Goal: Information Seeking & Learning: Find contact information

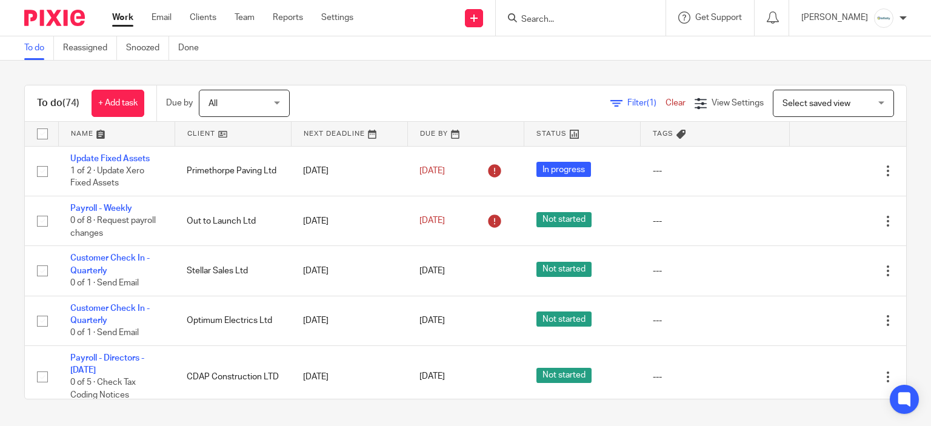
click at [552, 27] on div at bounding box center [581, 18] width 170 height 36
click at [553, 23] on input "Search" at bounding box center [574, 20] width 109 height 11
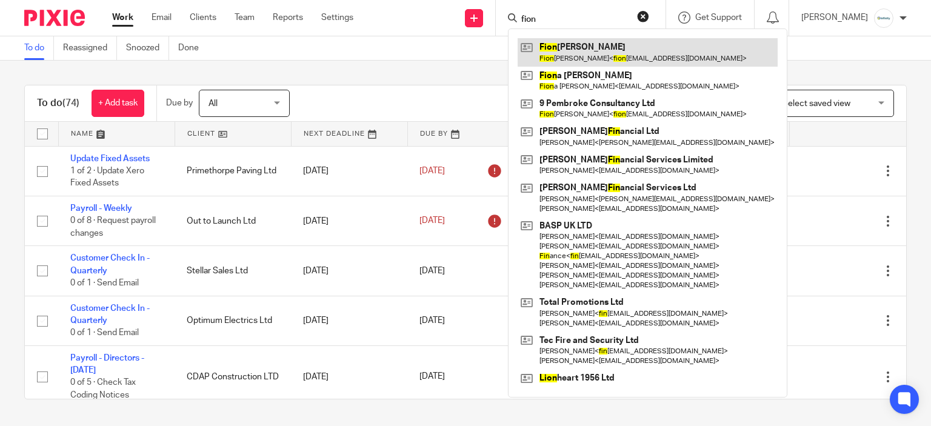
type input "fion"
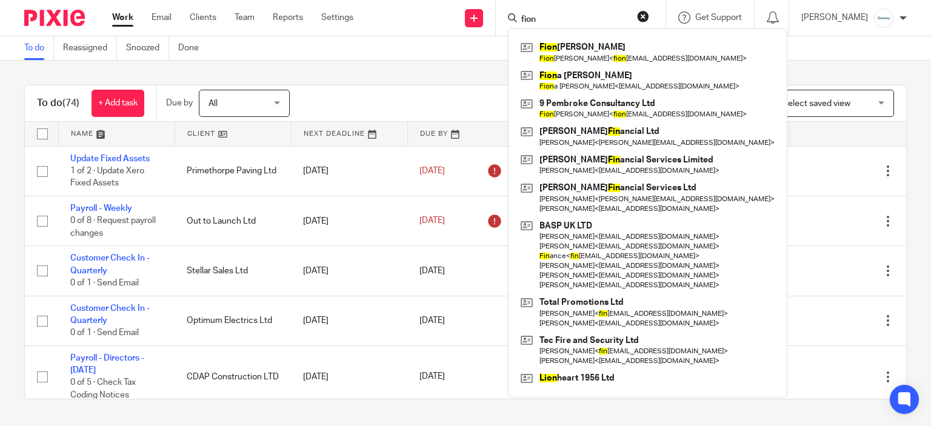
click at [759, 62] on div "To do (74) + Add task Due by All All Today Tomorrow This week Next week This mo…" at bounding box center [465, 242] width 931 height 363
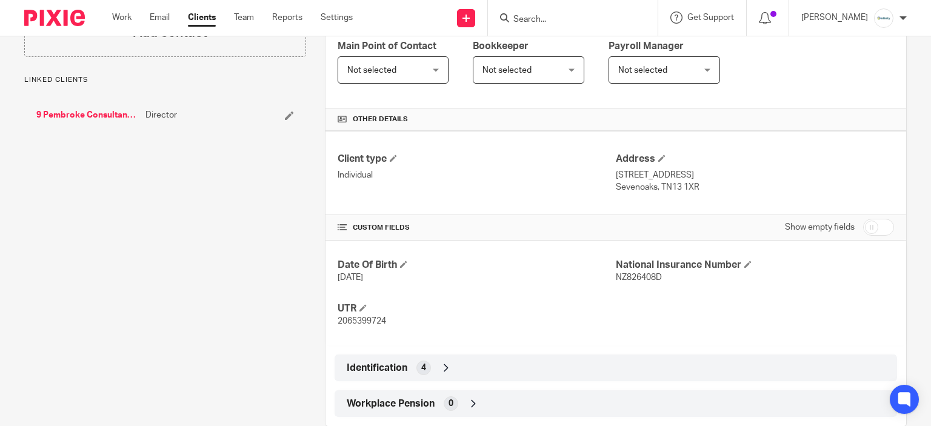
scroll to position [237, 0]
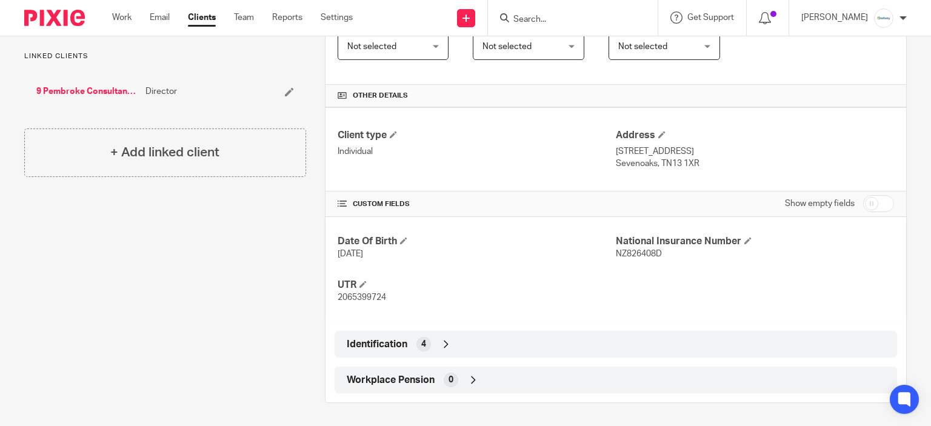
drag, startPoint x: 701, startPoint y: 162, endPoint x: 611, endPoint y: 152, distance: 90.3
click at [616, 152] on div "Address 18 Pembroke Road Sevenoaks, TN13 1XR" at bounding box center [755, 149] width 278 height 41
click at [502, 242] on h4 "Date Of Birth" at bounding box center [477, 241] width 278 height 13
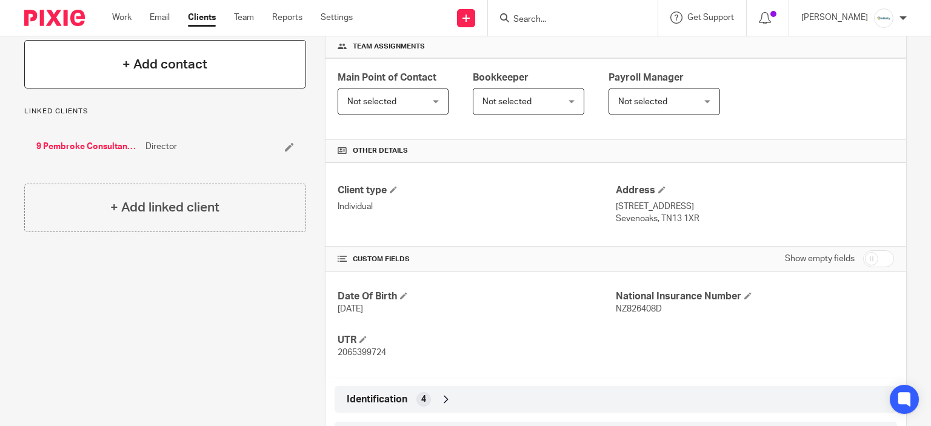
scroll to position [116, 0]
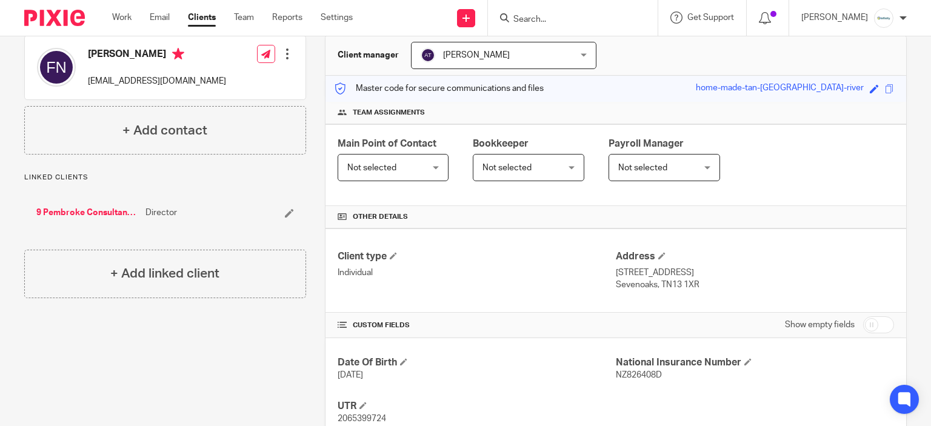
click at [102, 204] on div "9 Pembroke Consultancy Ltd Director" at bounding box center [165, 213] width 282 height 36
click at [105, 210] on link "9 Pembroke Consultancy Ltd" at bounding box center [87, 213] width 103 height 12
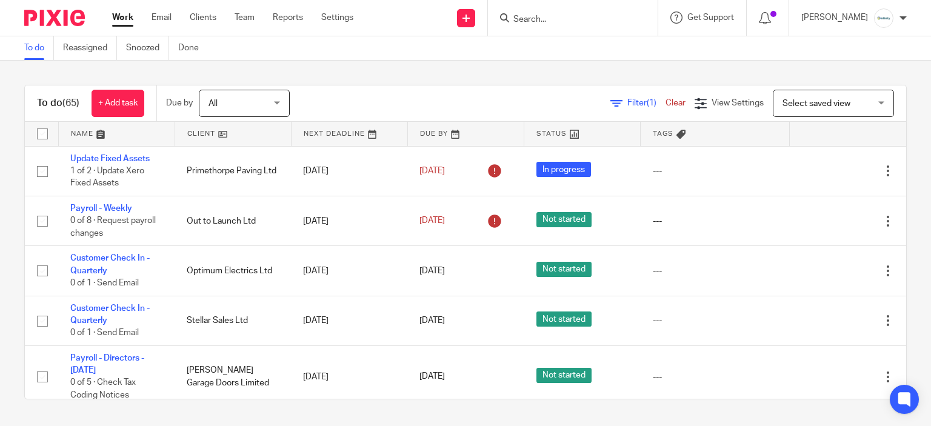
click at [561, 18] on input "Search" at bounding box center [566, 20] width 109 height 11
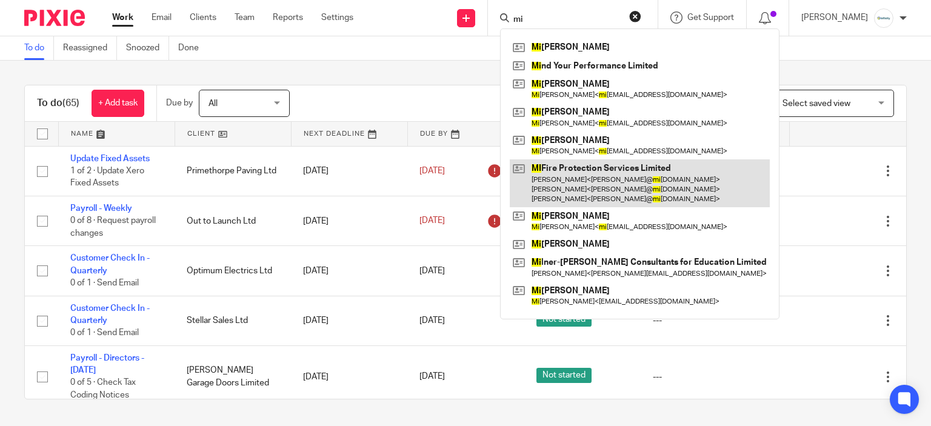
type input "mi"
click at [595, 178] on link at bounding box center [640, 183] width 260 height 48
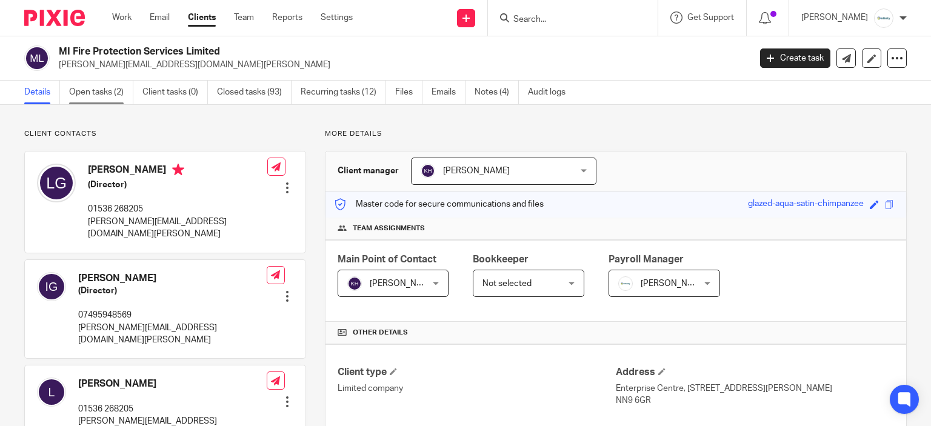
click at [131, 101] on link "Open tasks (2)" at bounding box center [101, 93] width 64 height 24
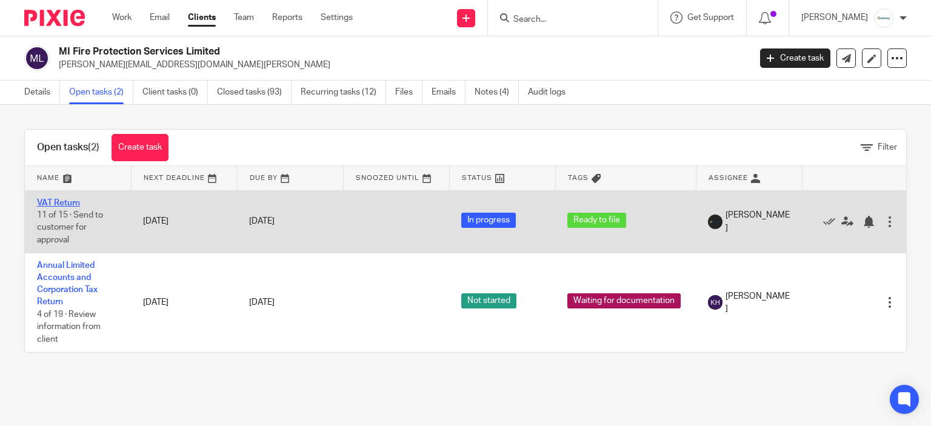
drag, startPoint x: 51, startPoint y: 206, endPoint x: 47, endPoint y: 199, distance: 7.1
click at [47, 199] on link "VAT Return" at bounding box center [58, 203] width 43 height 8
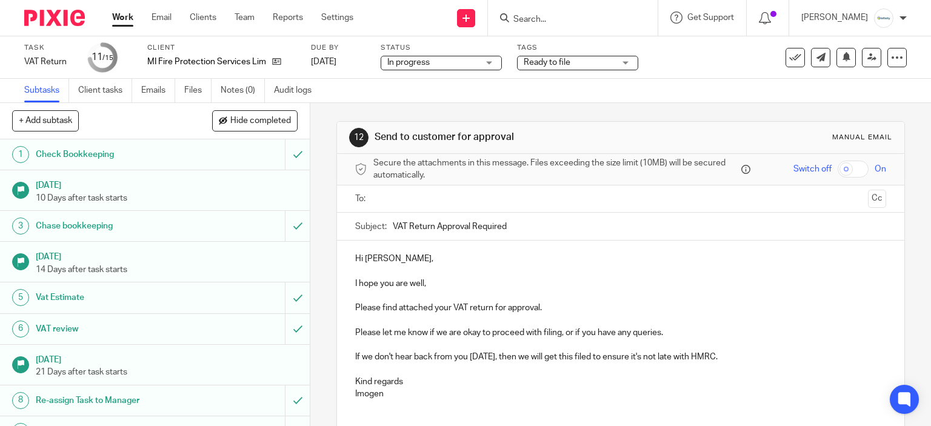
scroll to position [225, 0]
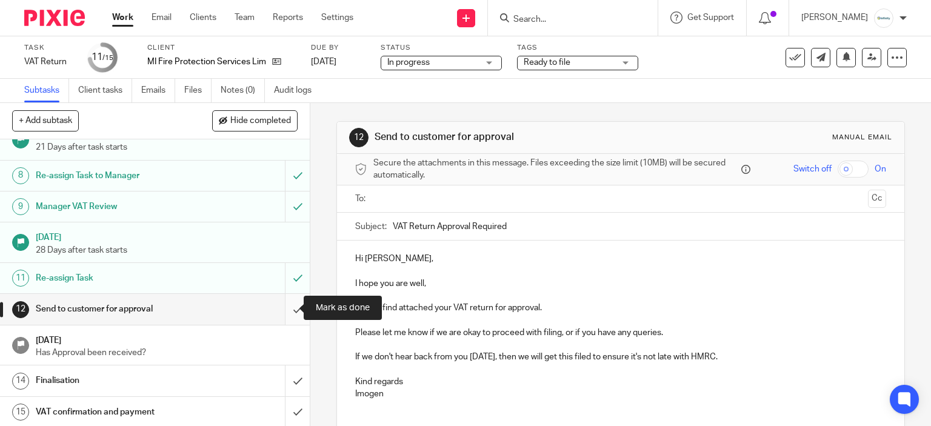
click at [289, 307] on input "submit" at bounding box center [155, 309] width 310 height 30
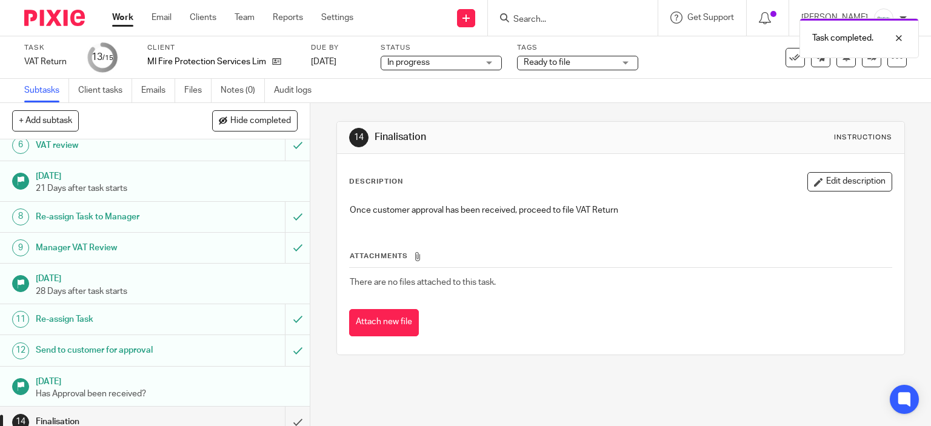
scroll to position [225, 0]
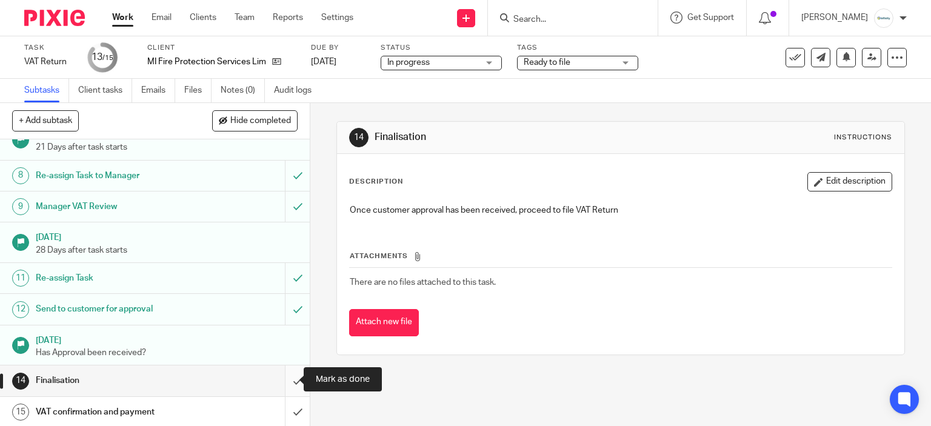
click at [279, 380] on input "submit" at bounding box center [155, 381] width 310 height 30
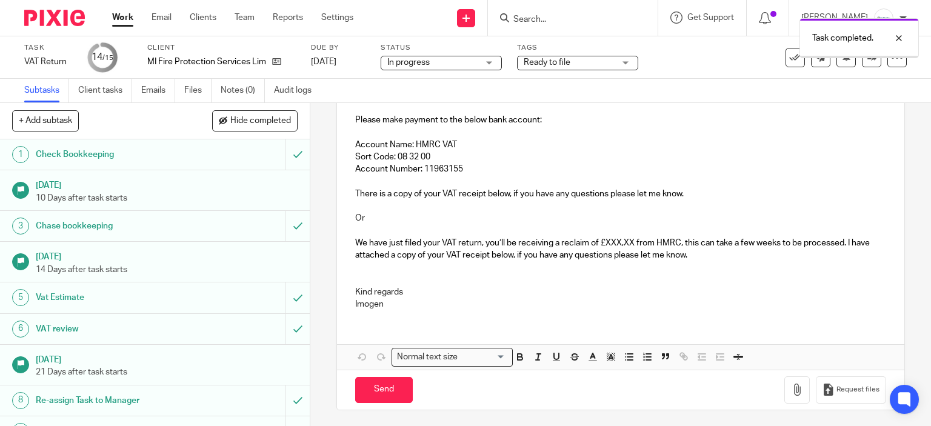
scroll to position [128, 0]
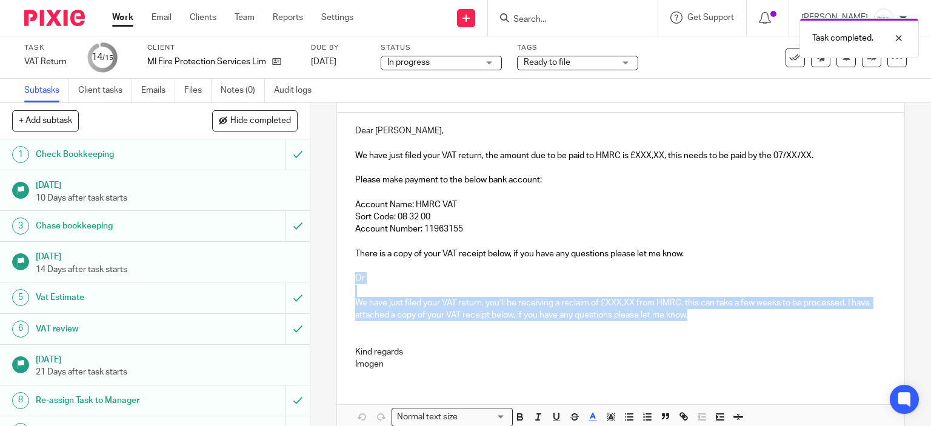
drag, startPoint x: 698, startPoint y: 316, endPoint x: 344, endPoint y: 279, distance: 356.0
click at [344, 279] on div "Dear [PERSON_NAME], We have just filed your VAT return, the amount due to be pa…" at bounding box center [621, 246] width 568 height 267
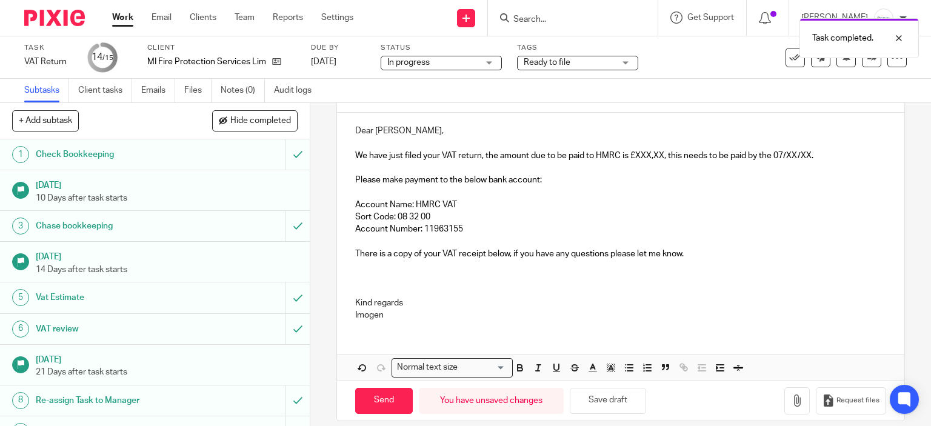
scroll to position [22, 0]
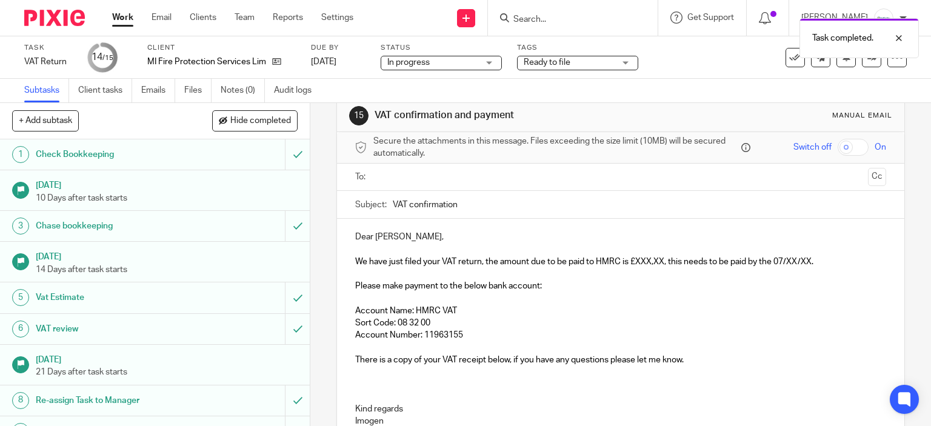
click at [403, 373] on p at bounding box center [621, 372] width 532 height 12
click at [410, 384] on p at bounding box center [621, 384] width 532 height 12
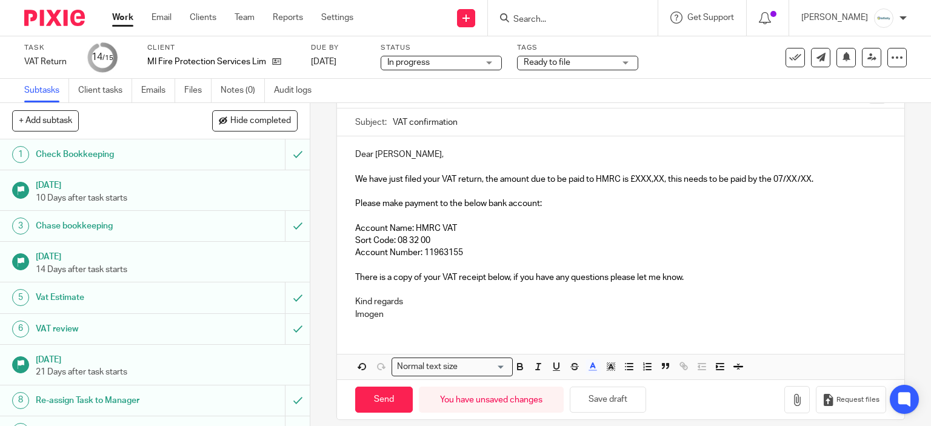
scroll to position [114, 0]
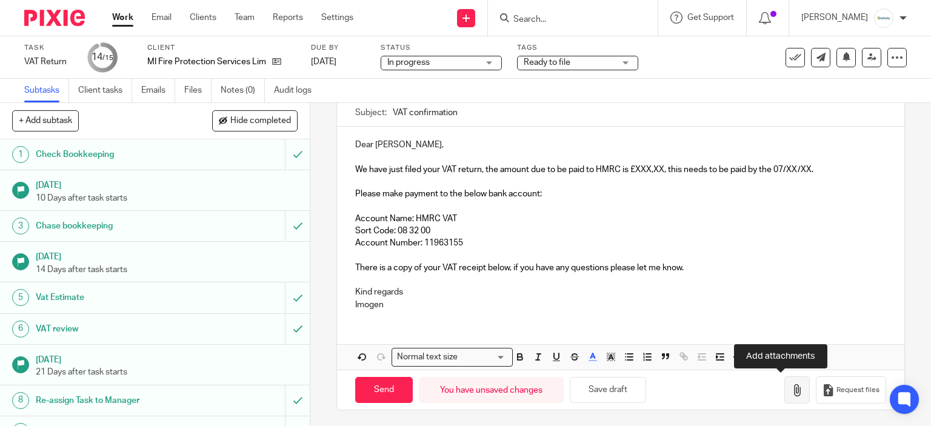
click at [791, 390] on icon "button" at bounding box center [797, 390] width 12 height 12
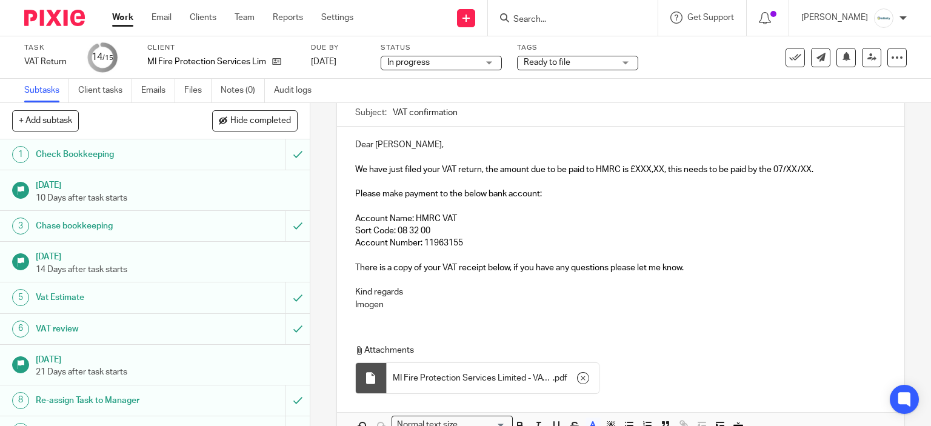
click at [662, 170] on span "We have just filed your VAT return, the amount due to be paid to HMRC is £XXX,X…" at bounding box center [584, 169] width 458 height 8
click at [805, 170] on span "We have just filed your VAT return, the amount due to be paid to HMRC is £18,28…" at bounding box center [588, 169] width 467 height 8
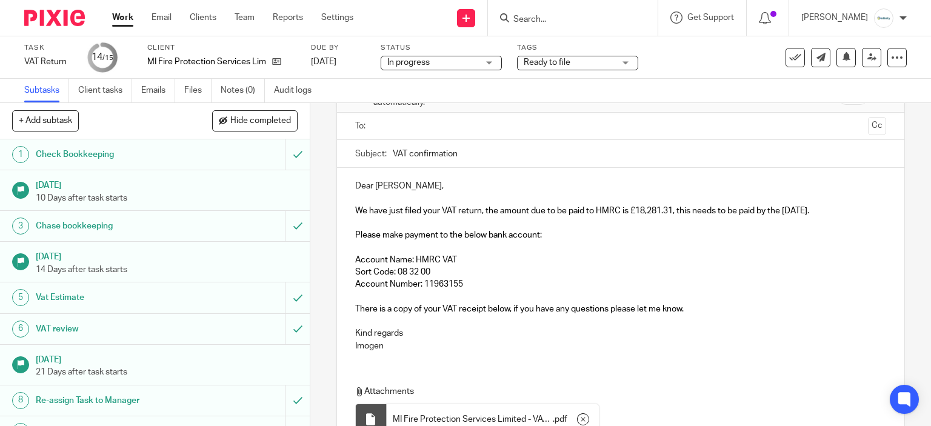
scroll to position [53, 0]
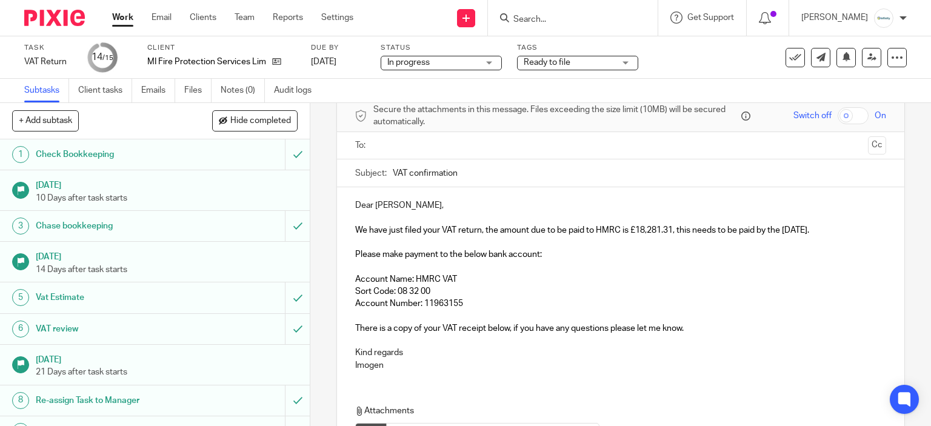
click at [444, 150] on input "text" at bounding box center [621, 146] width 486 height 14
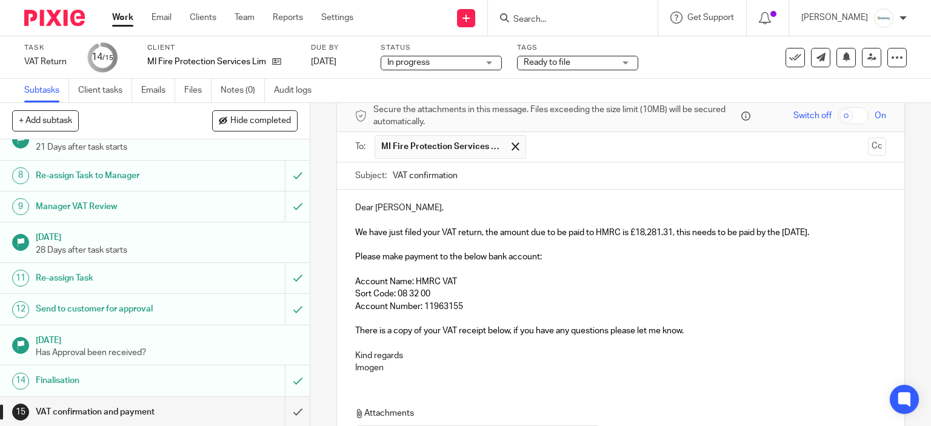
scroll to position [185, 0]
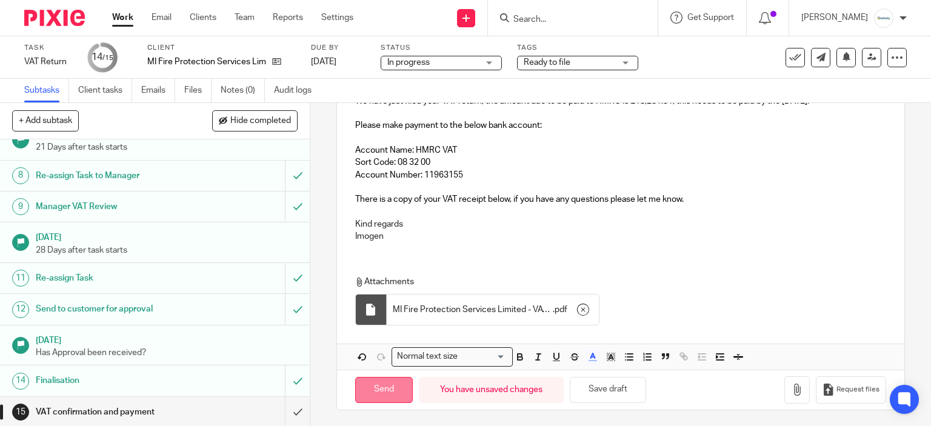
click at [388, 396] on input "Send" at bounding box center [384, 390] width 58 height 26
type input "Sent"
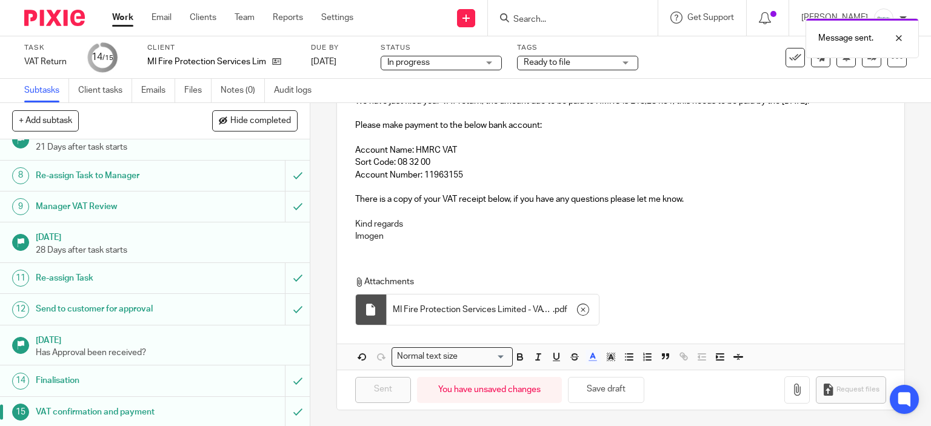
click at [121, 20] on link "Work" at bounding box center [122, 18] width 21 height 12
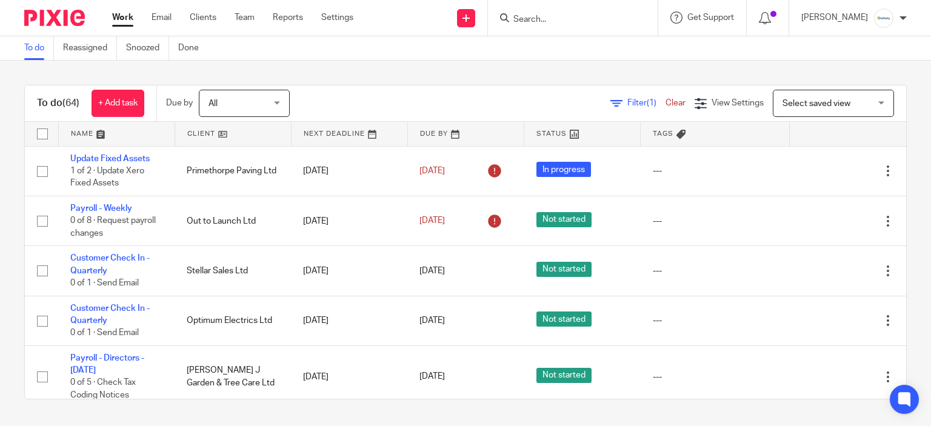
click at [793, 104] on span "Select saved view" at bounding box center [817, 103] width 68 height 8
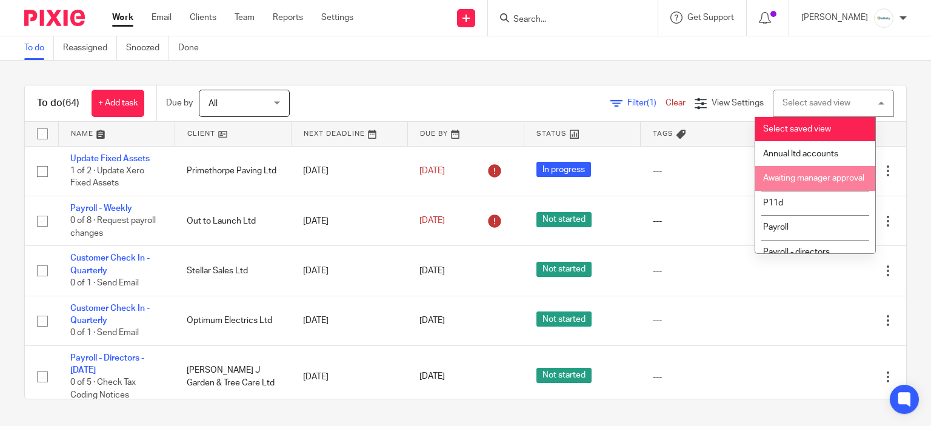
click at [826, 189] on li "Awaiting manager approval" at bounding box center [815, 178] width 120 height 25
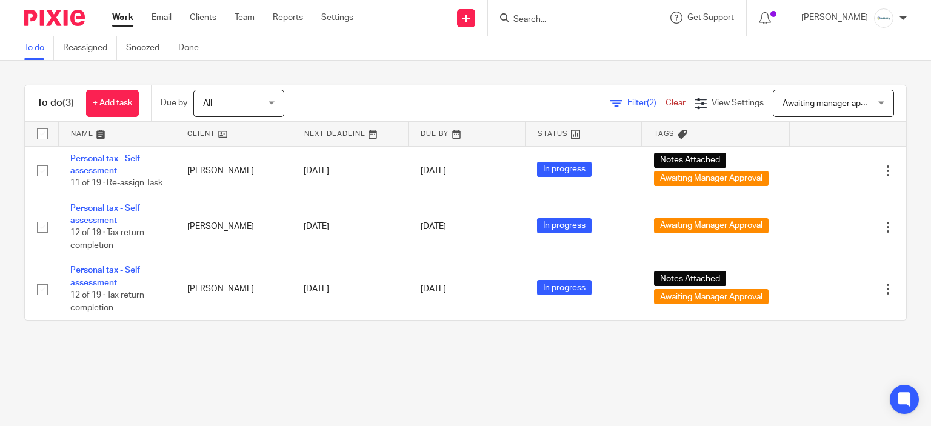
click at [118, 20] on link "Work" at bounding box center [122, 18] width 21 height 12
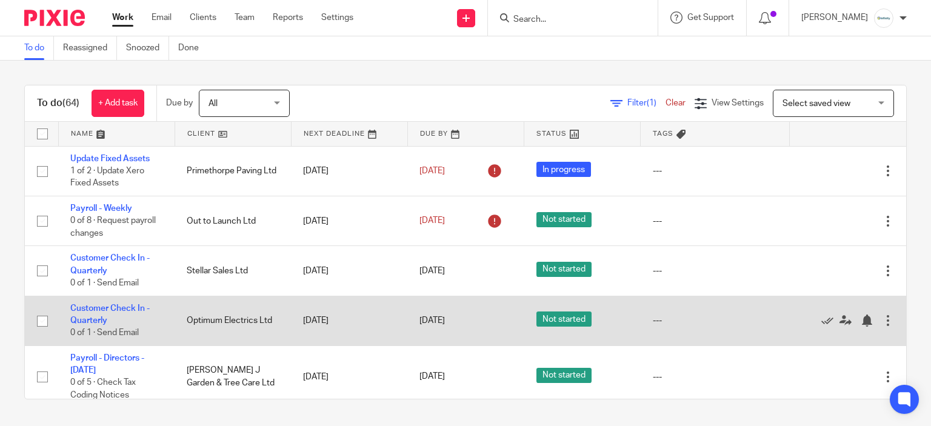
click at [607, 301] on td "Not started" at bounding box center [582, 321] width 116 height 50
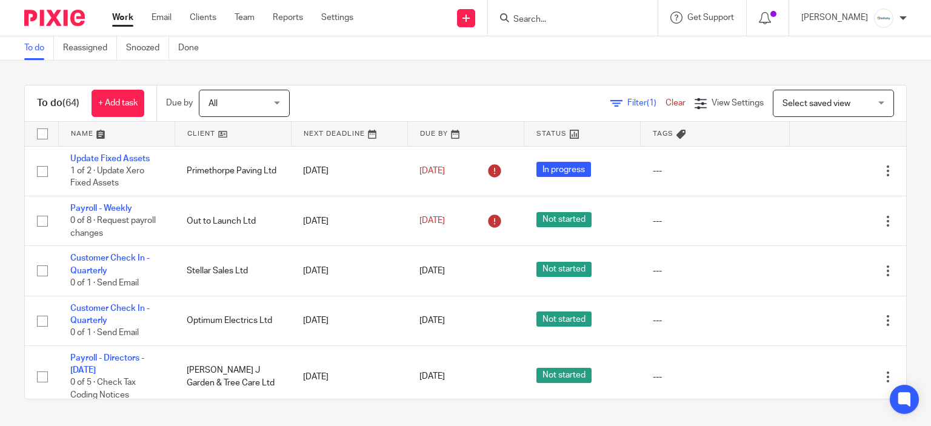
click at [504, 79] on div "To do (64) + Add task Due by All All [DATE] [DATE] This week Next week This mon…" at bounding box center [465, 242] width 931 height 363
click at [550, 24] on input "Search" at bounding box center [566, 20] width 109 height 11
click at [325, 22] on link "Settings" at bounding box center [337, 18] width 32 height 12
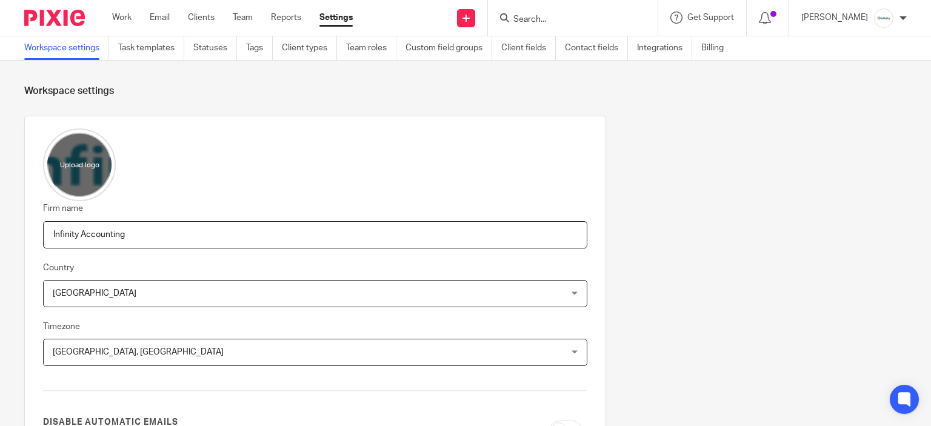
click at [609, 25] on div at bounding box center [573, 18] width 170 height 36
click at [600, 18] on input "Search" at bounding box center [566, 20] width 109 height 11
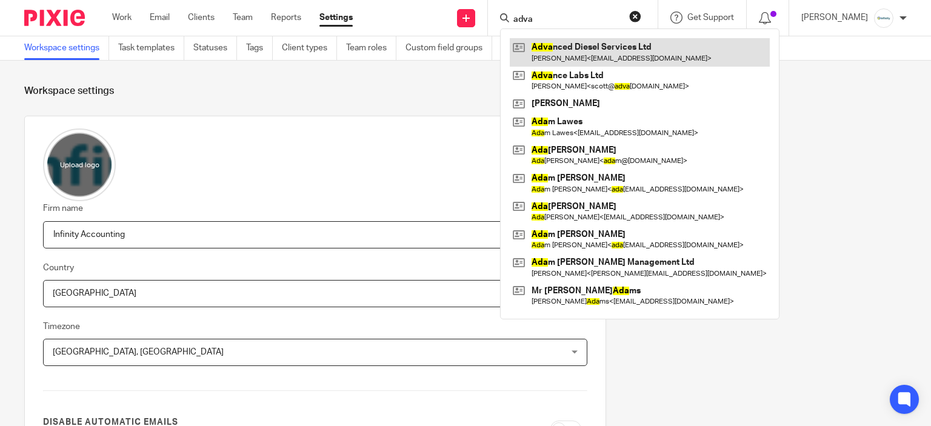
type input "adva"
click at [618, 41] on link at bounding box center [640, 52] width 260 height 28
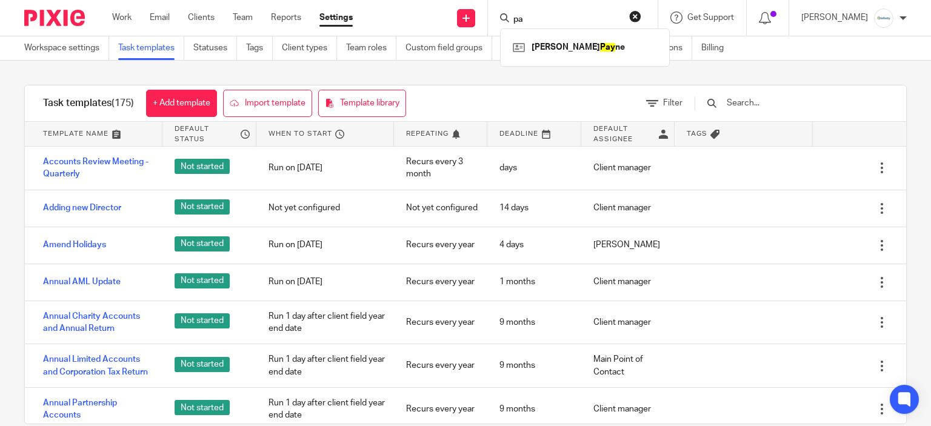
type input "p"
click at [757, 104] on input "text" at bounding box center [796, 102] width 141 height 13
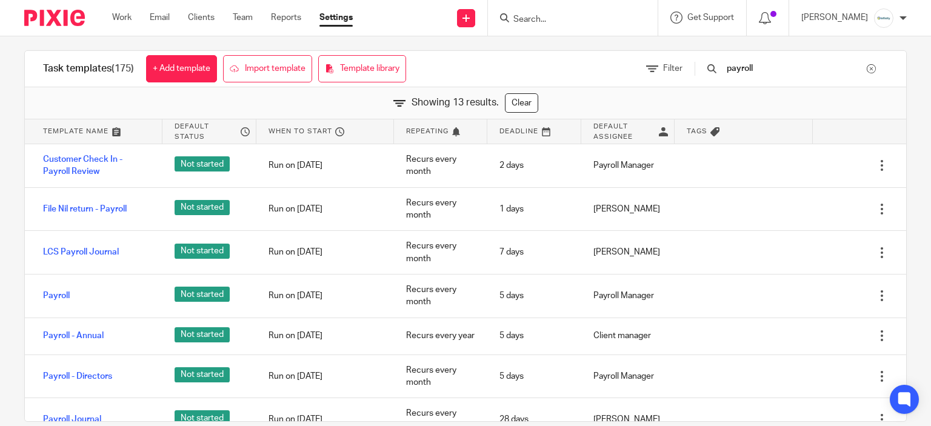
scroll to position [53, 0]
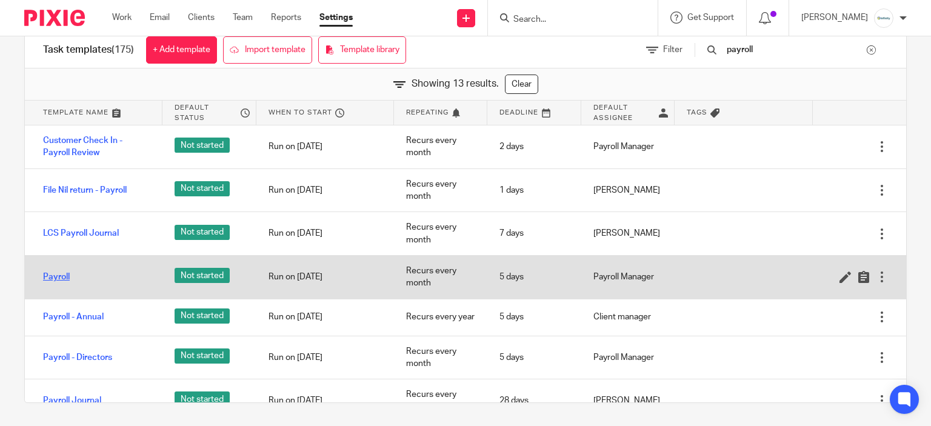
type input "payroll"
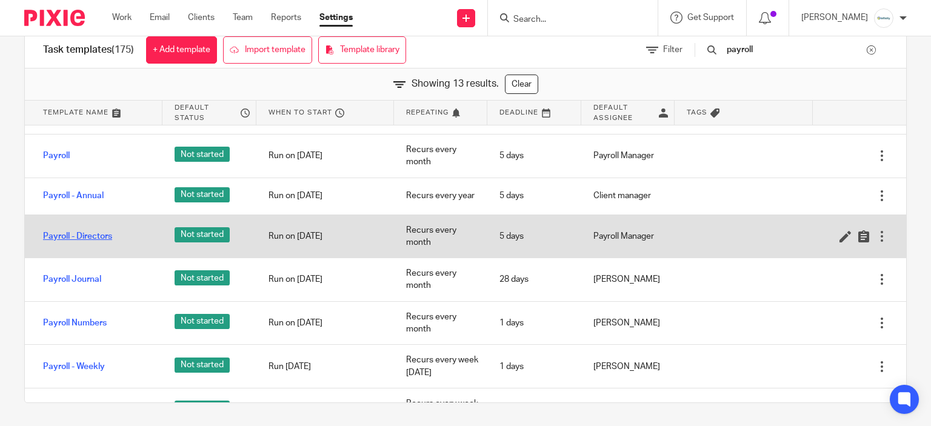
click at [84, 239] on link "Payroll - Directors" at bounding box center [77, 236] width 69 height 12
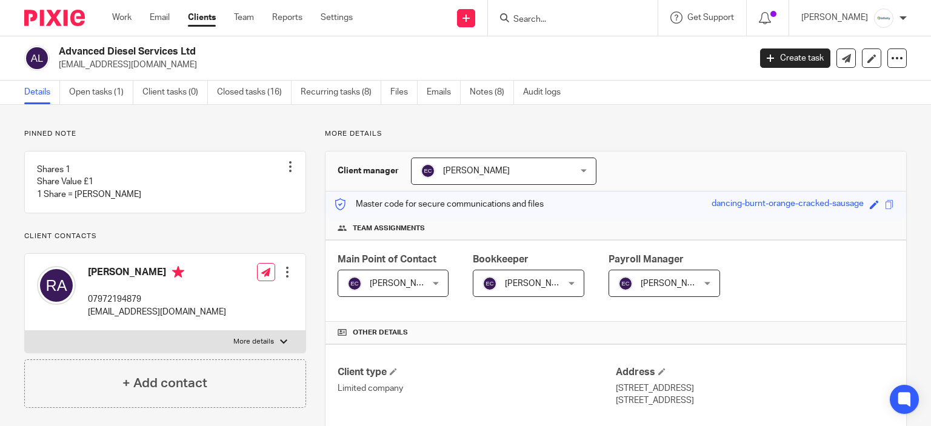
click at [89, 64] on p "robertallen694@outlook.com" at bounding box center [400, 65] width 683 height 12
copy main "robertallen694@outlook.com Create task Update from Companies House Export data …"
click at [599, 7] on div at bounding box center [573, 18] width 170 height 36
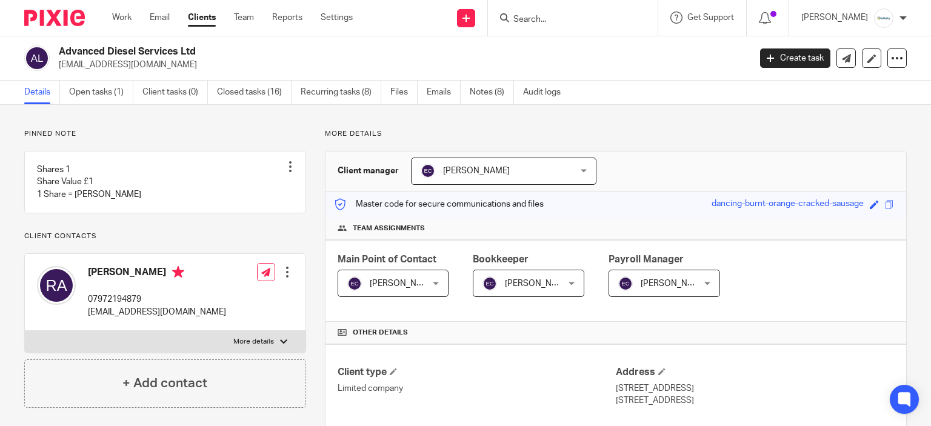
click at [582, 27] on div at bounding box center [573, 18] width 170 height 36
click at [577, 22] on input "Search" at bounding box center [566, 20] width 109 height 11
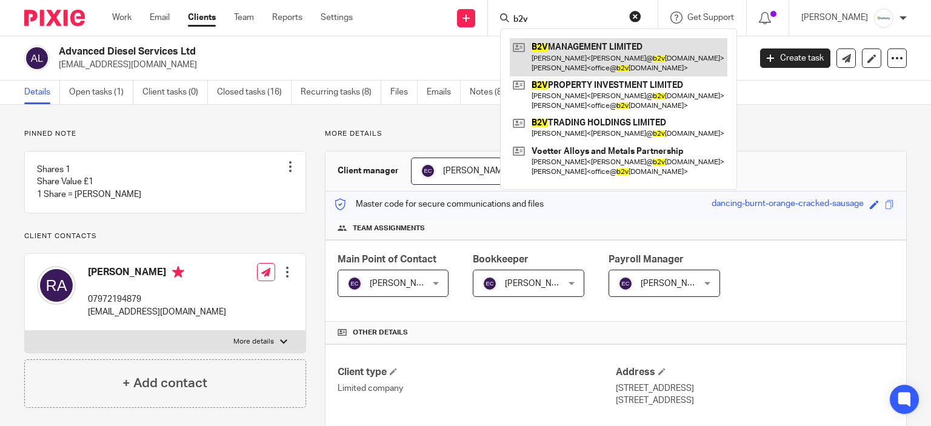
type input "b2v"
click at [592, 44] on link at bounding box center [619, 57] width 218 height 38
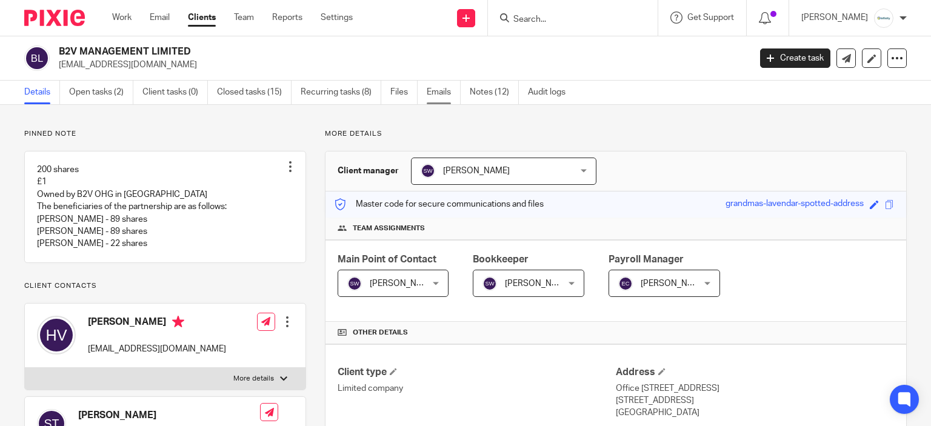
click at [431, 98] on link "Emails" at bounding box center [444, 93] width 34 height 24
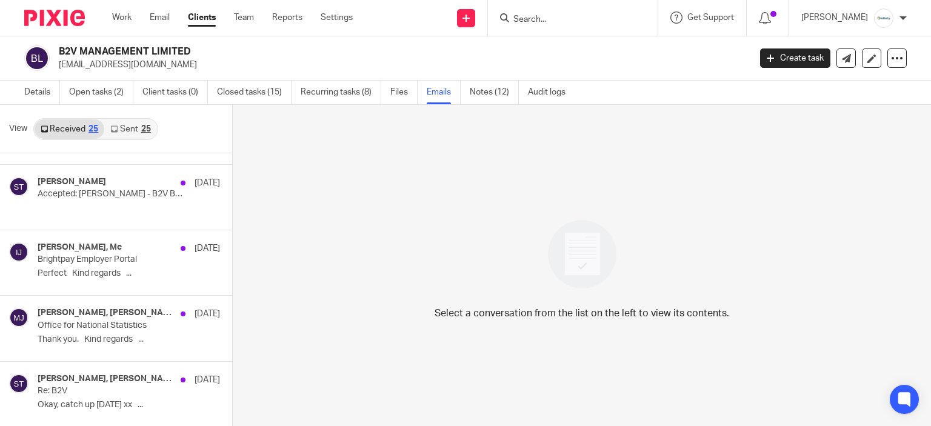
scroll to position [667, 0]
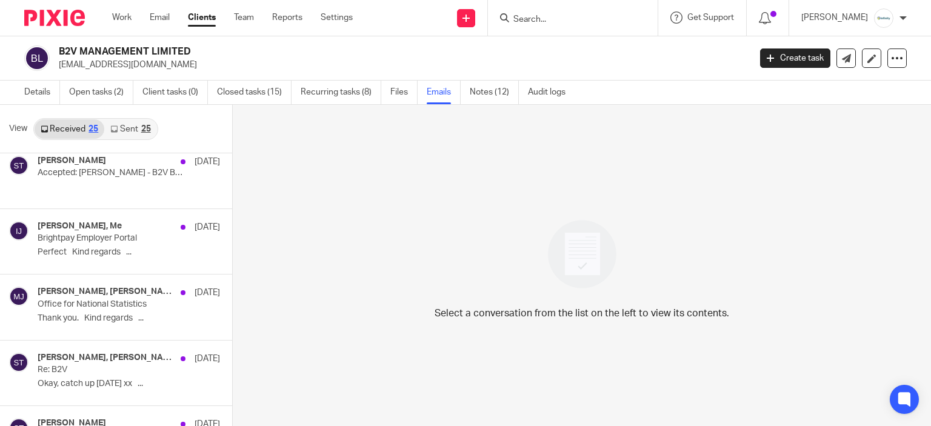
click at [122, 125] on link "Sent 25" at bounding box center [130, 128] width 52 height 19
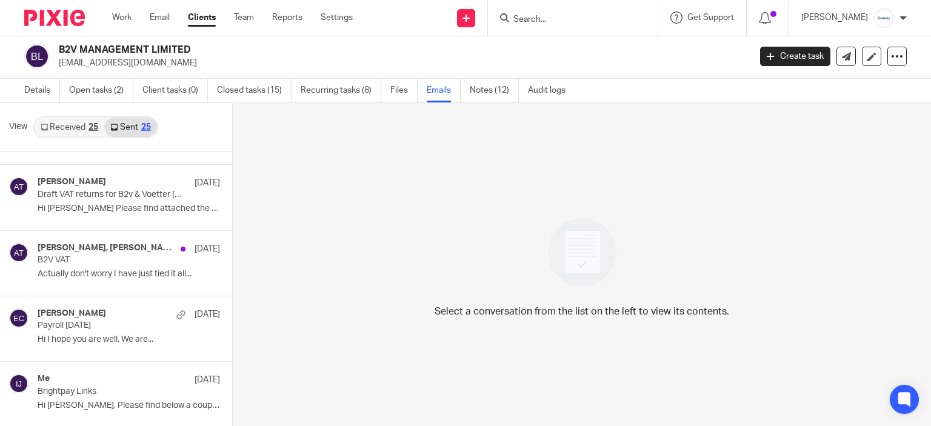
scroll to position [606, 0]
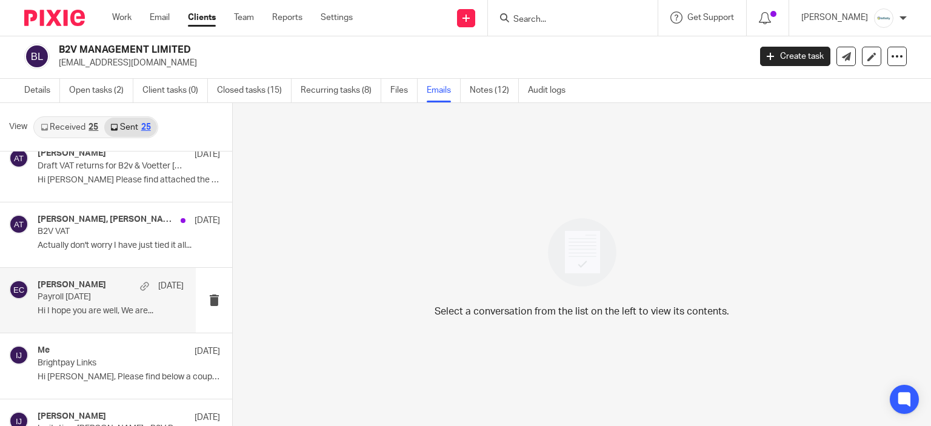
drag, startPoint x: 86, startPoint y: 316, endPoint x: 80, endPoint y: 321, distance: 8.2
click at [85, 318] on div "Emma Coleman 24 Jul Payroll July 2025 Hi I hope you are well, We are..." at bounding box center [111, 300] width 146 height 41
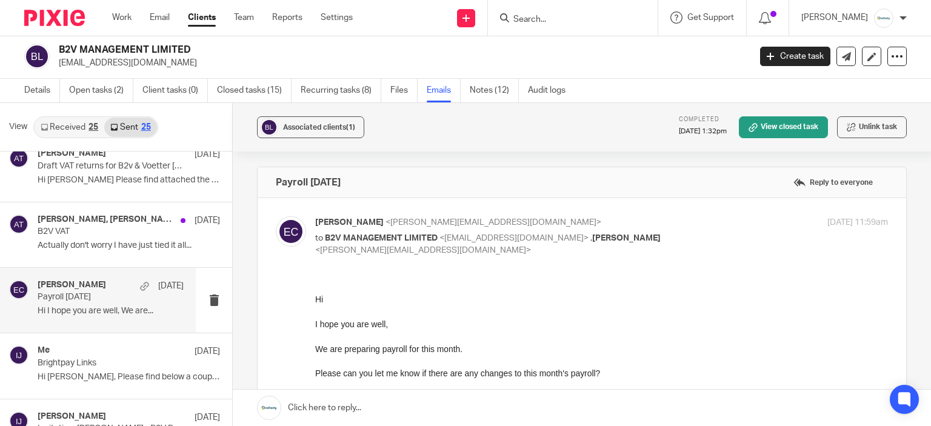
scroll to position [0, 0]
click at [36, 85] on link "Details" at bounding box center [42, 91] width 36 height 24
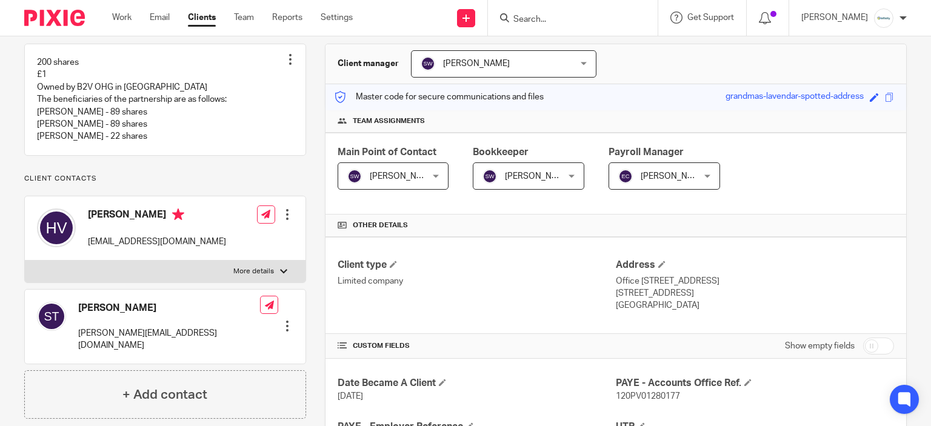
scroll to position [182, 0]
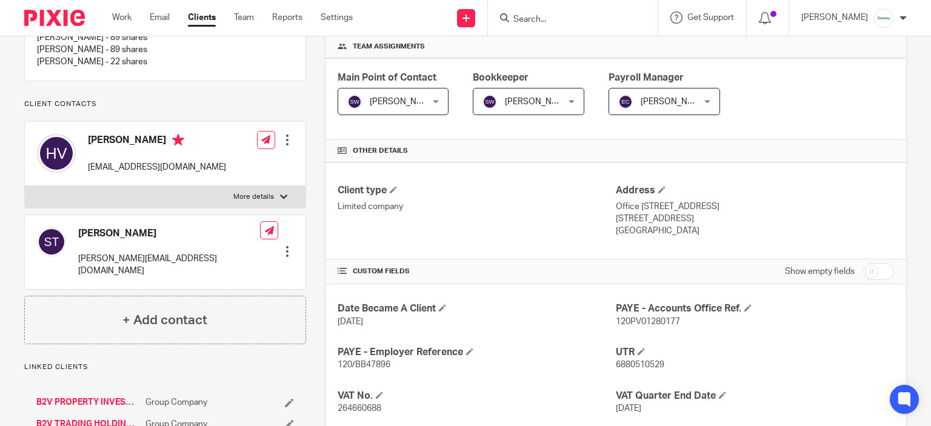
click at [141, 173] on p "[EMAIL_ADDRESS][DOMAIN_NAME]" at bounding box center [157, 167] width 138 height 12
copy div "[EMAIL_ADDRESS][DOMAIN_NAME]"
drag, startPoint x: 178, startPoint y: 255, endPoint x: 167, endPoint y: 262, distance: 13.5
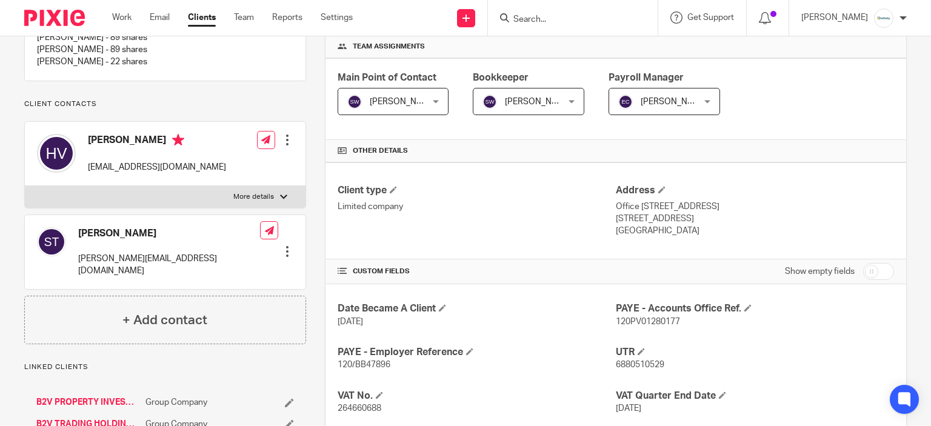
click at [173, 256] on div "[PERSON_NAME] [PERSON_NAME][EMAIL_ADDRESS][DOMAIN_NAME]" at bounding box center [169, 252] width 182 height 50
click at [167, 262] on div "[PERSON_NAME] [PERSON_NAME][EMAIL_ADDRESS][DOMAIN_NAME]" at bounding box center [169, 252] width 182 height 50
click at [167, 262] on div "Sharon Tamburrini s.tamburrini@b2vmanagement.com" at bounding box center [169, 252] width 182 height 50
copy div "s.tamburrini@b2vmanagement.com"
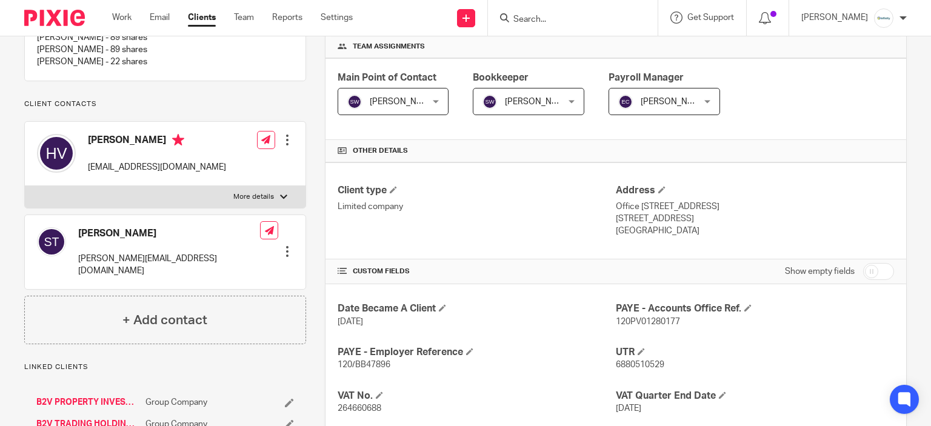
click at [560, 17] on input "Search" at bounding box center [566, 20] width 109 height 11
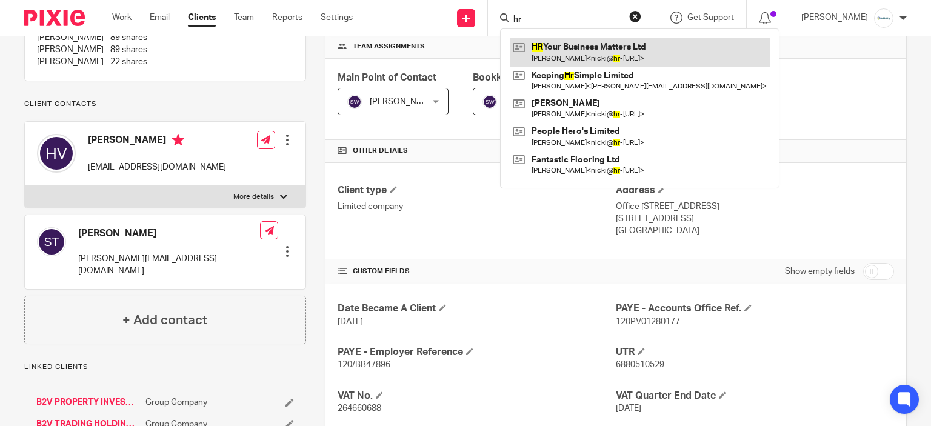
type input "hr"
click at [609, 45] on link at bounding box center [640, 52] width 260 height 28
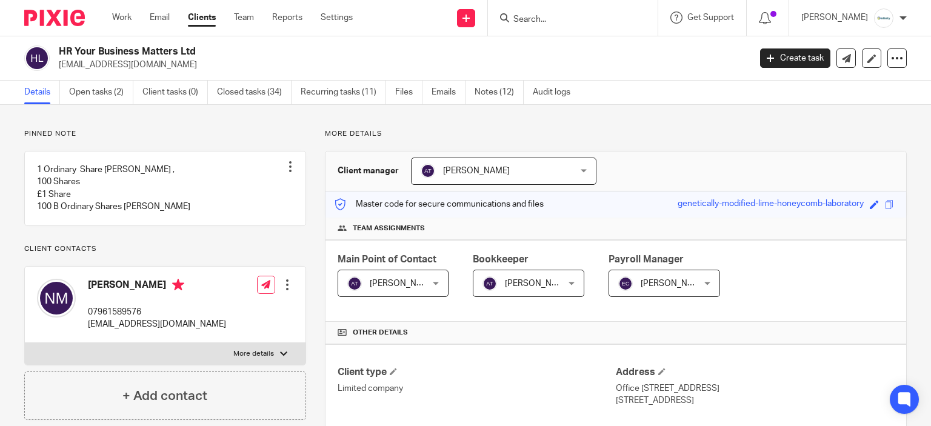
click at [121, 63] on p "[EMAIL_ADDRESS][DOMAIN_NAME]" at bounding box center [400, 65] width 683 height 12
copy main "[EMAIL_ADDRESS][DOMAIN_NAME] Create task Update from Companies House Export dat…"
click at [566, 15] on input "Search" at bounding box center [566, 20] width 109 height 11
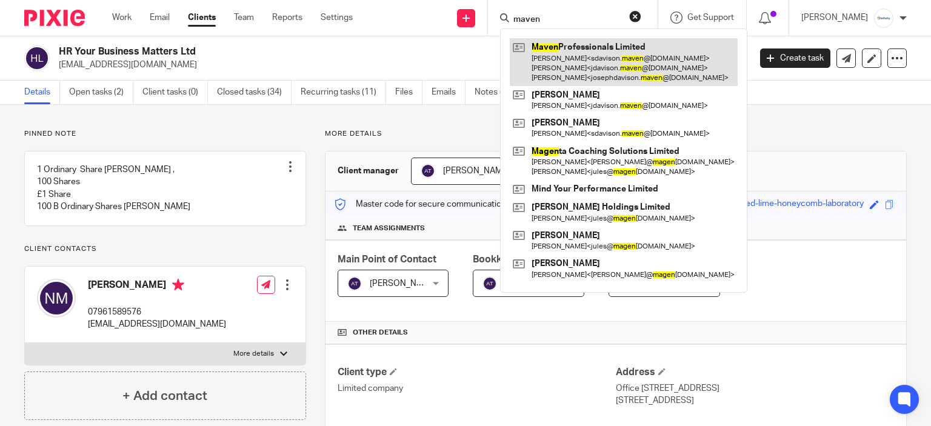
type input "maven"
click at [560, 52] on link at bounding box center [624, 62] width 228 height 48
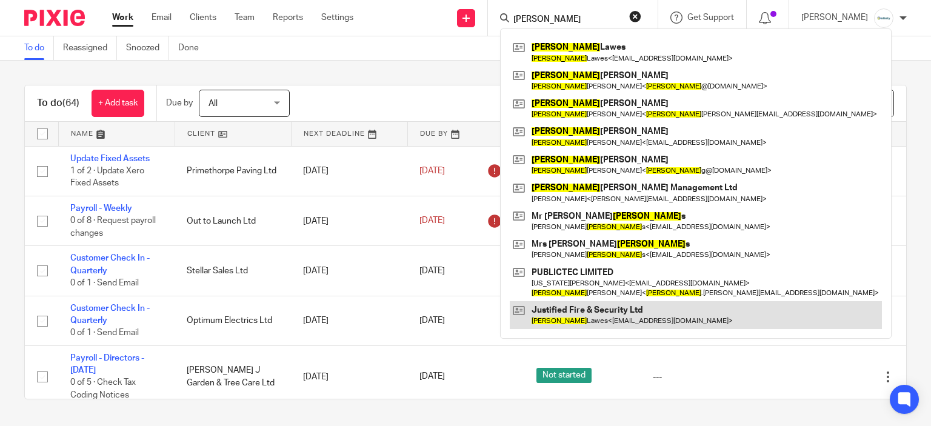
type input "adam"
click at [628, 319] on link at bounding box center [696, 315] width 372 height 28
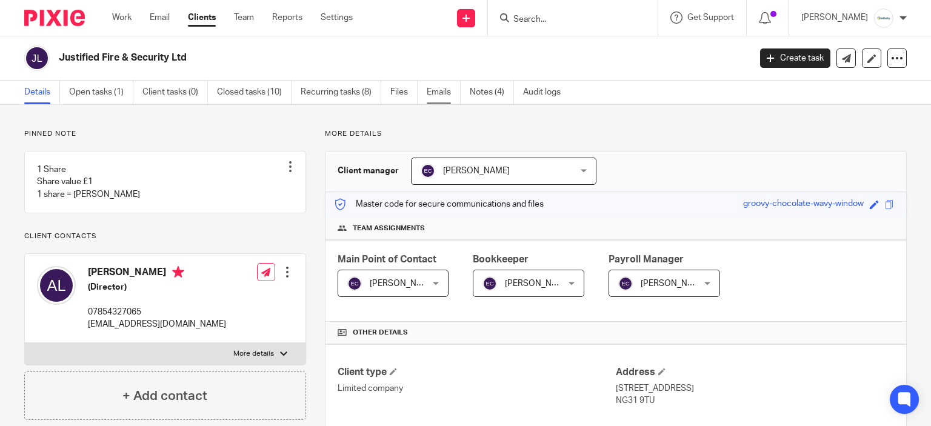
click at [441, 87] on link "Emails" at bounding box center [444, 93] width 34 height 24
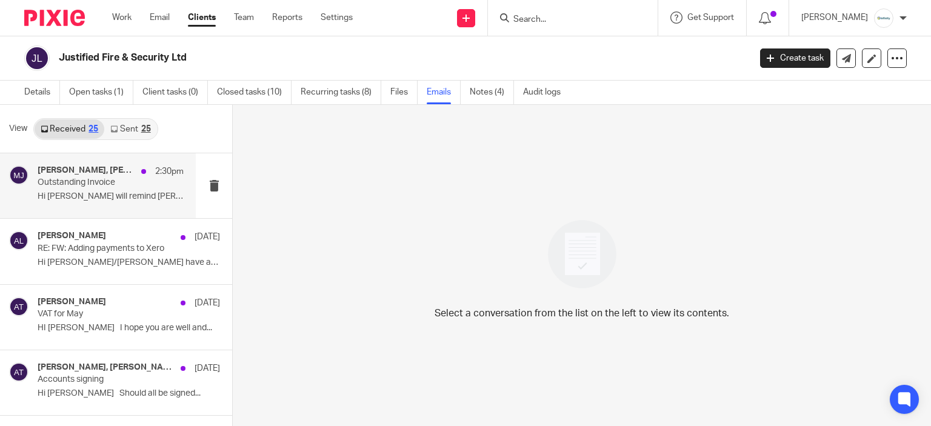
click at [124, 198] on p "Hi [PERSON_NAME] will remind [PERSON_NAME] he..." at bounding box center [111, 197] width 146 height 10
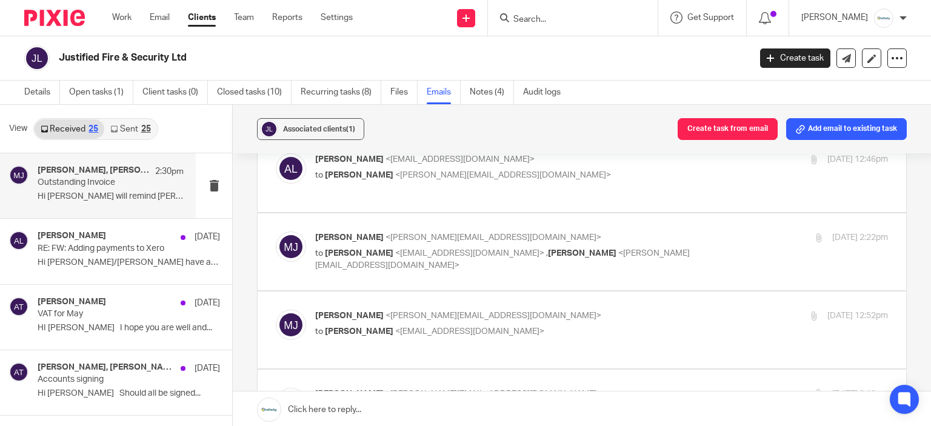
scroll to position [242, 0]
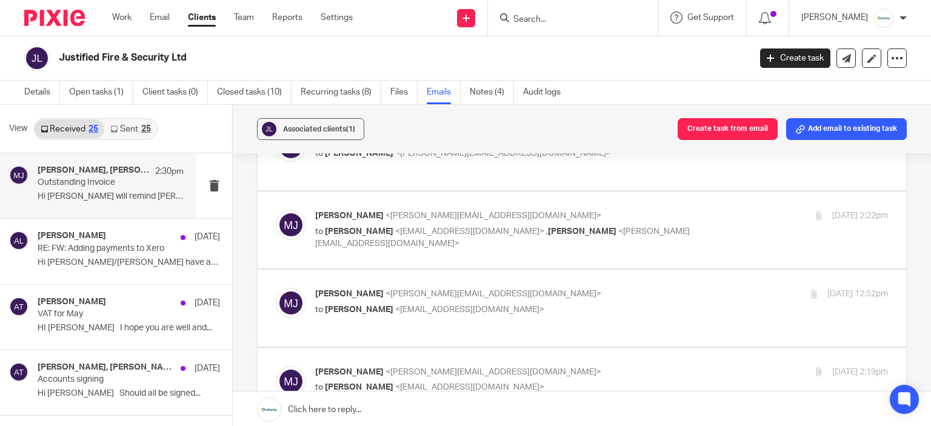
click at [552, 244] on p "to Adam Lawes <service@justifiedsystems.co.uk> , Aimee Tamburrini <aimee@infini…" at bounding box center [506, 238] width 382 height 25
checkbox input "true"
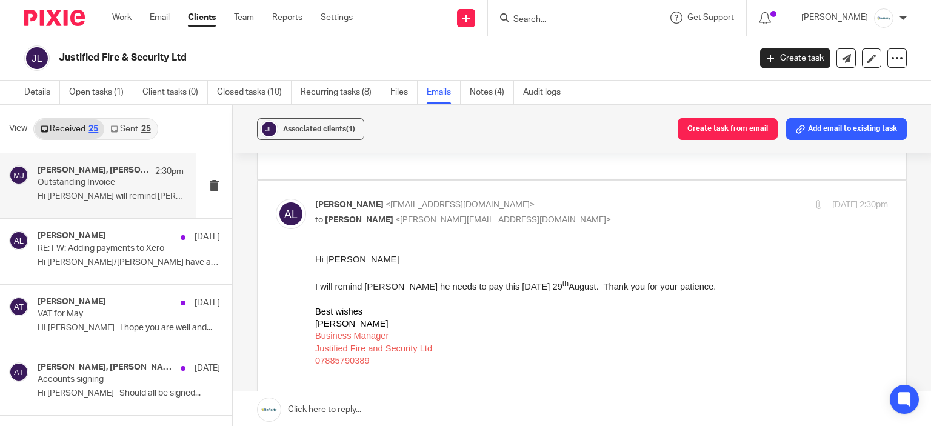
scroll to position [1355, 0]
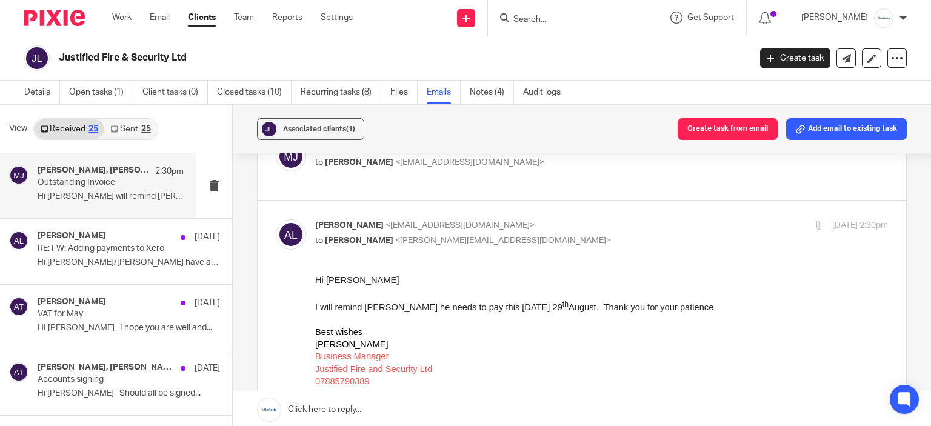
click at [326, 344] on span "Claire Booth" at bounding box center [351, 344] width 73 height 10
drag, startPoint x: 318, startPoint y: 346, endPoint x: 353, endPoint y: 346, distance: 35.8
click at [353, 346] on span "Claire Booth" at bounding box center [351, 344] width 73 height 10
drag, startPoint x: 621, startPoint y: 609, endPoint x: 361, endPoint y: 344, distance: 371.2
drag, startPoint x: 361, startPoint y: 343, endPoint x: 352, endPoint y: 339, distance: 10.4
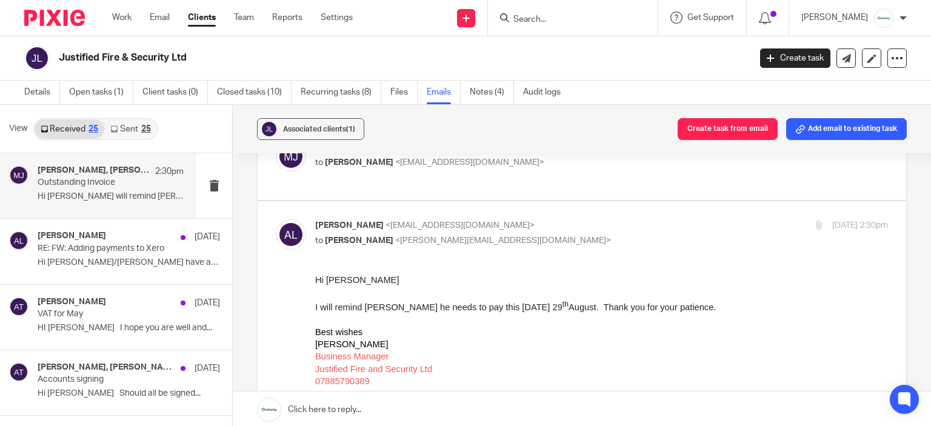
click at [357, 341] on p "Best wishes Claire Booth Business Manager Justified Fire and Security Ltd 07885…" at bounding box center [601, 356] width 573 height 61
click at [352, 339] on span "[PERSON_NAME]" at bounding box center [351, 344] width 73 height 10
click at [343, 344] on span "Claire Booth" at bounding box center [351, 344] width 73 height 10
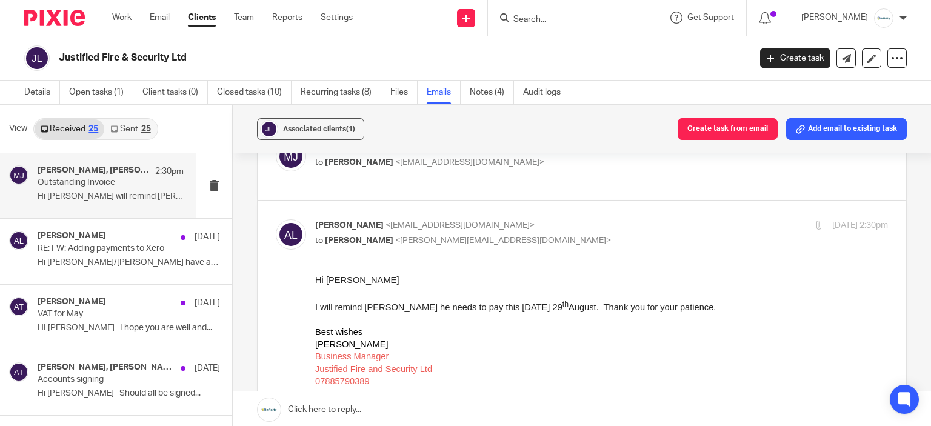
click at [323, 346] on span "Claire Booth" at bounding box center [351, 344] width 73 height 10
copy span "Claire"
click at [579, 21] on input "Search" at bounding box center [566, 20] width 109 height 11
paste input "Claire"
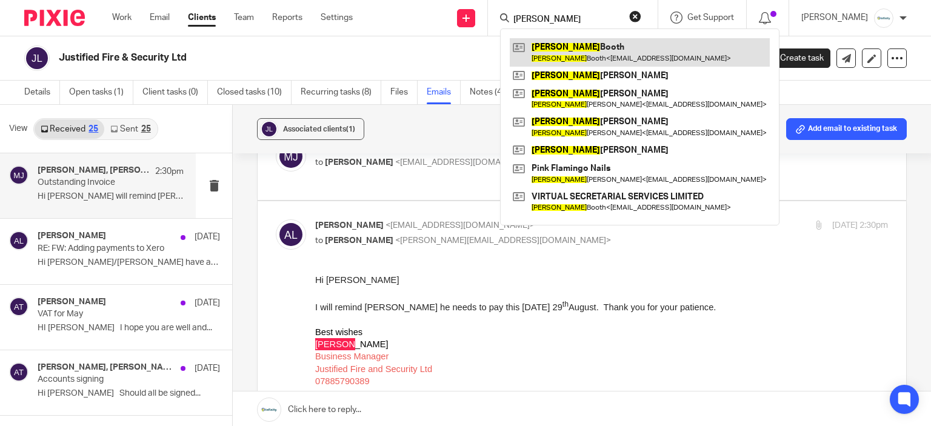
type input "Claire"
click at [593, 56] on link at bounding box center [640, 52] width 260 height 28
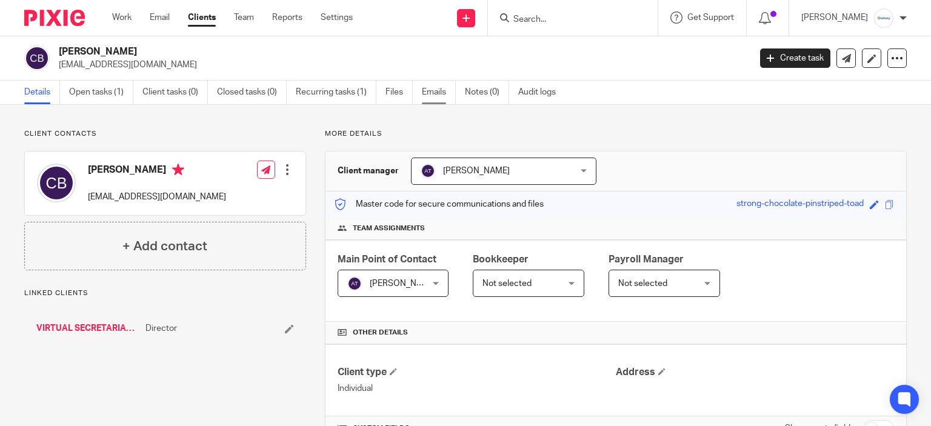
click at [436, 102] on link "Emails" at bounding box center [439, 93] width 34 height 24
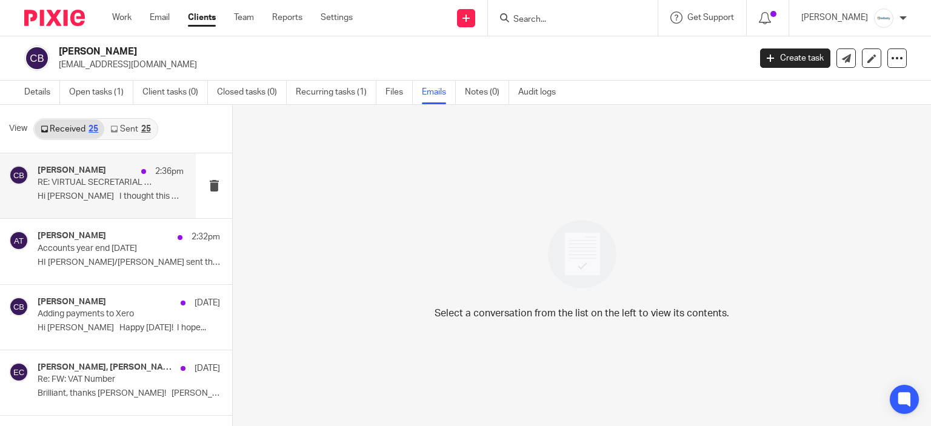
click at [80, 201] on p "Hi Emma I thought this was paid by..." at bounding box center [111, 197] width 146 height 10
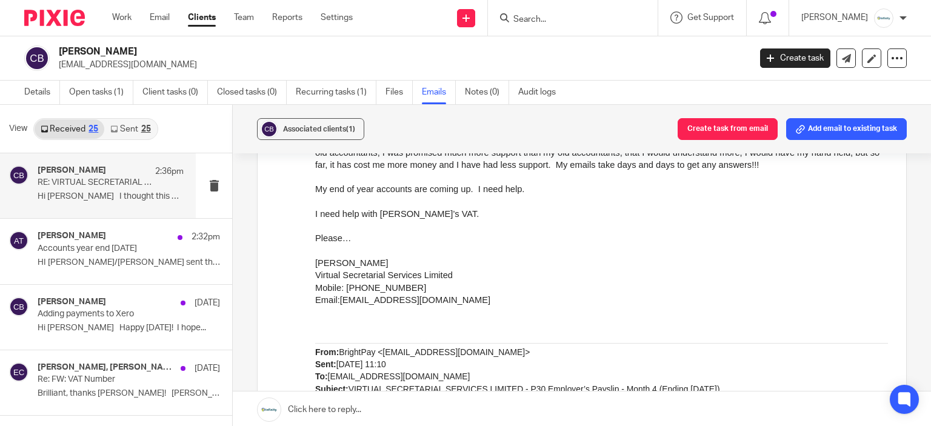
scroll to position [23, 0]
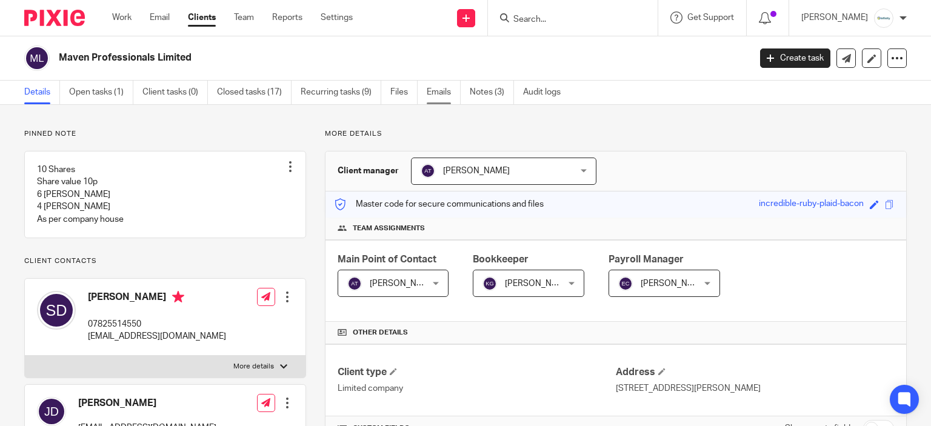
click at [436, 87] on link "Emails" at bounding box center [444, 93] width 34 height 24
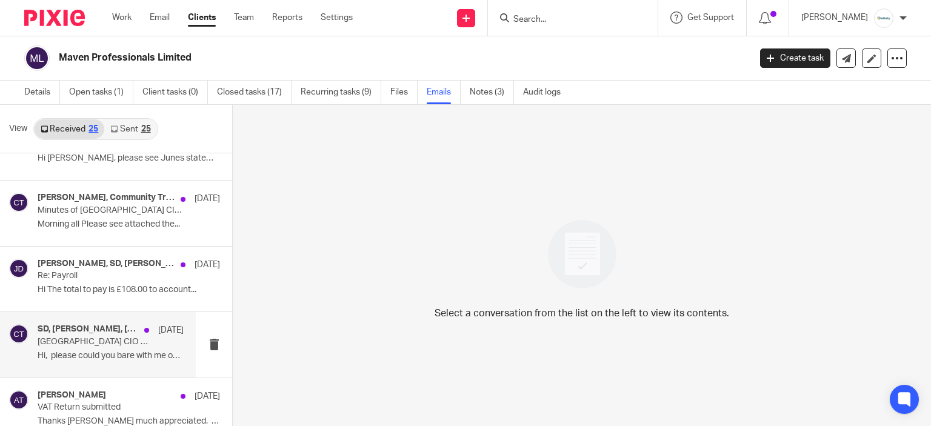
scroll to position [182, 0]
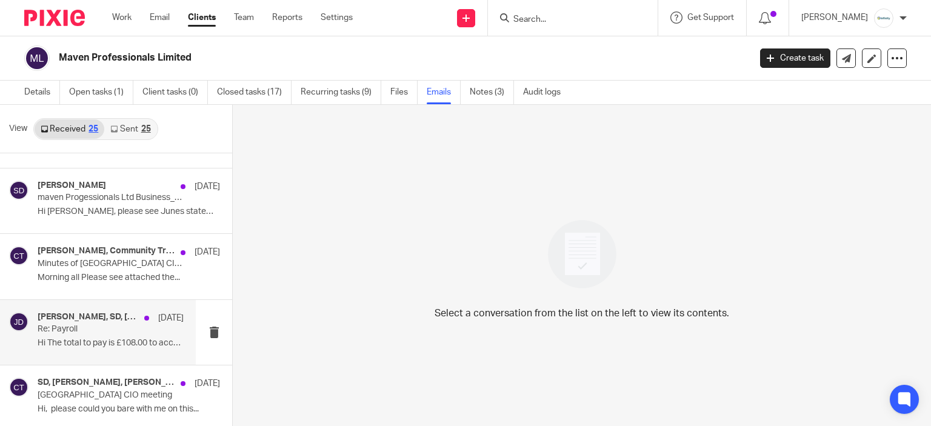
click at [78, 321] on h4 "Emma Coleman, SD, James Davison" at bounding box center [88, 317] width 101 height 10
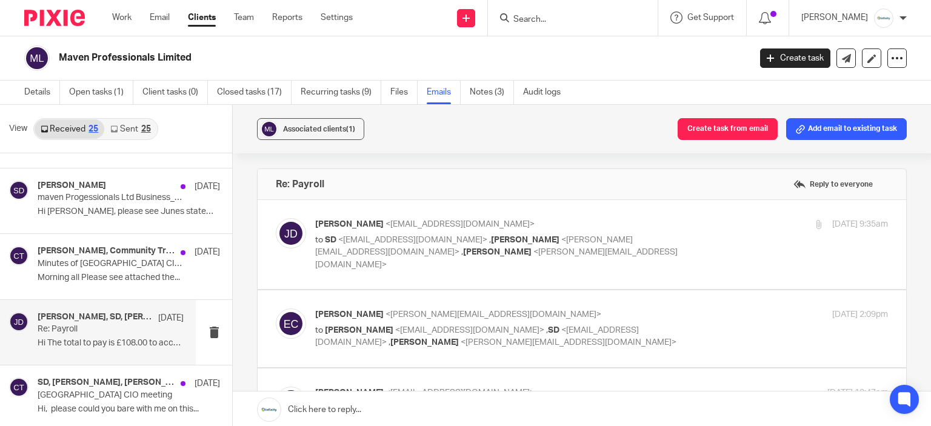
scroll to position [0, 0]
click at [605, 210] on label at bounding box center [582, 244] width 649 height 89
click at [276, 218] on input "checkbox" at bounding box center [275, 218] width 1 height 1
checkbox input "true"
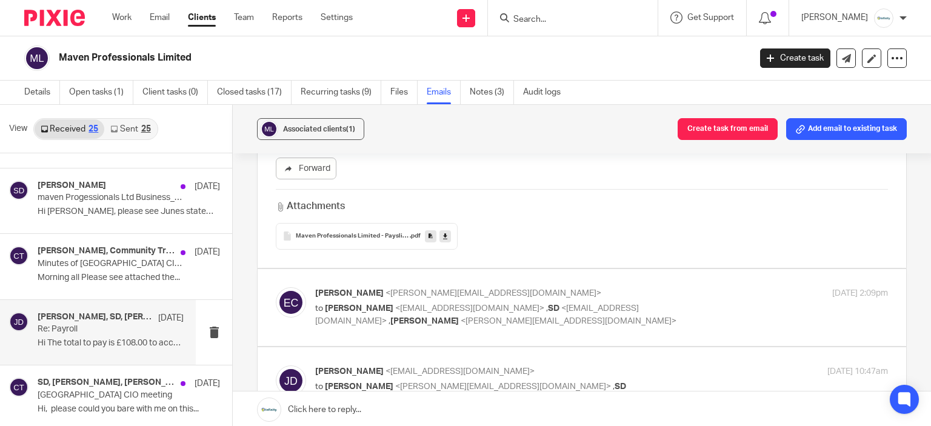
scroll to position [364, 0]
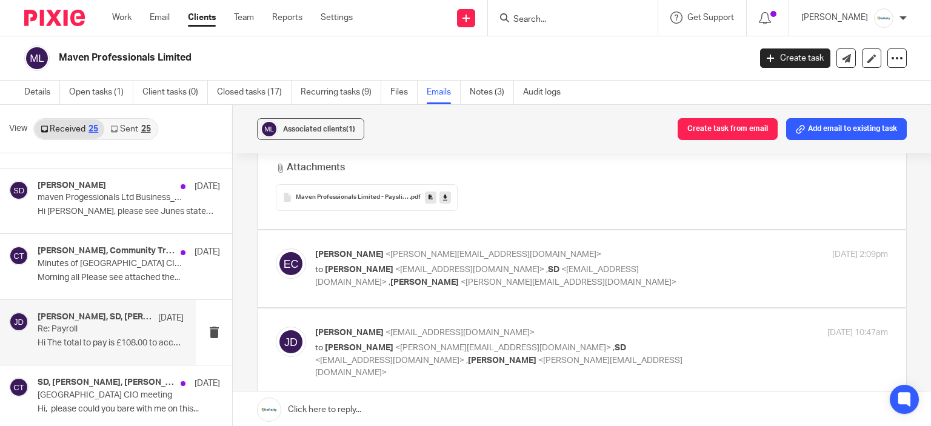
click at [315, 264] on p "to James Davison <jdavison.maven@gmail.com> , SD <sdavison.maven@gmail.com> , A…" at bounding box center [506, 276] width 382 height 25
checkbox input "true"
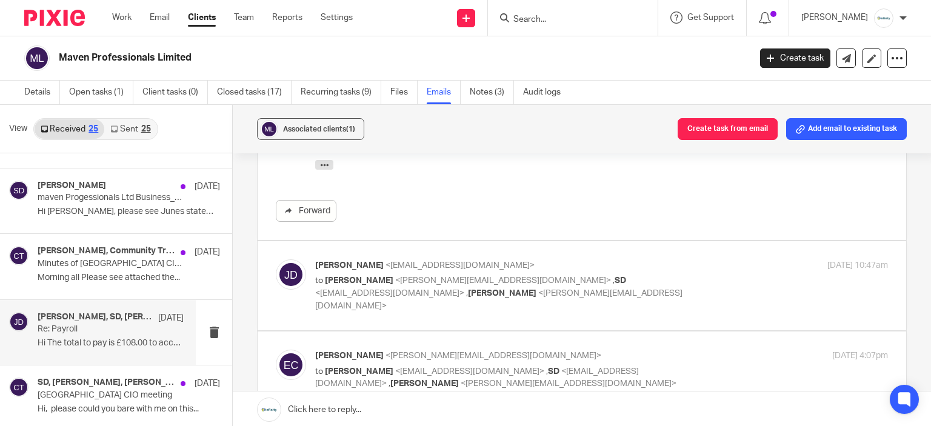
scroll to position [909, 0]
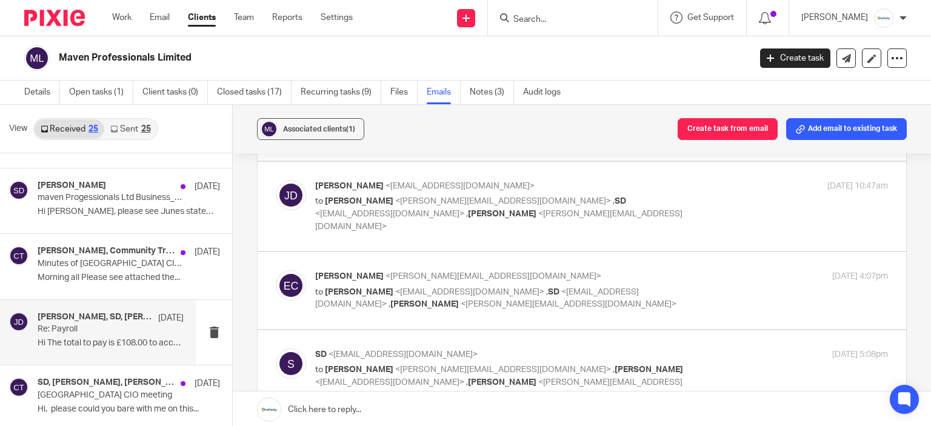
click at [536, 207] on label at bounding box center [582, 206] width 649 height 89
click at [276, 180] on input "checkbox" at bounding box center [275, 179] width 1 height 1
checkbox input "true"
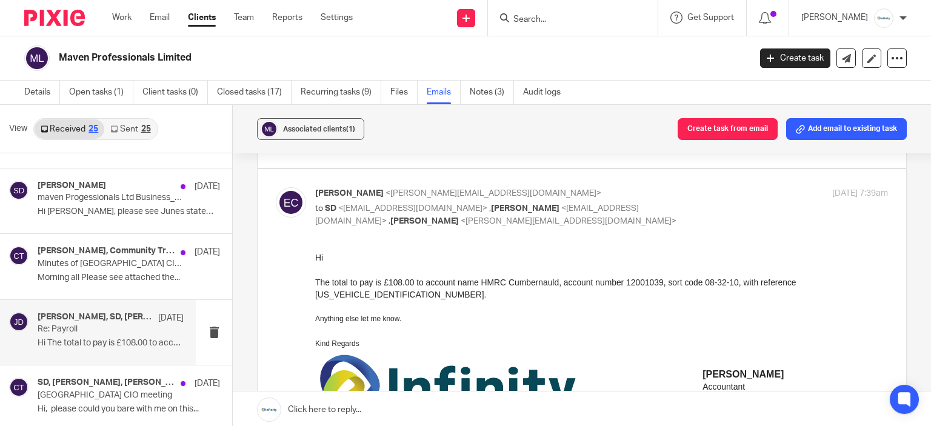
scroll to position [2546, 0]
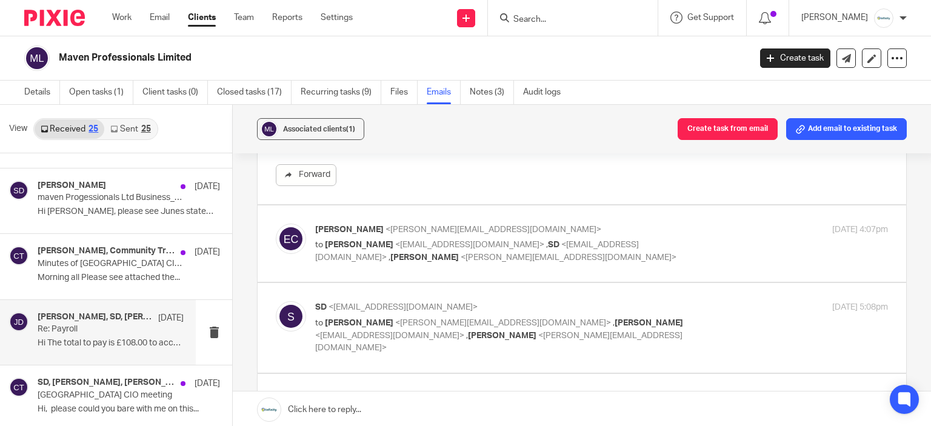
click at [430, 303] on span "<sdavison.maven@gmail.com>" at bounding box center [403, 307] width 149 height 8
checkbox input "true"
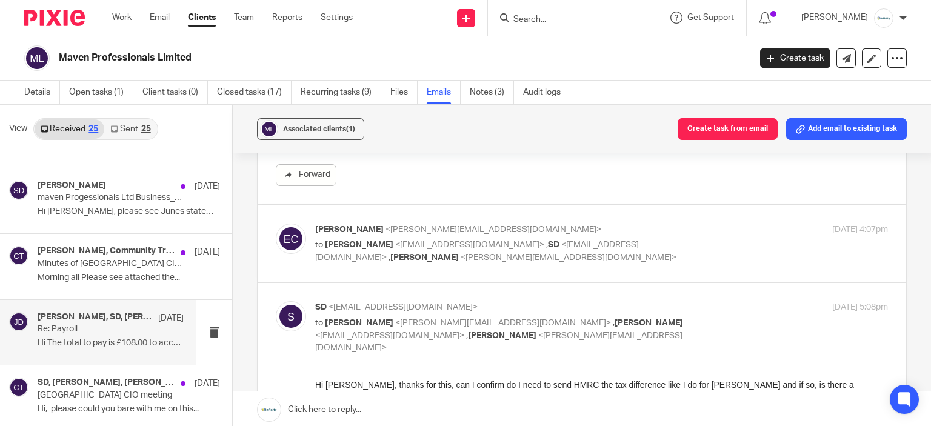
scroll to position [0, 0]
click at [466, 226] on span "<emma@infinity-accounting.co.uk>" at bounding box center [494, 230] width 216 height 8
checkbox input "true"
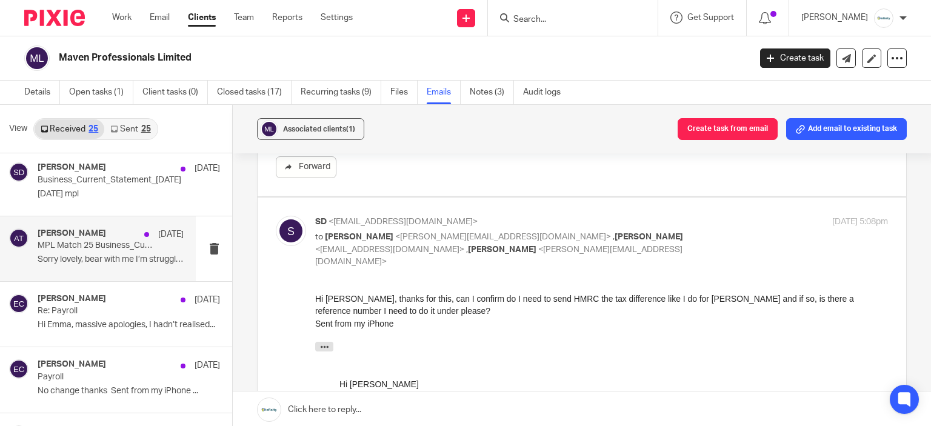
scroll to position [1031, 0]
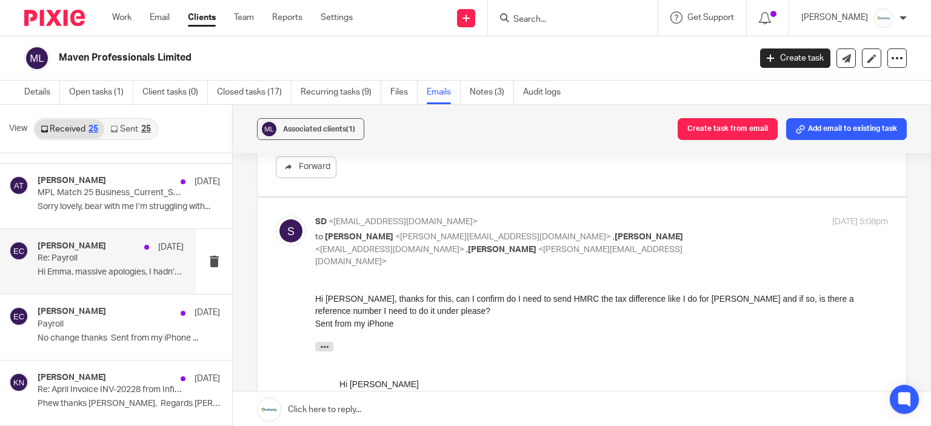
click at [116, 279] on div "Emma Coleman 5 Jun Re: Payroll ﻿Hi Emma, massive apologies, I hadn’t realised..." at bounding box center [111, 261] width 146 height 41
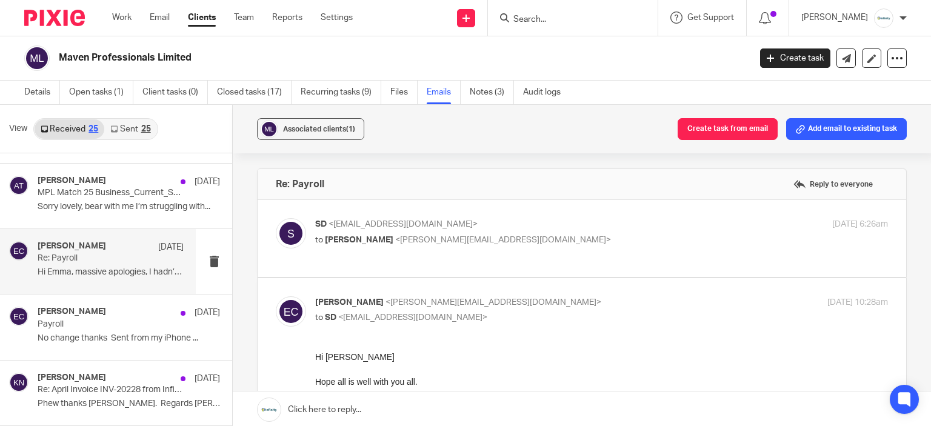
scroll to position [0, 0]
click at [597, 232] on div "SD <sdavison.maven@gmail.com> to Emma Coleman <emma@infinity-accounting.co.uk>" at bounding box center [506, 232] width 382 height 28
checkbox input "true"
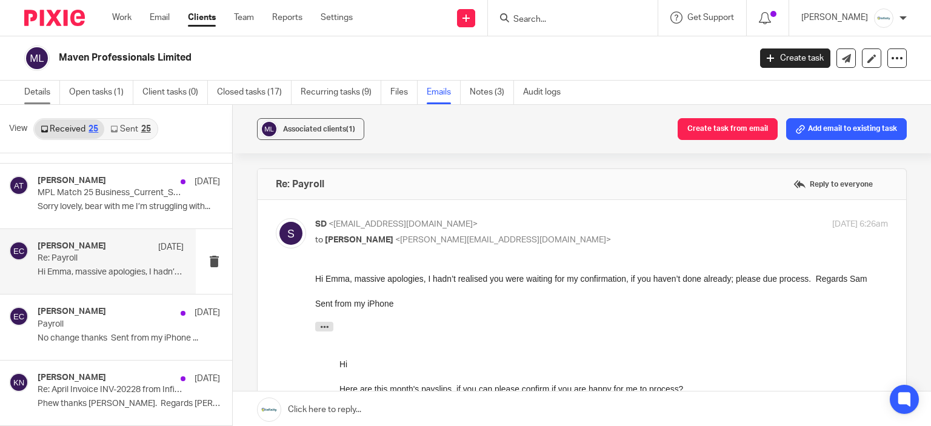
click at [35, 97] on link "Details" at bounding box center [42, 93] width 36 height 24
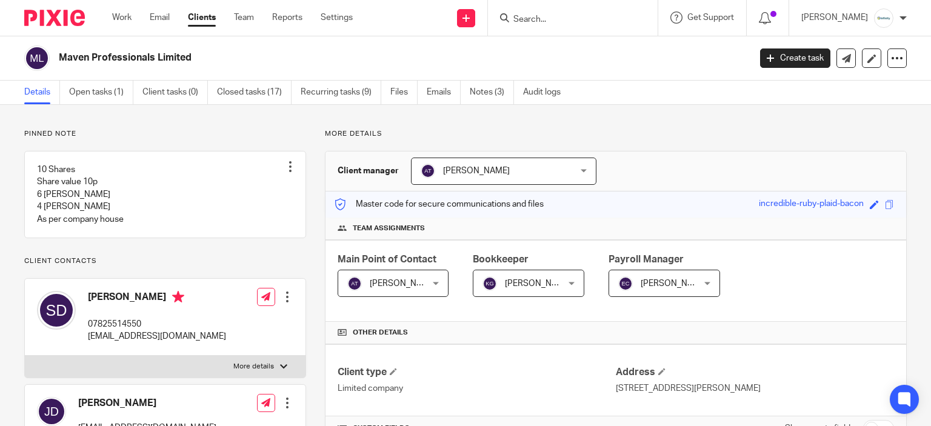
scroll to position [242, 0]
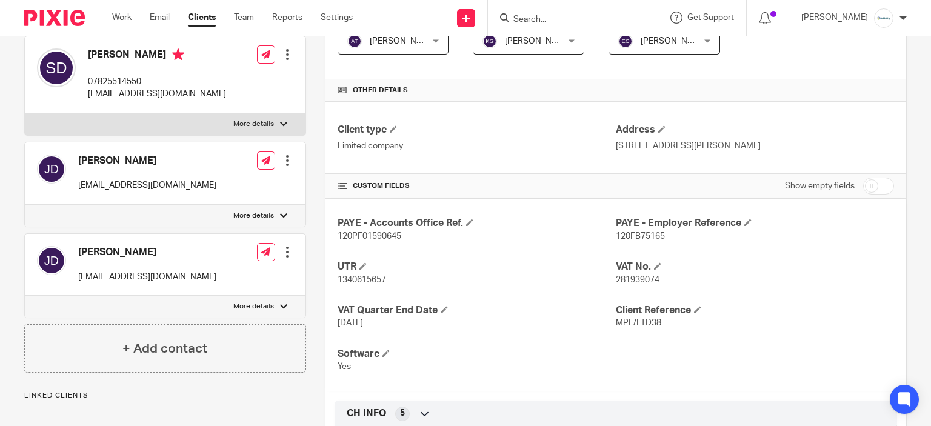
click at [142, 100] on p "[EMAIL_ADDRESS][DOMAIN_NAME]" at bounding box center [157, 94] width 138 height 12
copy div "[EMAIL_ADDRESS][DOMAIN_NAME]"
click at [604, 16] on input "Search" at bounding box center [566, 20] width 109 height 11
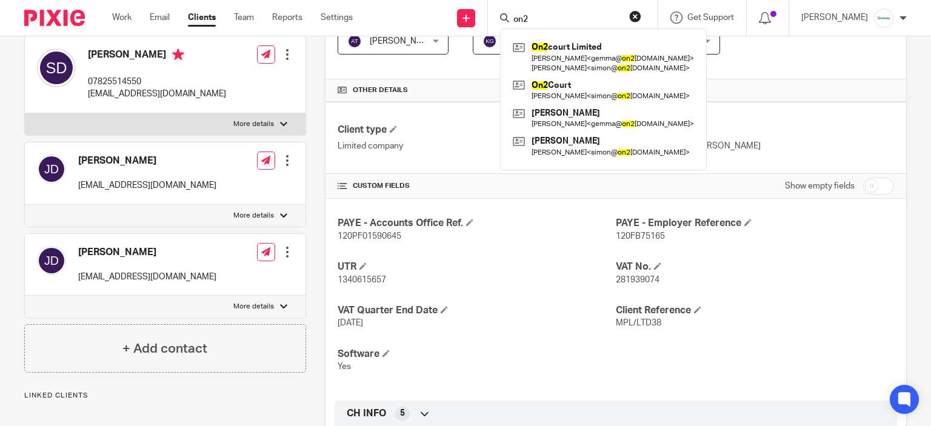
type input "on2"
drag, startPoint x: 575, startPoint y: 12, endPoint x: 429, endPoint y: 29, distance: 147.2
click at [429, 29] on div "Send new email Create task Add client on2 On2 court Limited [PERSON_NAME] < gem…" at bounding box center [651, 18] width 560 height 36
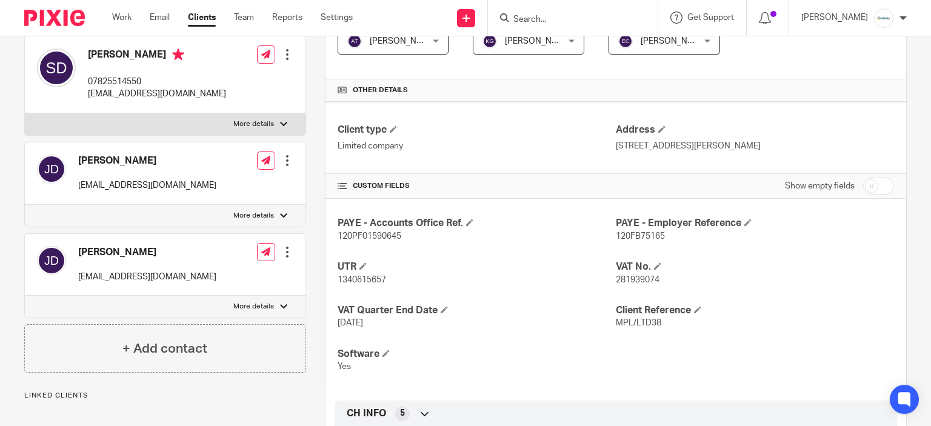
click at [563, 11] on form at bounding box center [576, 17] width 129 height 15
click at [566, 14] on form at bounding box center [576, 17] width 129 height 15
click at [572, 28] on div at bounding box center [573, 18] width 170 height 36
click at [569, 26] on div at bounding box center [573, 18] width 170 height 36
click at [566, 22] on input "Search" at bounding box center [566, 20] width 109 height 11
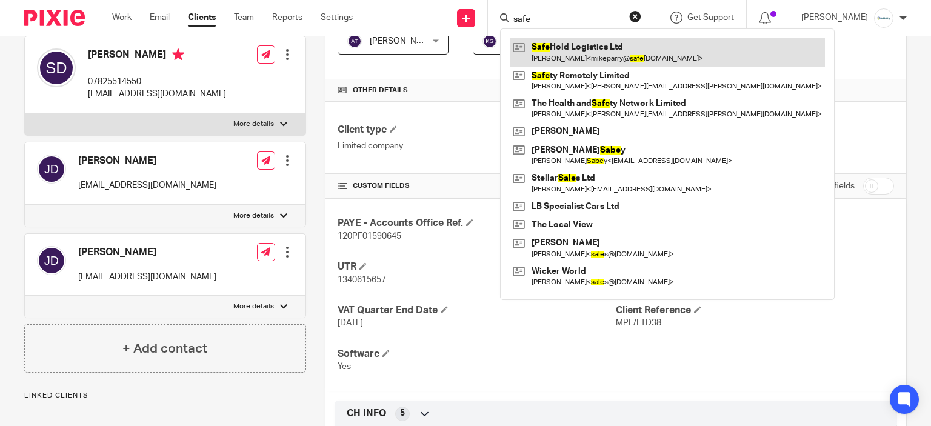
type input "safe"
click at [599, 53] on link at bounding box center [667, 52] width 315 height 28
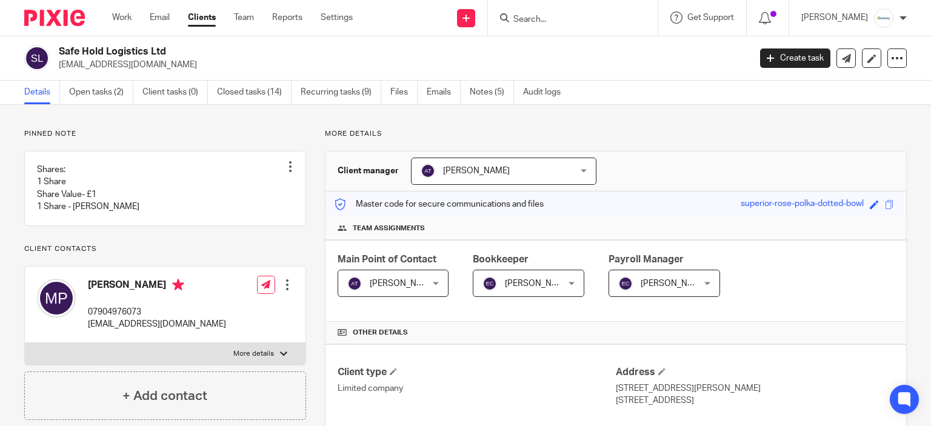
scroll to position [182, 0]
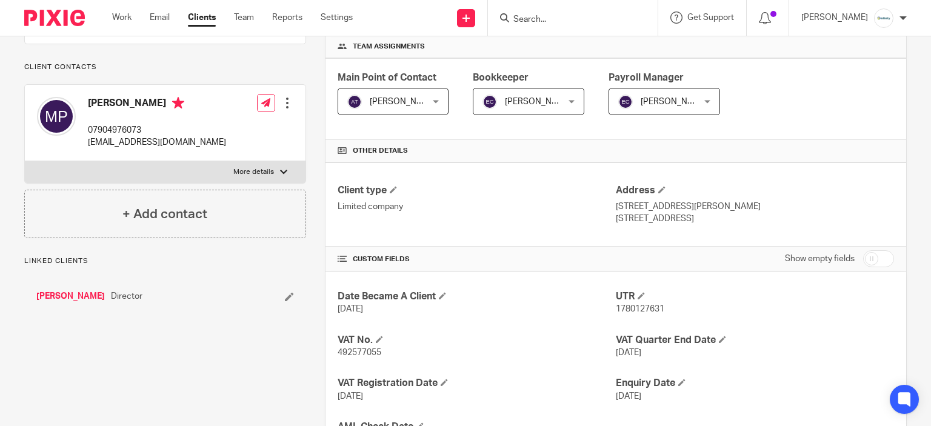
click at [136, 149] on p "[EMAIL_ADDRESS][DOMAIN_NAME]" at bounding box center [157, 142] width 138 height 12
copy div "[EMAIL_ADDRESS][DOMAIN_NAME]"
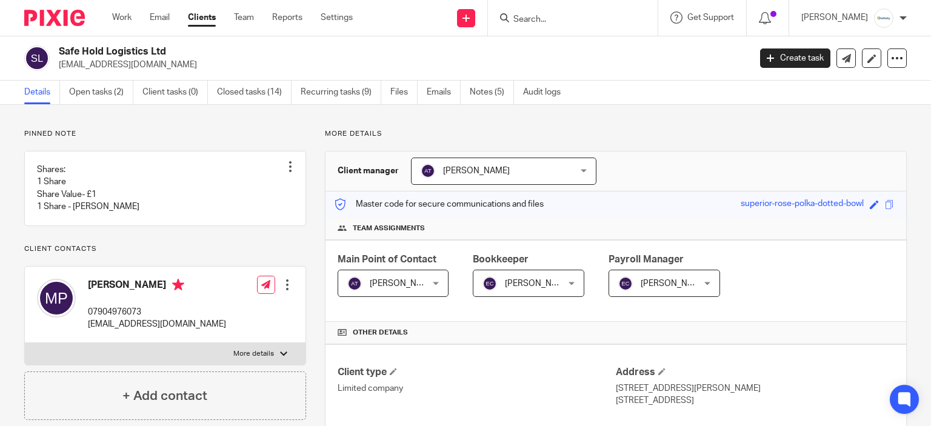
click at [548, 15] on input "Search" at bounding box center [566, 20] width 109 height 11
type input "t"
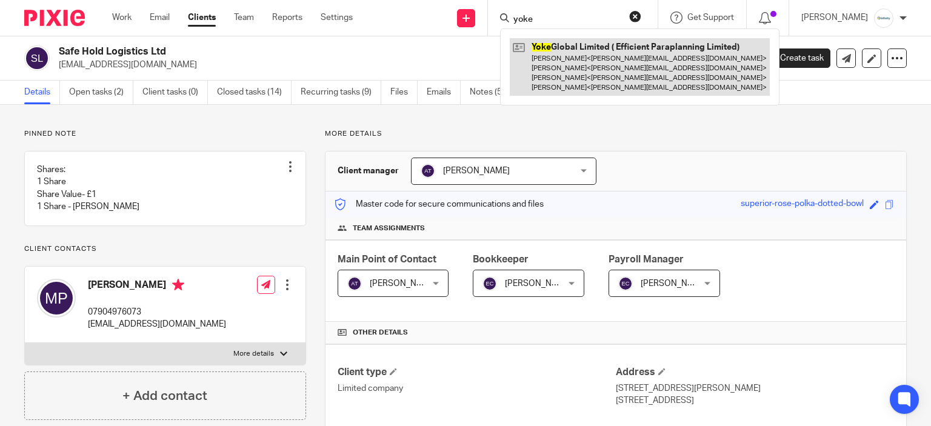
type input "yoke"
click at [578, 64] on link at bounding box center [640, 67] width 260 height 58
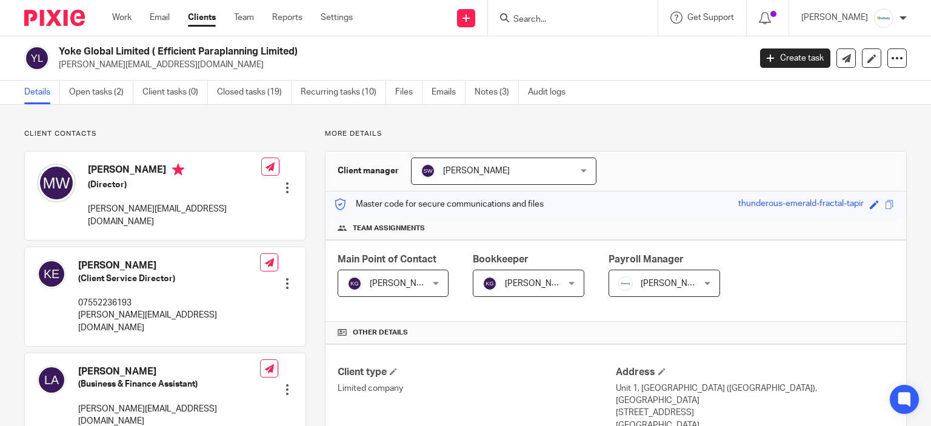
click at [468, 101] on ul "Details Open tasks (2) Client tasks (0) Closed tasks (19) Recurring tasks (10) …" at bounding box center [304, 93] width 560 height 24
click at [482, 94] on link "Notes (3)" at bounding box center [497, 93] width 44 height 24
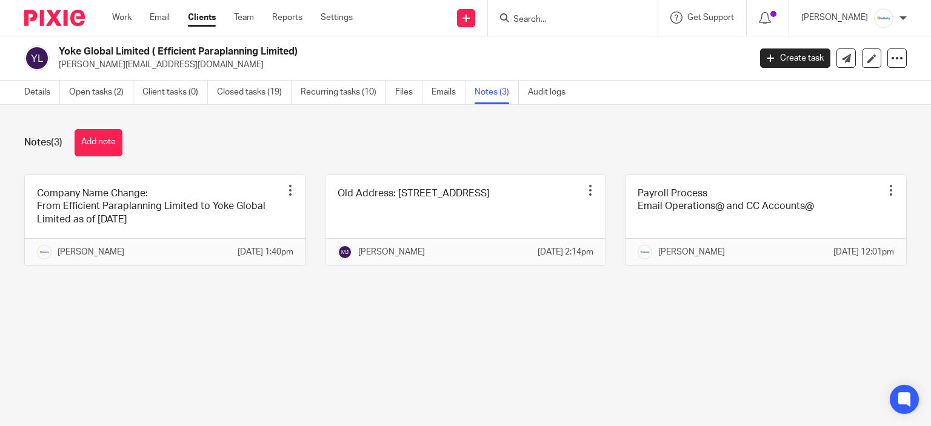
click at [603, 13] on form at bounding box center [576, 17] width 129 height 15
click at [607, 16] on input "Search" at bounding box center [566, 20] width 109 height 11
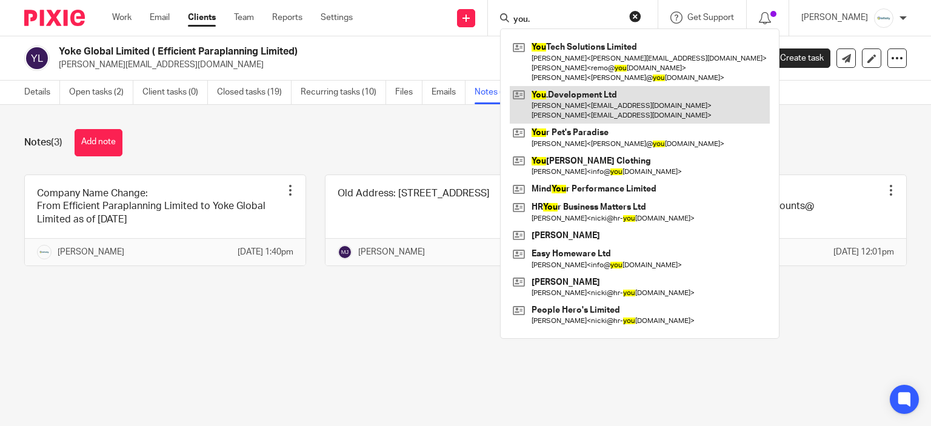
type input "you."
click at [616, 119] on link at bounding box center [640, 105] width 260 height 38
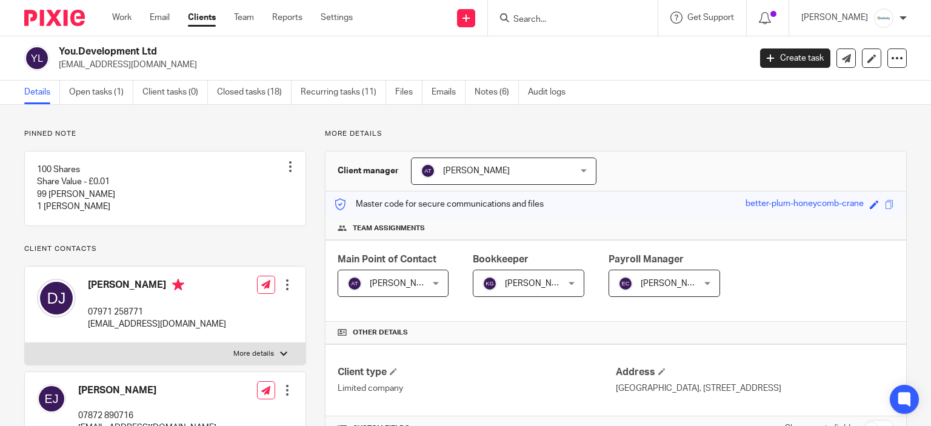
click at [322, 18] on ul "Work Email Clients Team Reports Settings" at bounding box center [241, 18] width 259 height 12
click at [345, 24] on div "Work Email Clients Team Reports Settings Work Email Clients Team Reports Settin…" at bounding box center [235, 18] width 271 height 36
click at [341, 16] on link "Settings" at bounding box center [337, 18] width 32 height 12
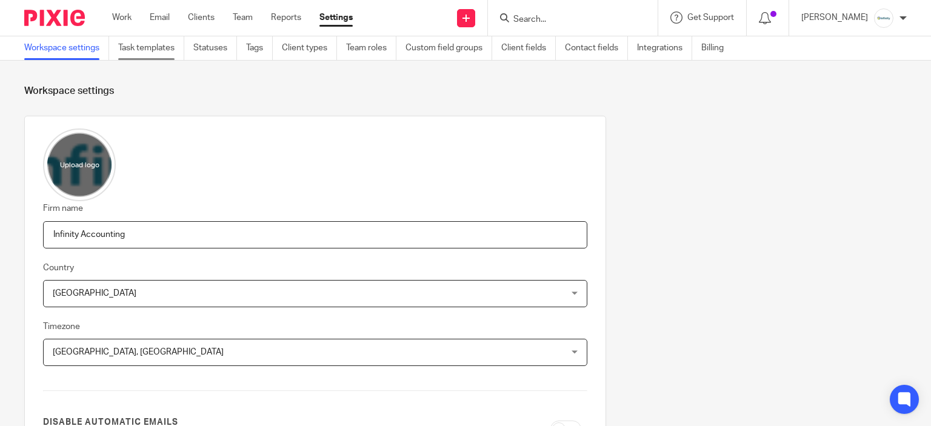
click at [175, 54] on link "Task templates" at bounding box center [151, 48] width 66 height 24
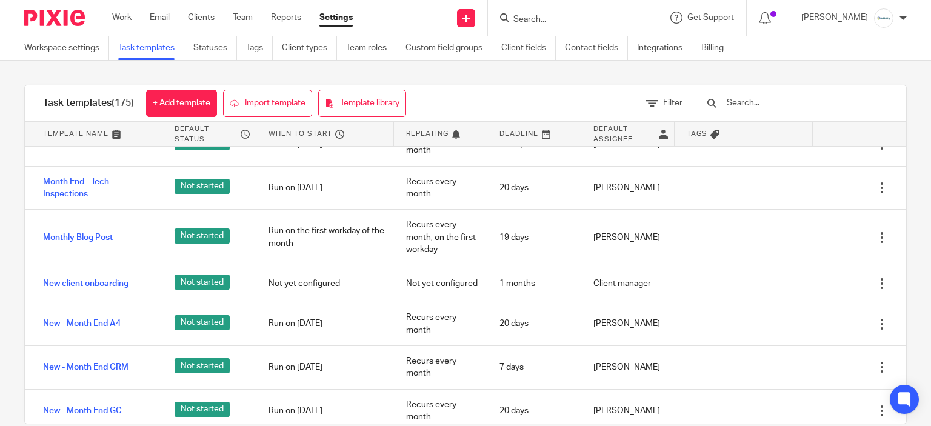
scroll to position [3577, 0]
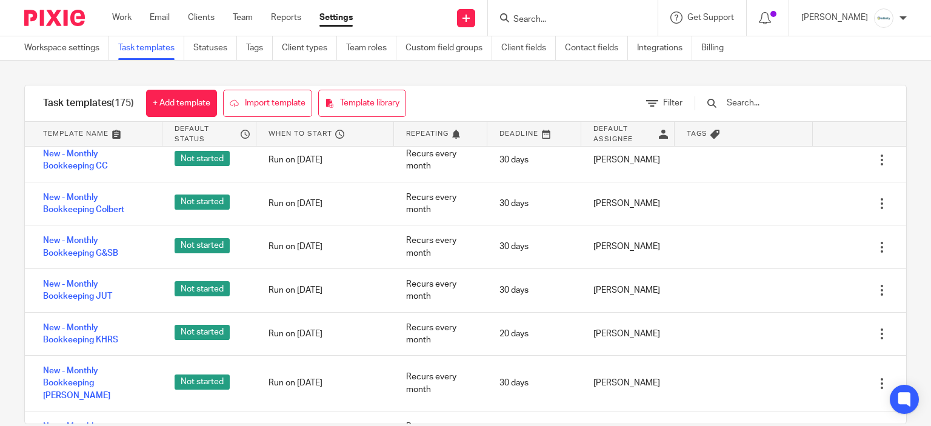
click at [761, 95] on div at bounding box center [786, 103] width 206 height 36
click at [773, 102] on input "text" at bounding box center [796, 102] width 141 height 13
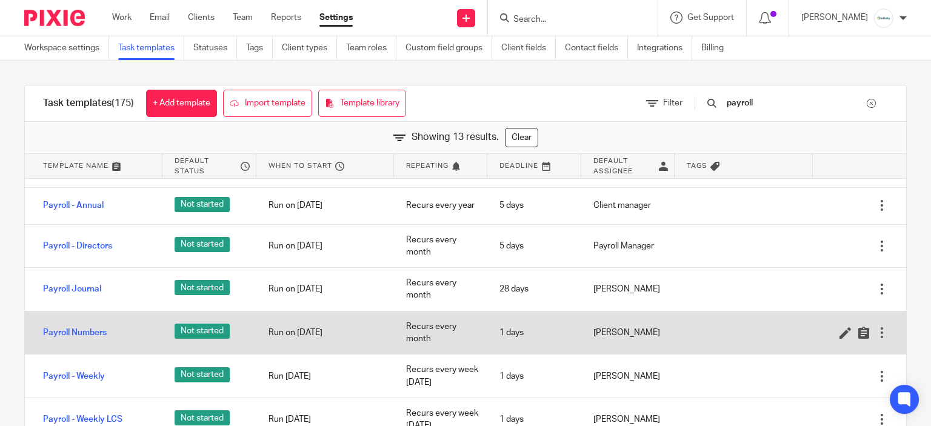
scroll to position [145, 0]
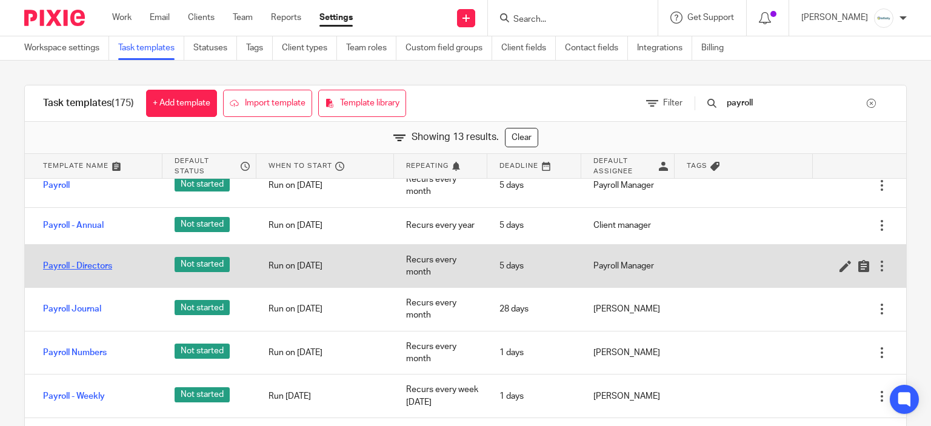
type input "payroll"
click at [95, 269] on link "Payroll - Directors" at bounding box center [77, 266] width 69 height 12
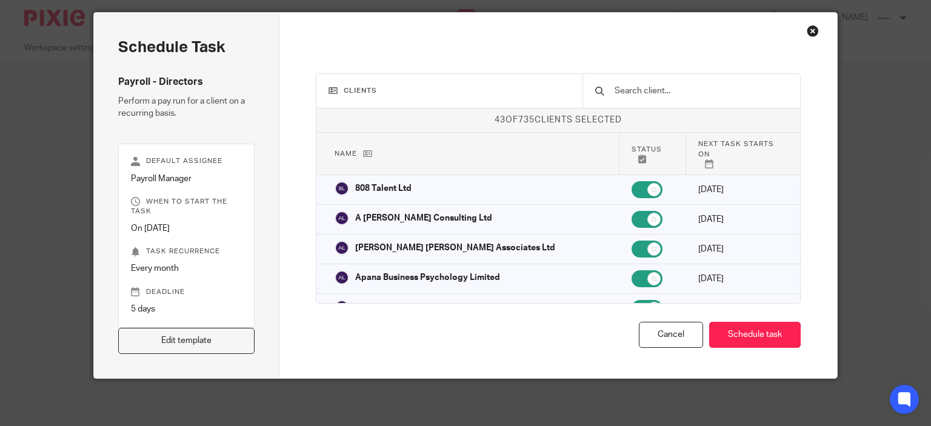
scroll to position [12, 0]
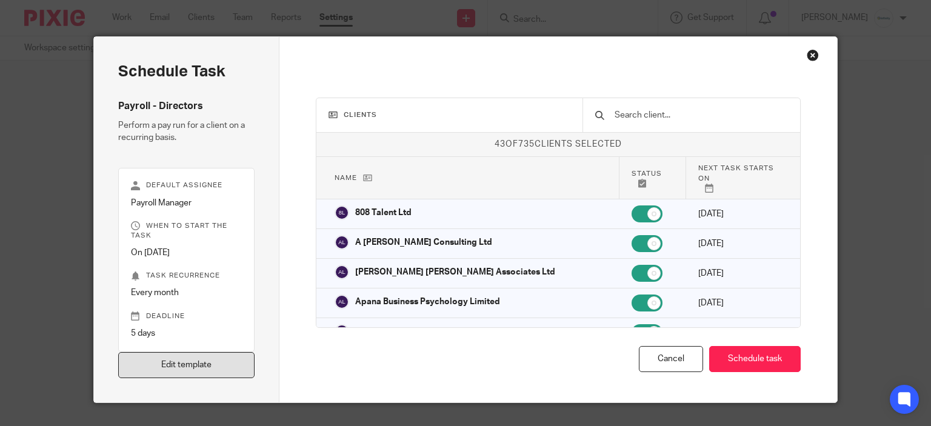
click at [207, 361] on link "Edit template" at bounding box center [186, 365] width 137 height 26
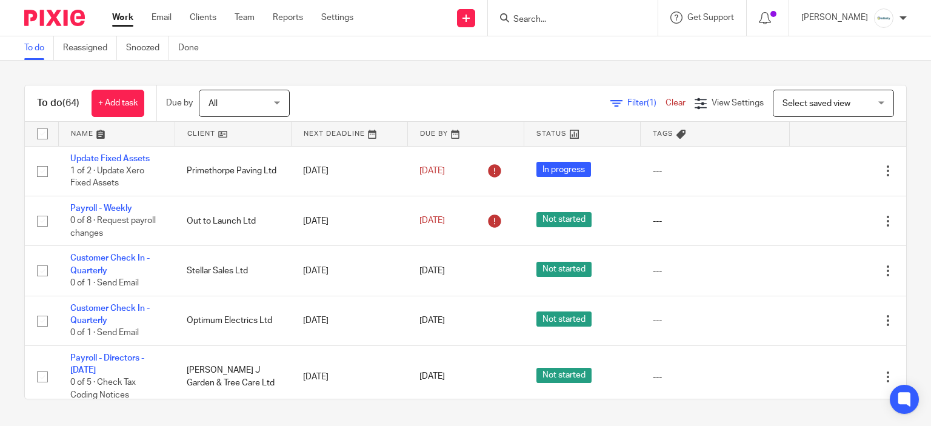
click at [621, 19] on input "Search" at bounding box center [566, 20] width 109 height 11
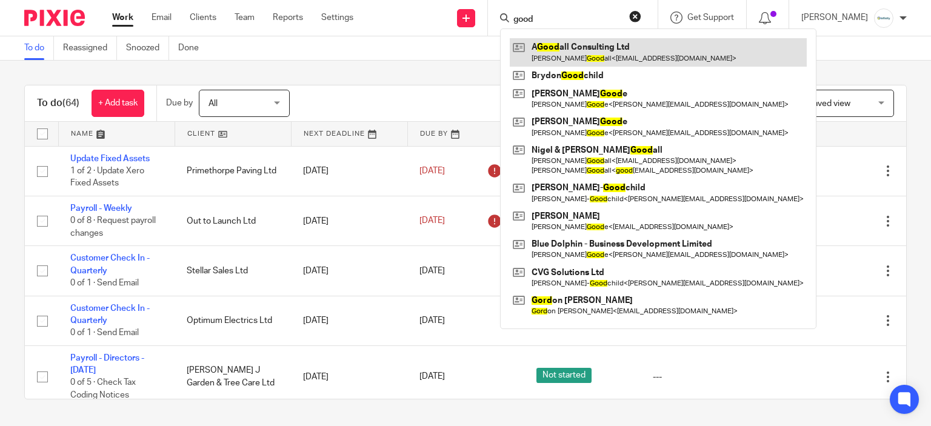
type input "good"
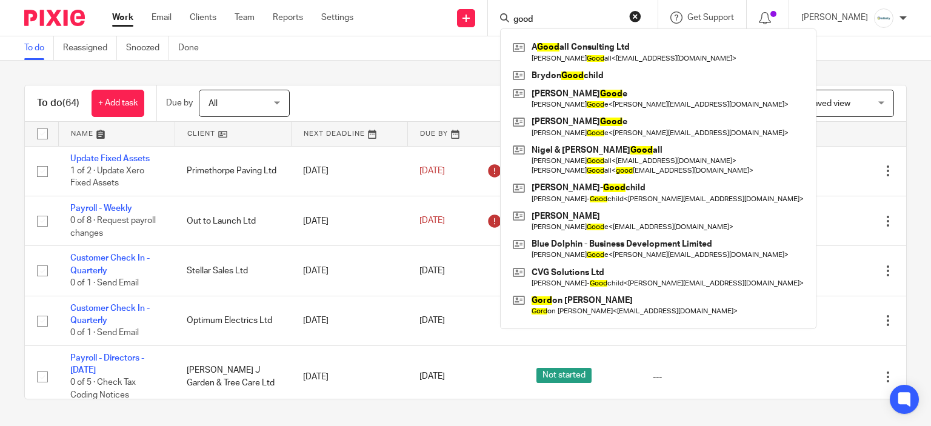
drag, startPoint x: 570, startPoint y: 20, endPoint x: 383, endPoint y: 40, distance: 187.8
click at [383, 40] on body "Work Email Clients Team Reports Settings Work Email Clients Team Reports Settin…" at bounding box center [465, 213] width 931 height 426
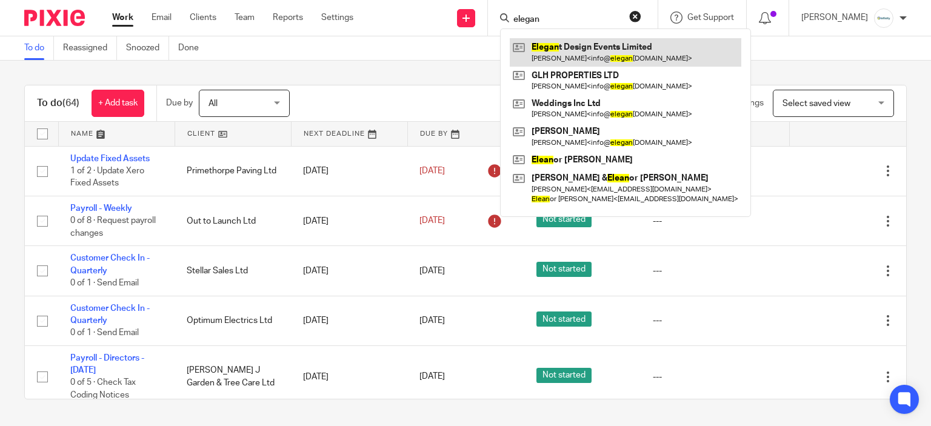
type input "elegan"
click at [607, 48] on link at bounding box center [626, 52] width 232 height 28
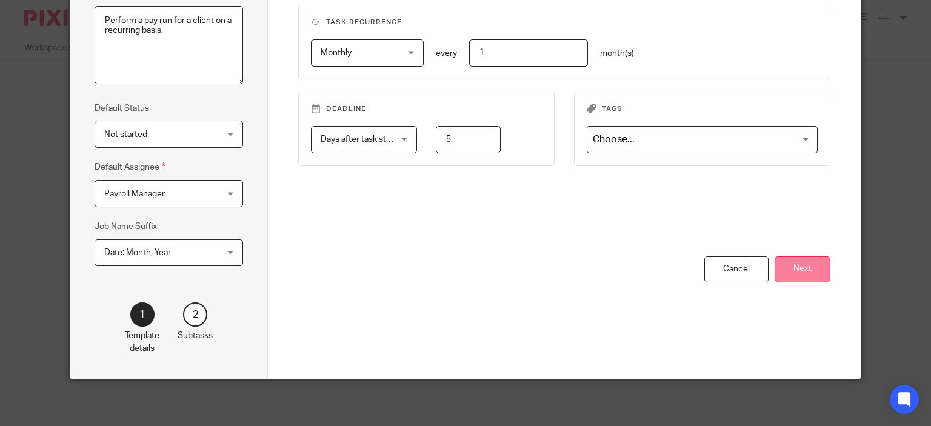
click at [797, 267] on button "Next" at bounding box center [803, 269] width 56 height 26
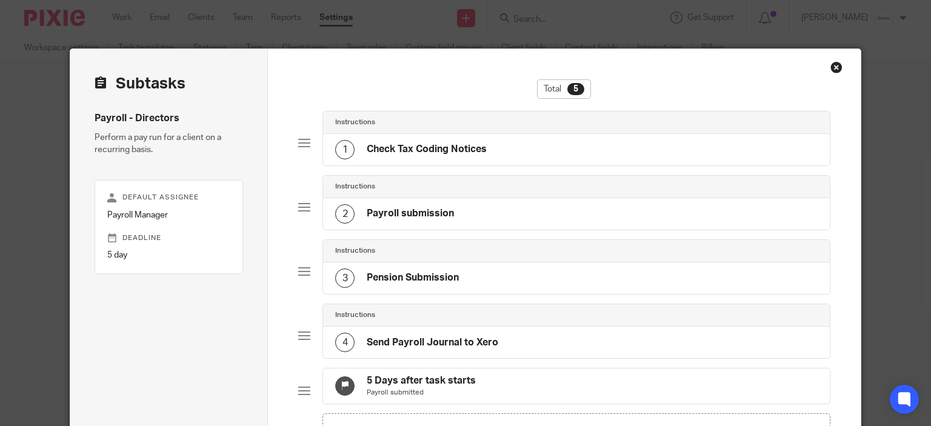
click at [388, 160] on div "1 Check Tax Coding Notices" at bounding box center [576, 150] width 507 height 32
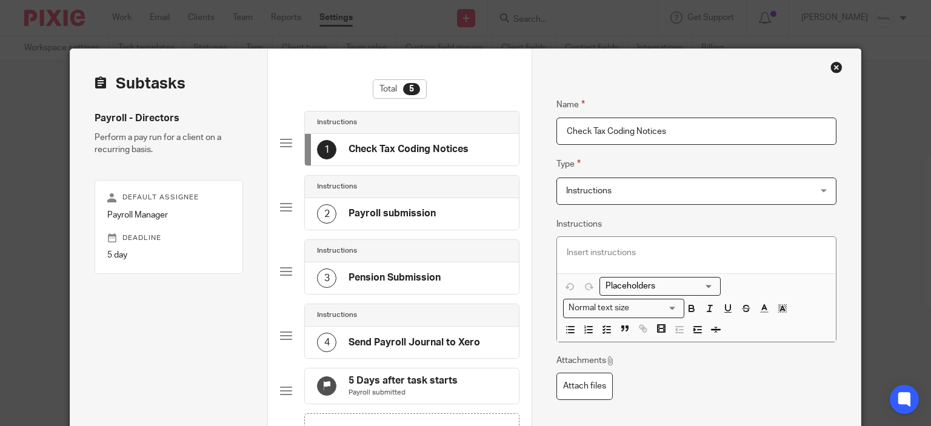
click at [823, 63] on div "Name Check Tax Coding Notices Type Instructions Instructions Instructions Send …" at bounding box center [696, 285] width 329 height 473
click at [831, 65] on div "Close this dialog window" at bounding box center [837, 67] width 12 height 12
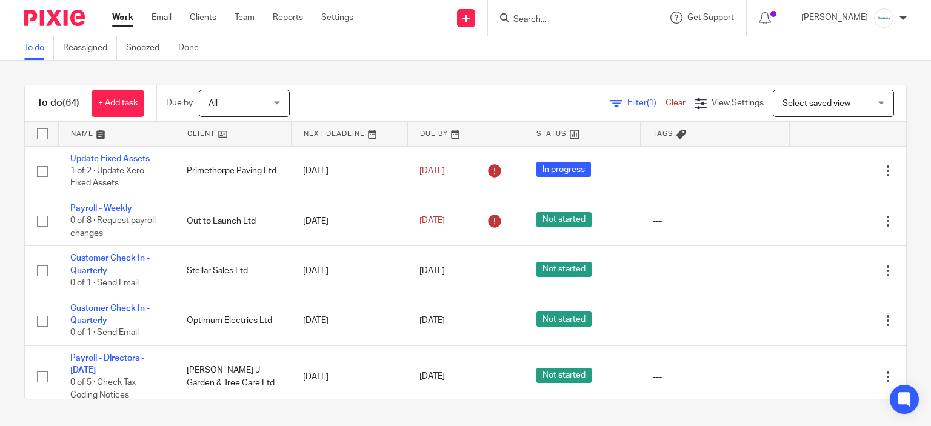
click at [536, 21] on input "Search" at bounding box center [566, 20] width 109 height 11
click at [355, 7] on div "Work Email Clients Team Reports Settings Work Email Clients Team Reports Settin…" at bounding box center [236, 18] width 272 height 36
click at [347, 12] on link "Settings" at bounding box center [337, 18] width 32 height 12
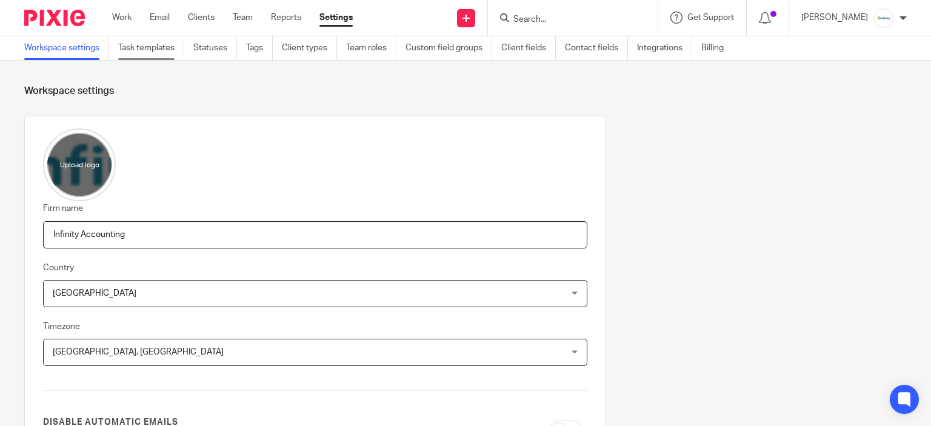
click at [153, 50] on link "Task templates" at bounding box center [151, 48] width 66 height 24
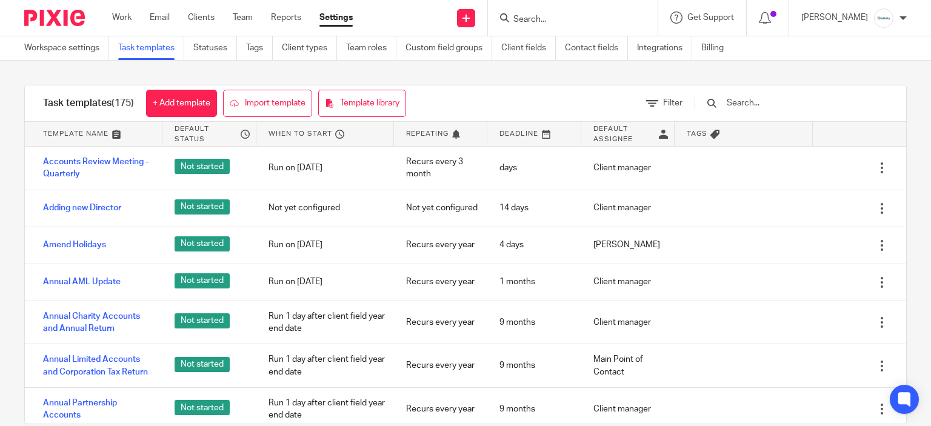
click at [799, 99] on input "text" at bounding box center [796, 102] width 141 height 13
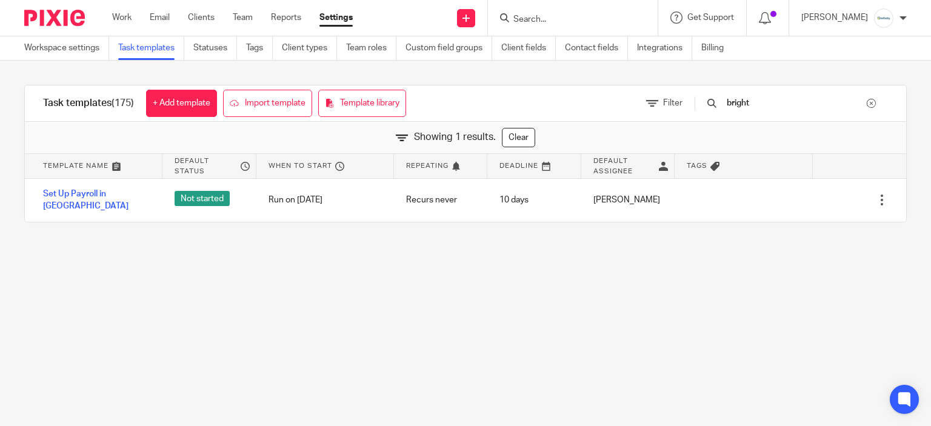
drag, startPoint x: 797, startPoint y: 96, endPoint x: 689, endPoint y: 111, distance: 109.0
click at [696, 115] on div "Filter bright" at bounding box center [767, 103] width 278 height 36
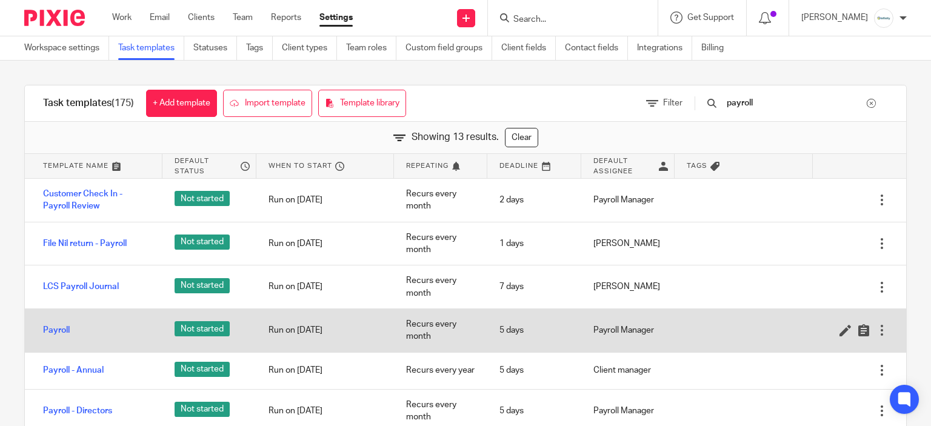
scroll to position [61, 0]
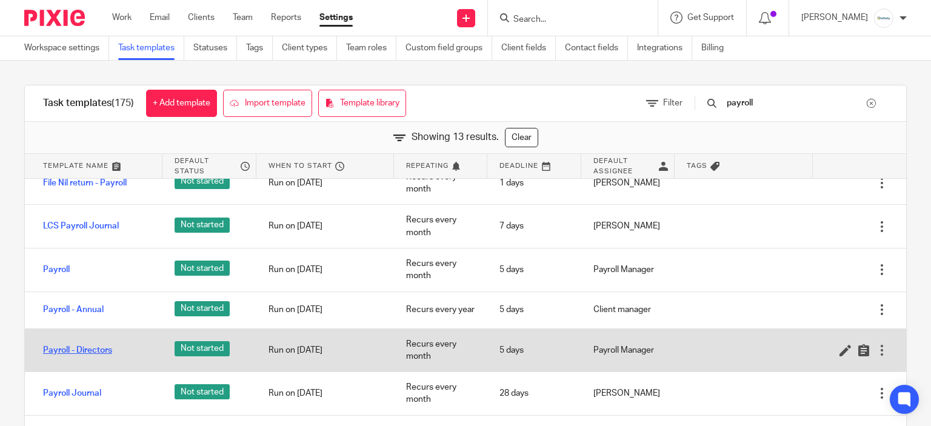
type input "payroll"
click at [92, 348] on link "Payroll - Directors" at bounding box center [77, 350] width 69 height 12
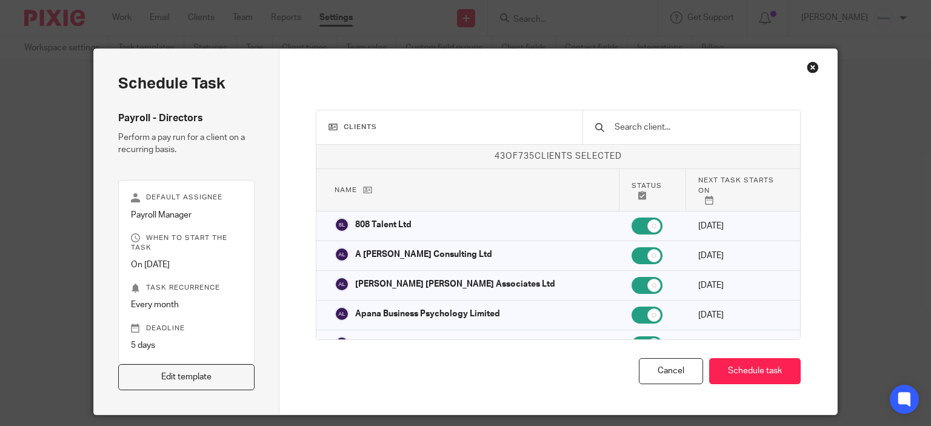
scroll to position [36, 0]
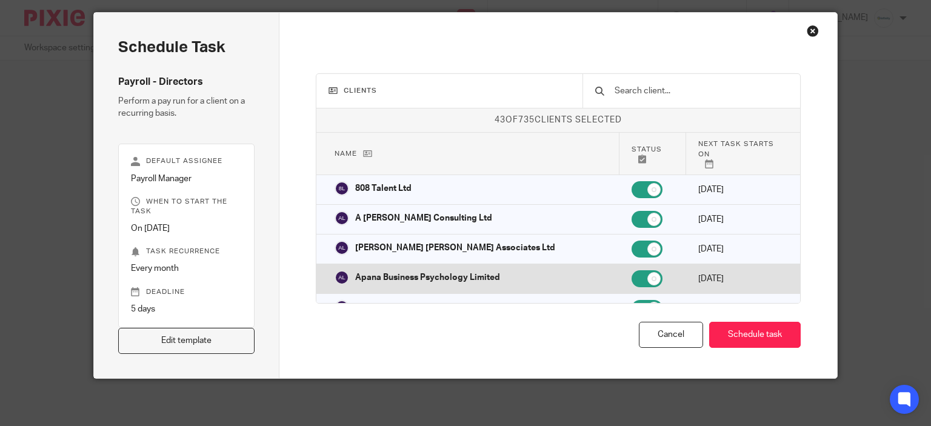
click at [632, 270] on input "checkbox" at bounding box center [647, 278] width 31 height 17
checkbox input "false"
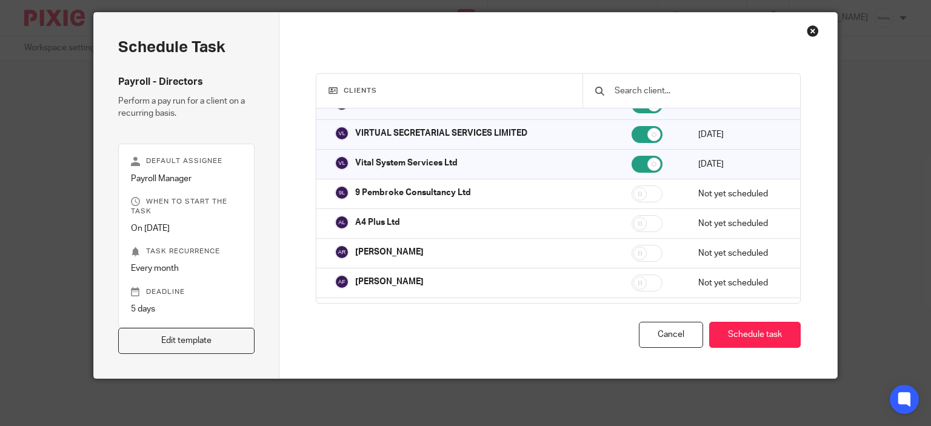
scroll to position [1212, 0]
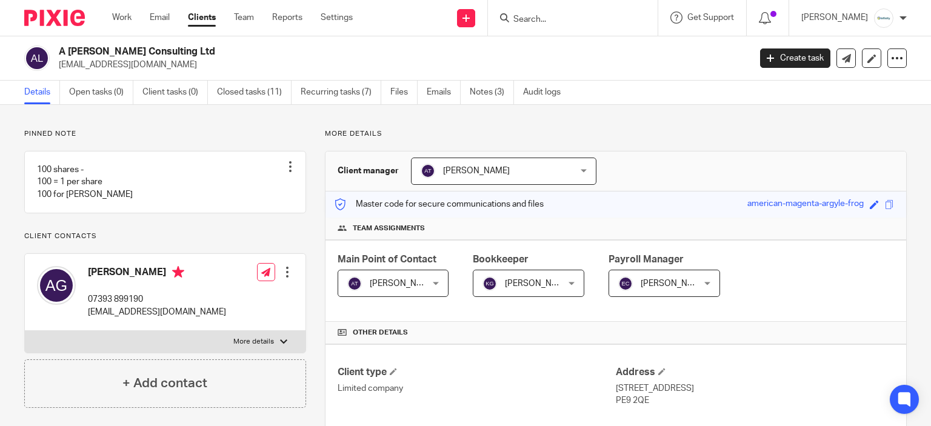
scroll to position [61, 0]
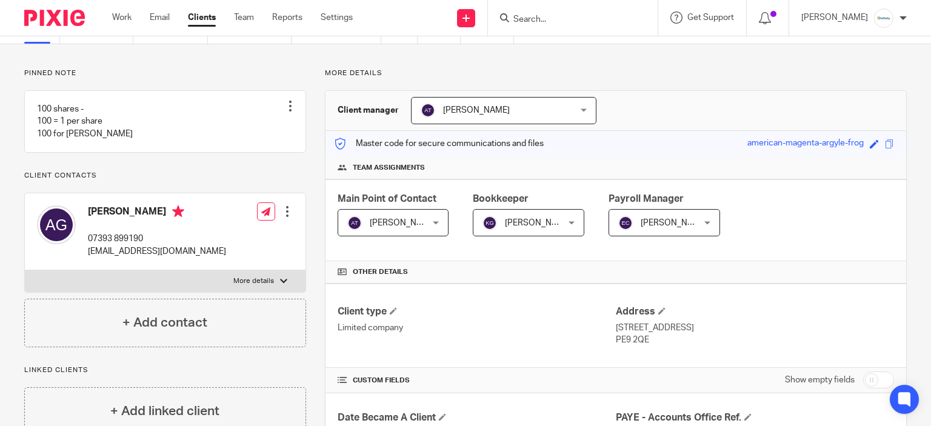
click at [145, 258] on p "[EMAIL_ADDRESS][DOMAIN_NAME]" at bounding box center [157, 252] width 138 height 12
copy div "[EMAIL_ADDRESS][DOMAIN_NAME]"
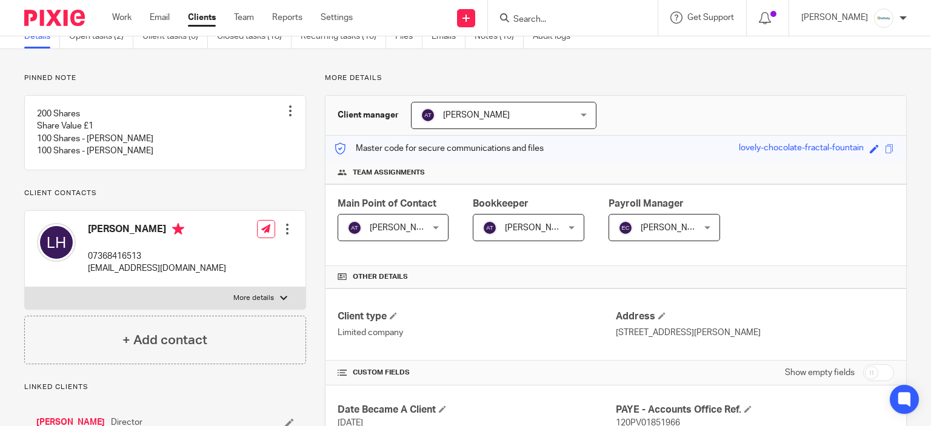
scroll to position [121, 0]
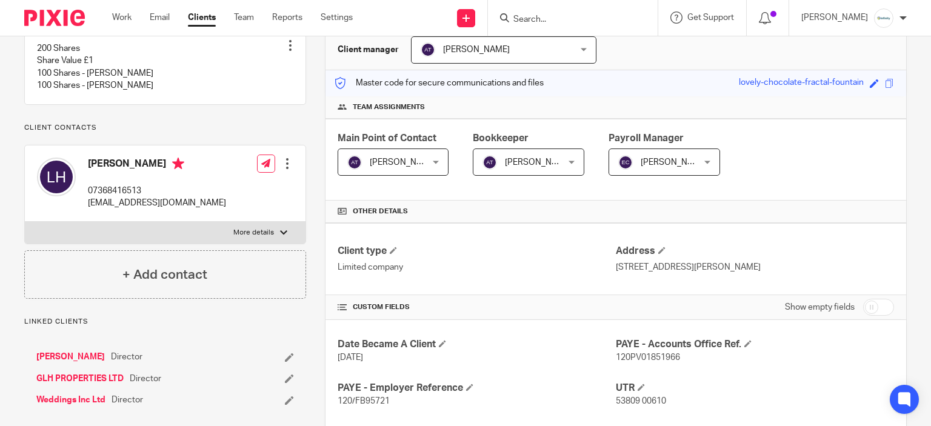
drag, startPoint x: 184, startPoint y: 222, endPoint x: 179, endPoint y: 213, distance: 10.3
click at [184, 216] on div "Laura Hopkins 07368416513 info@elegantdesigneventsltd.co.uk" at bounding box center [131, 184] width 189 height 64
click at [179, 209] on p "info@elegantdesigneventsltd.co.uk" at bounding box center [157, 203] width 138 height 12
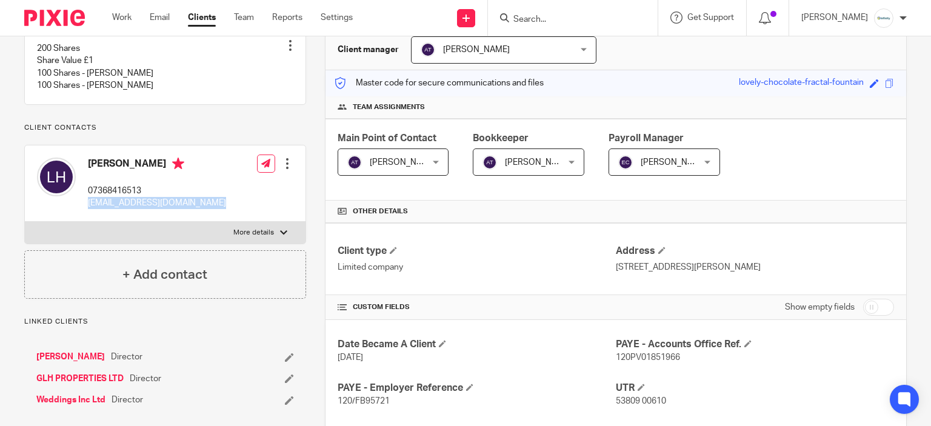
copy div "info@elegantdesigneventsltd.co.uk"
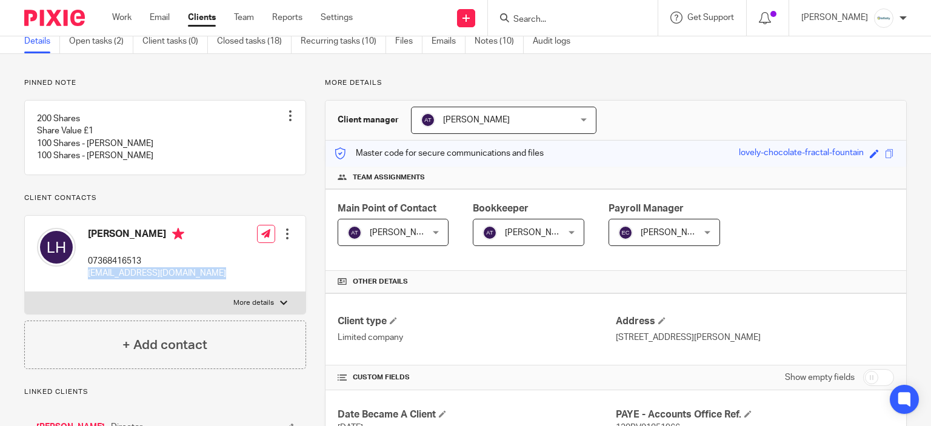
scroll to position [0, 0]
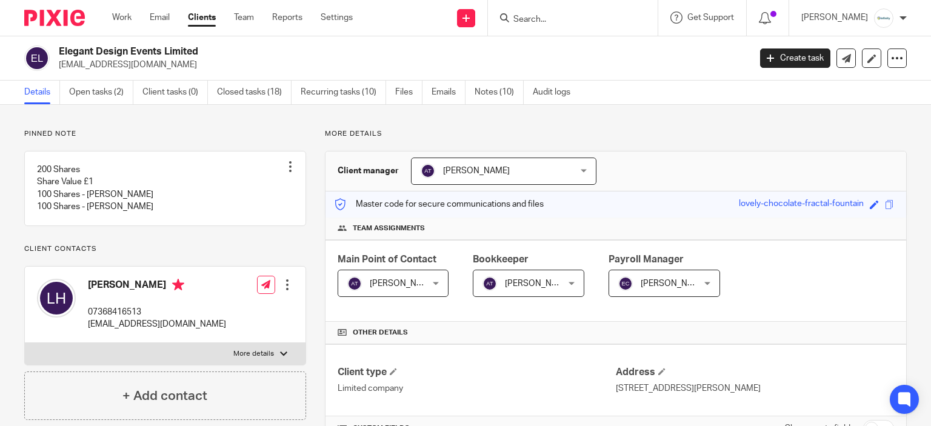
click at [554, 16] on input "Search" at bounding box center [566, 20] width 109 height 11
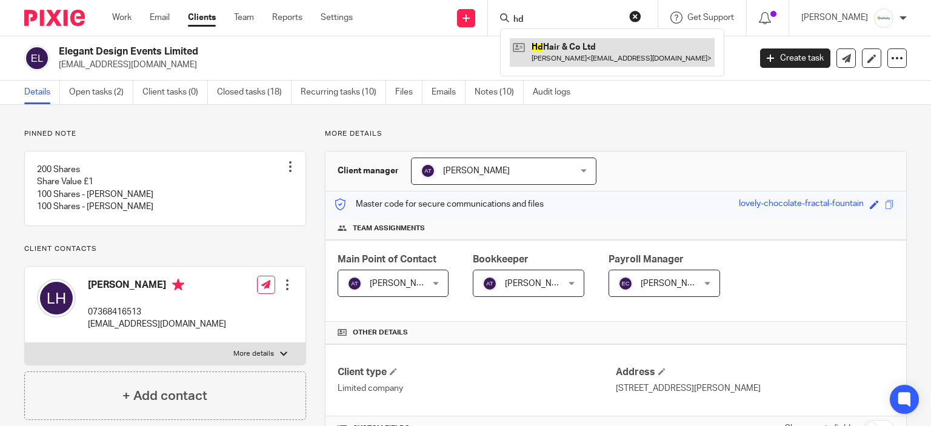
type input "hd"
click at [567, 57] on link at bounding box center [612, 52] width 205 height 28
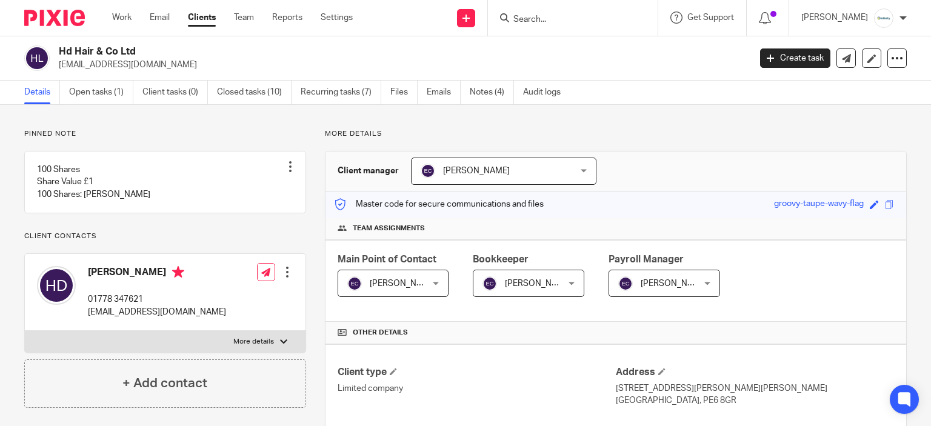
click at [133, 318] on p "[EMAIL_ADDRESS][DOMAIN_NAME]" at bounding box center [157, 312] width 138 height 12
copy div "[EMAIL_ADDRESS][DOMAIN_NAME]"
click at [544, 19] on input "Search" at bounding box center [566, 20] width 109 height 11
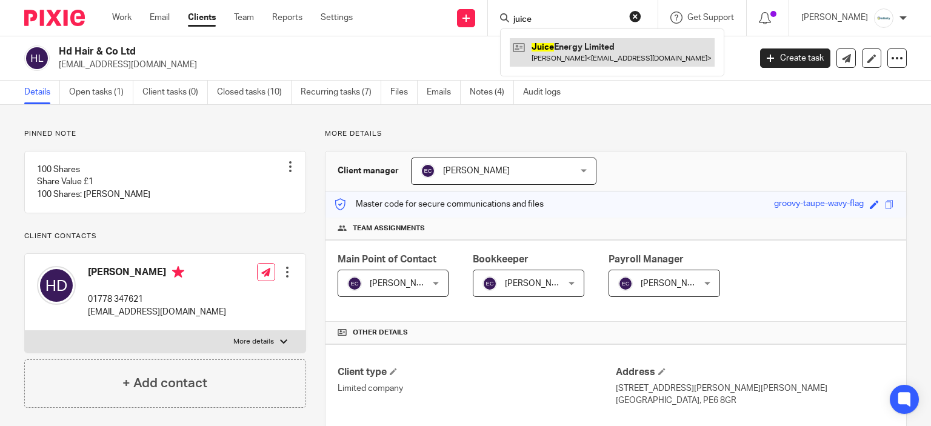
type input "juice"
click at [565, 59] on link at bounding box center [612, 52] width 205 height 28
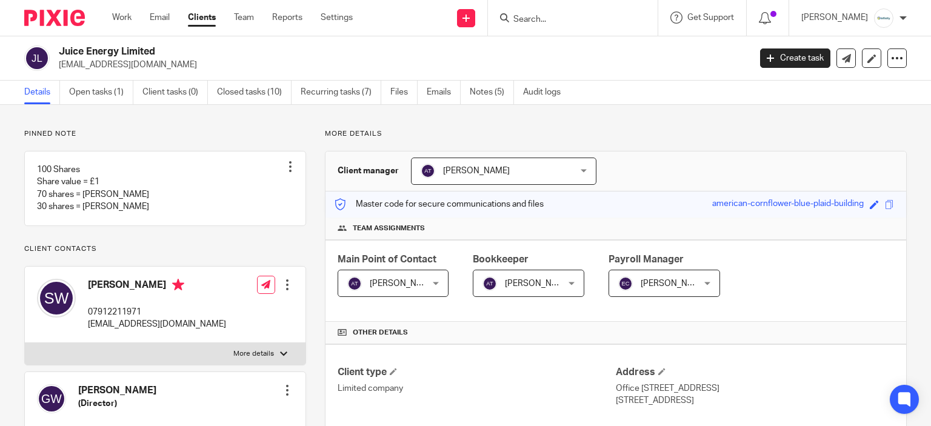
click at [140, 330] on p "[EMAIL_ADDRESS][DOMAIN_NAME]" at bounding box center [157, 324] width 138 height 12
copy div "[EMAIL_ADDRESS][DOMAIN_NAME]"
click at [570, 16] on input "Search" at bounding box center [566, 20] width 109 height 11
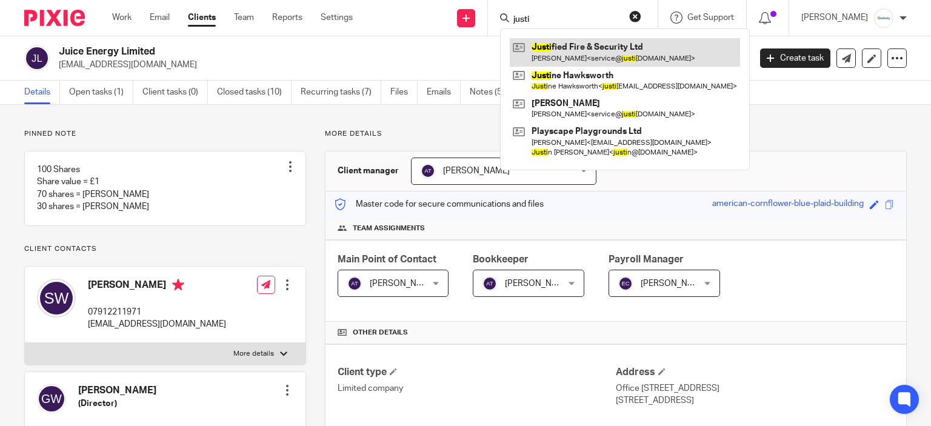
type input "justi"
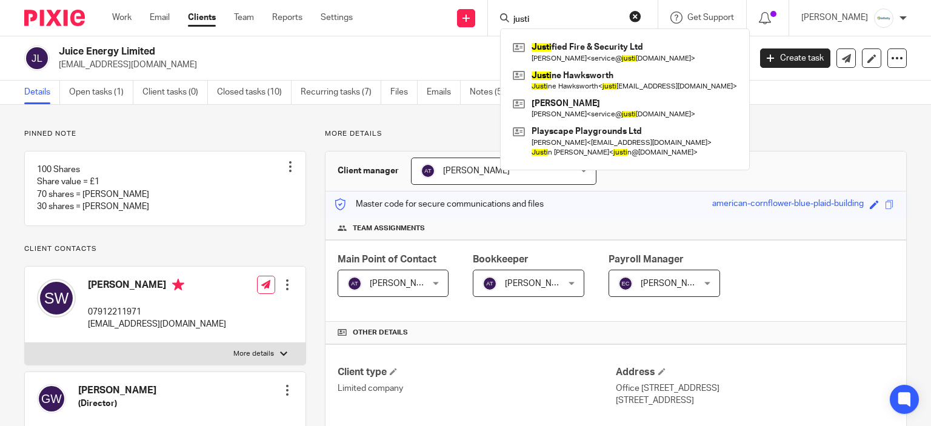
click at [598, 8] on div "justi Justi fied Fire & Security Ltd Adam Lawes < service@ justi fiedsystems.co…" at bounding box center [573, 18] width 170 height 36
drag, startPoint x: 592, startPoint y: 15, endPoint x: 393, endPoint y: 21, distance: 199.0
click at [394, 21] on div "Send new email Create task Add client justi Justi fied Fire & Security Ltd Adam…" at bounding box center [651, 18] width 560 height 36
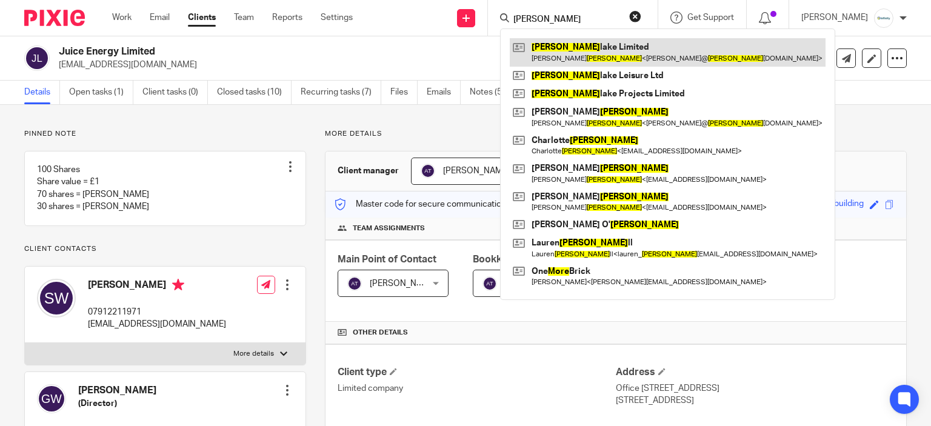
type input "moore"
click at [558, 51] on link at bounding box center [668, 52] width 316 height 28
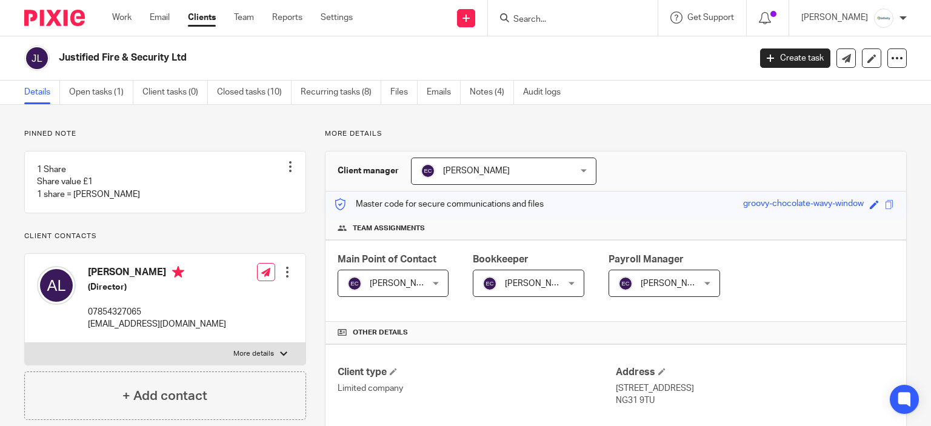
click at [125, 330] on p "[EMAIL_ADDRESS][DOMAIN_NAME]" at bounding box center [157, 324] width 138 height 12
copy div "[EMAIL_ADDRESS][DOMAIN_NAME]"
drag, startPoint x: 577, startPoint y: 36, endPoint x: 568, endPoint y: 31, distance: 9.8
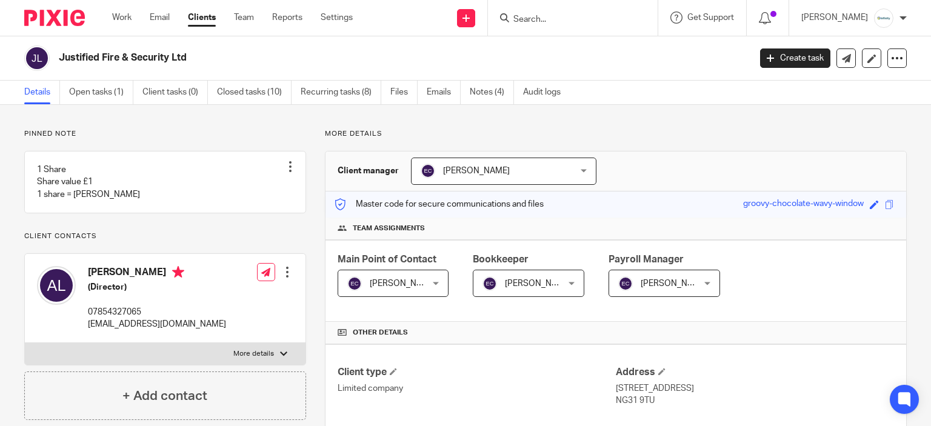
click at [568, 31] on div "Work Email Clients Team Reports Settings Work Email Clients Team Reports Settin…" at bounding box center [465, 18] width 931 height 36
click at [565, 26] on div at bounding box center [573, 18] width 170 height 36
click at [565, 25] on div at bounding box center [573, 18] width 170 height 36
click at [566, 19] on input "Search" at bounding box center [566, 20] width 109 height 11
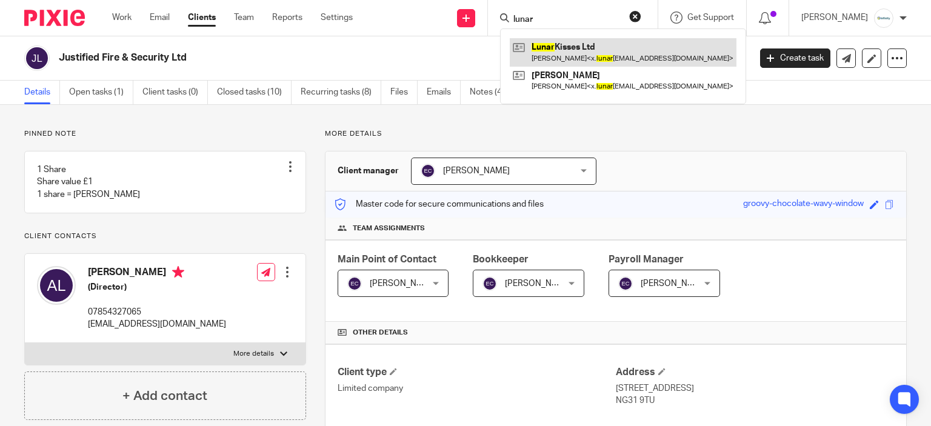
type input "lunar"
click at [606, 55] on link at bounding box center [623, 52] width 227 height 28
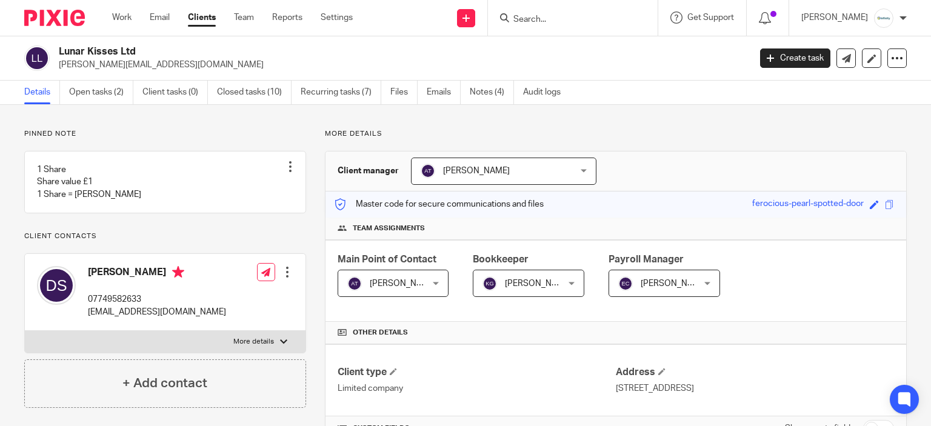
click at [127, 318] on p "[EMAIL_ADDRESS][DOMAIN_NAME]" at bounding box center [157, 312] width 138 height 12
copy div "x.lunarkisses.x@gmail.com"
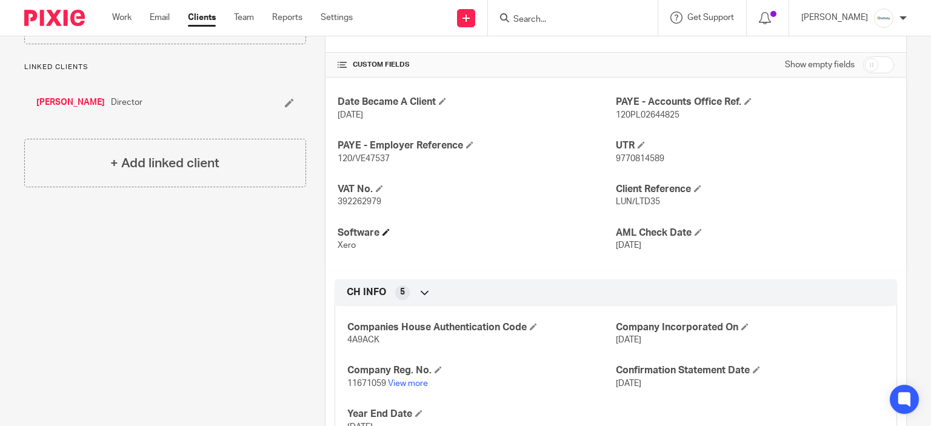
scroll to position [61, 0]
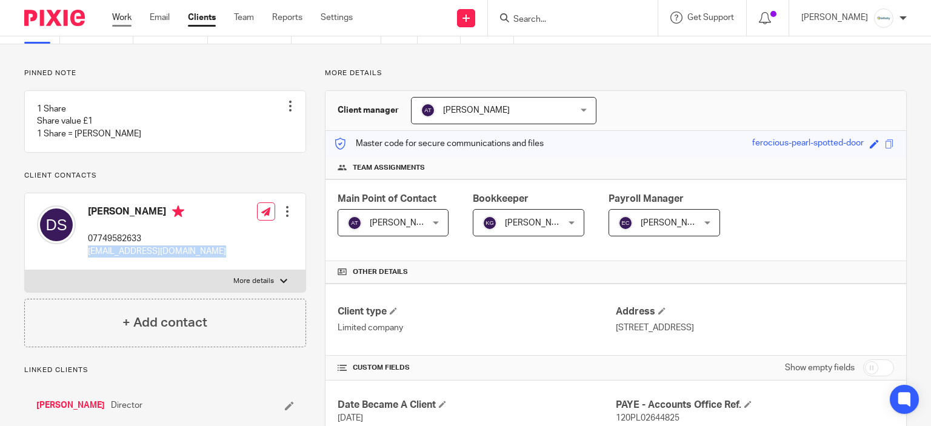
click at [129, 14] on link "Work" at bounding box center [121, 18] width 19 height 12
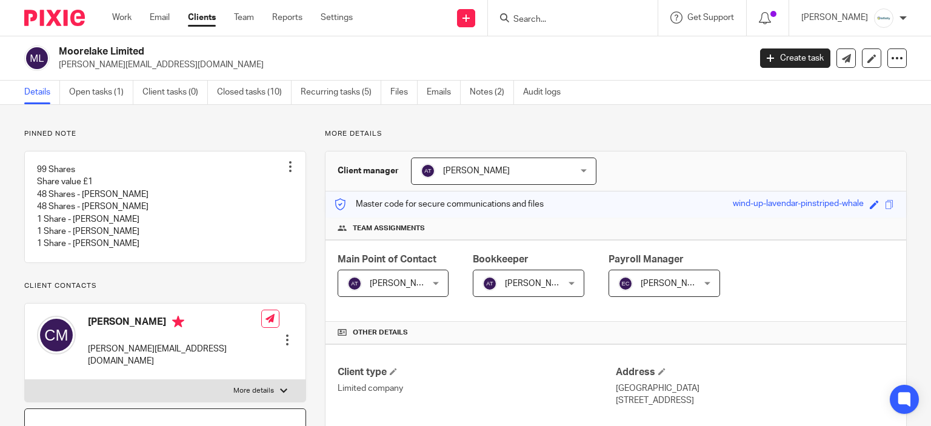
scroll to position [121, 0]
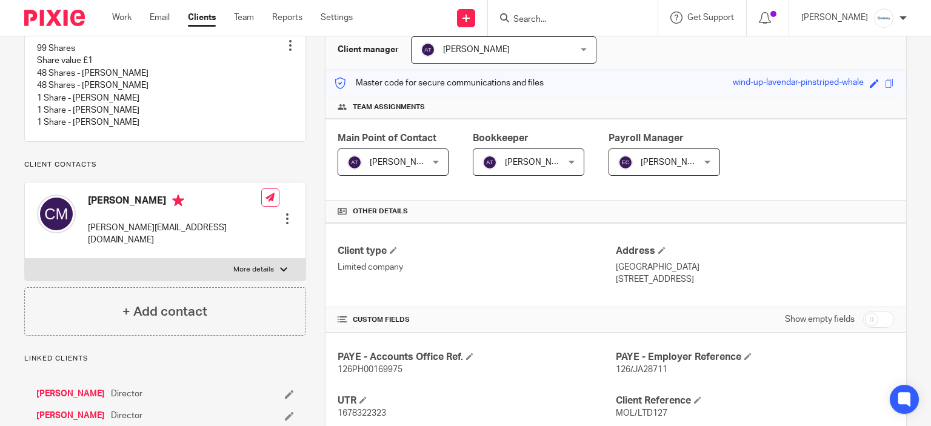
click at [175, 247] on div "Craig Moore craig@moorelakeprojects.com" at bounding box center [149, 221] width 224 height 64
copy div "craig@moorelakeprojects.com"
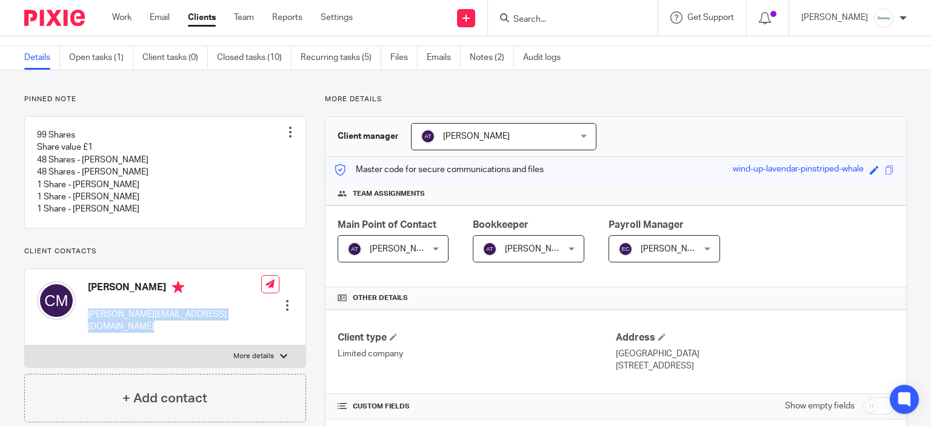
scroll to position [0, 0]
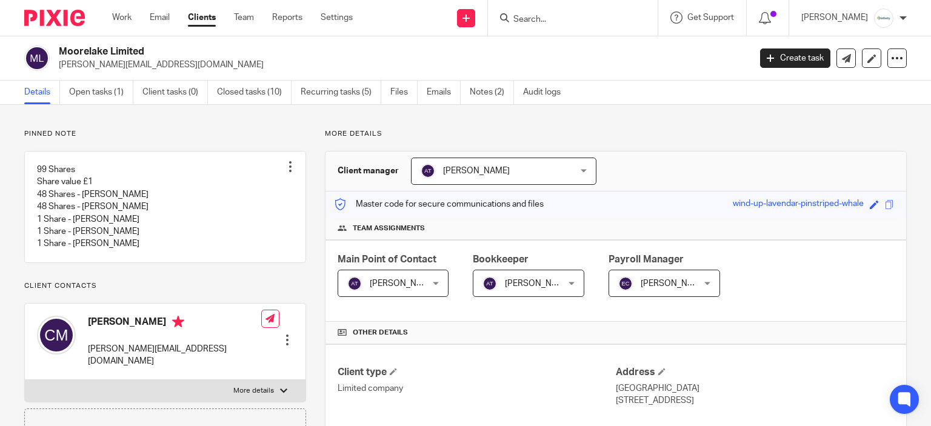
click at [565, 19] on input "Search" at bounding box center [566, 20] width 109 height 11
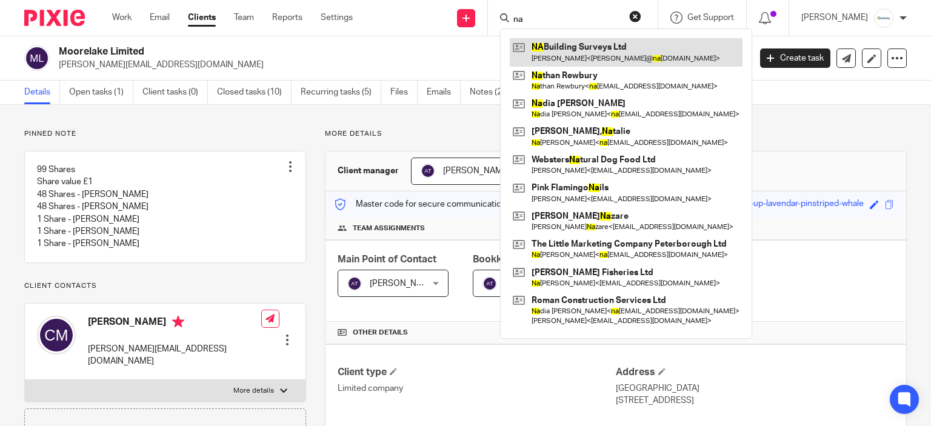
type input "na"
click at [600, 54] on link at bounding box center [626, 52] width 233 height 28
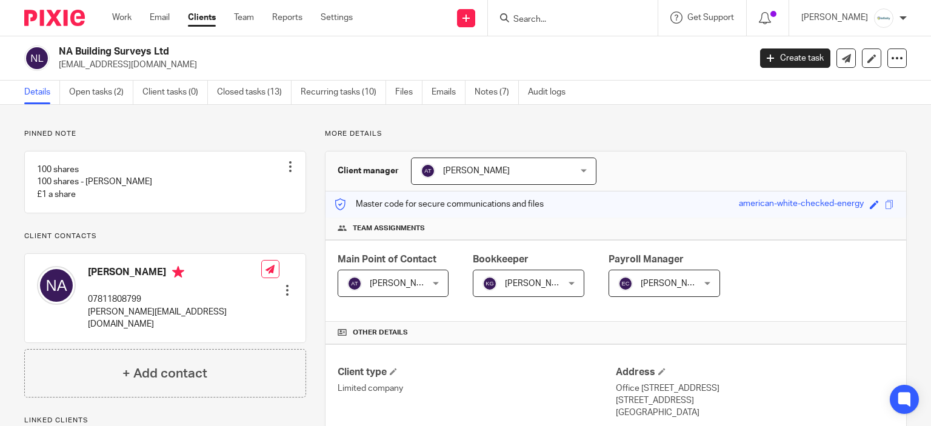
click at [138, 323] on p "[PERSON_NAME][EMAIL_ADDRESS][DOMAIN_NAME]" at bounding box center [174, 318] width 173 height 25
copy div "[PERSON_NAME][EMAIL_ADDRESS][DOMAIN_NAME]"
drag, startPoint x: 526, startPoint y: 16, endPoint x: 560, endPoint y: 26, distance: 35.5
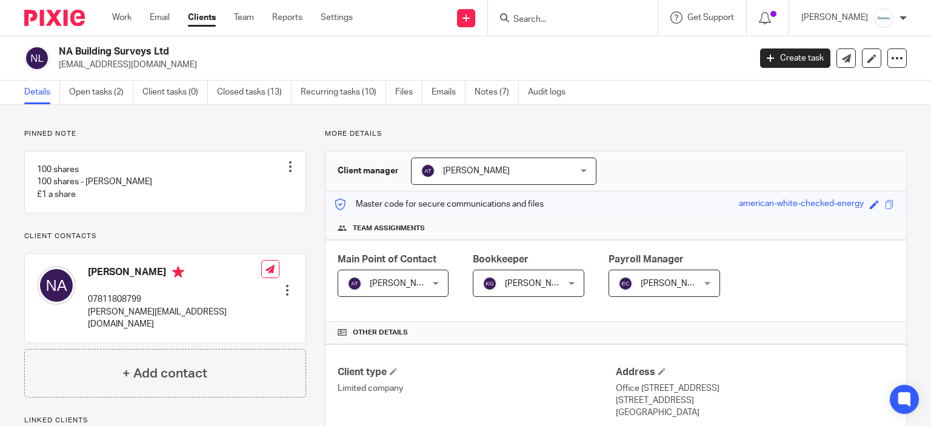
click at [533, 19] on input "Search" at bounding box center [566, 20] width 109 height 11
click at [558, 25] on div at bounding box center [573, 18] width 170 height 36
click at [555, 22] on input "Search" at bounding box center [566, 20] width 109 height 11
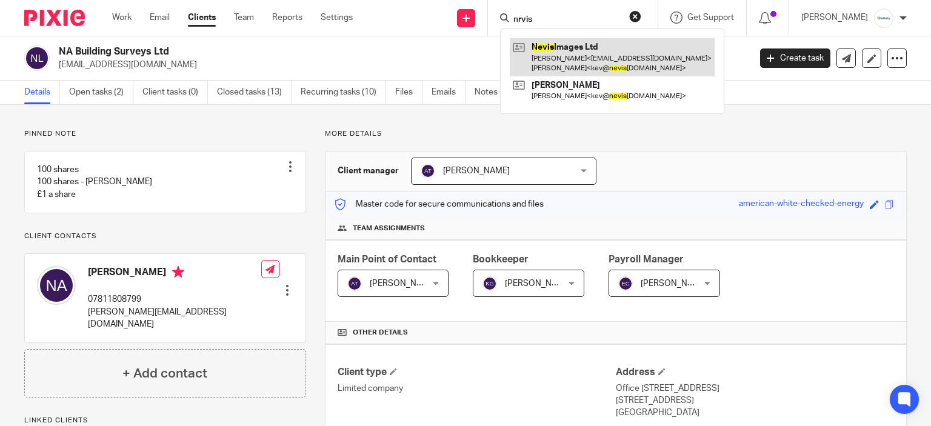
type input "nrvis"
click at [573, 56] on link at bounding box center [612, 57] width 205 height 38
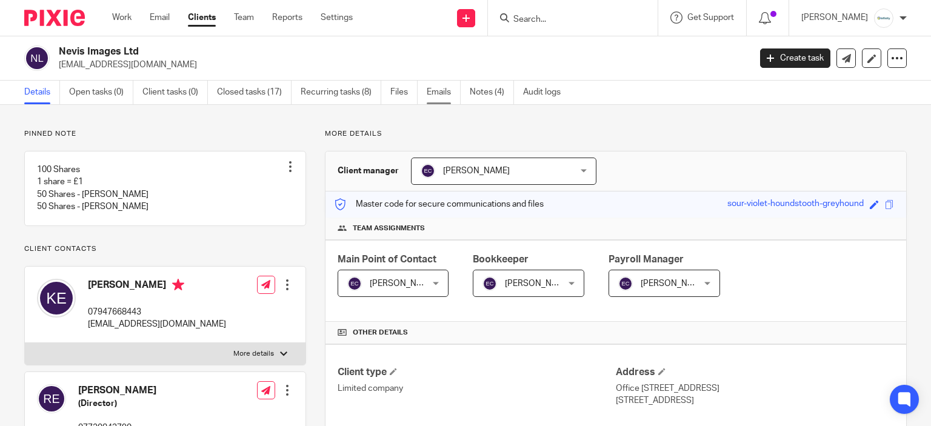
click at [443, 92] on link "Emails" at bounding box center [444, 93] width 34 height 24
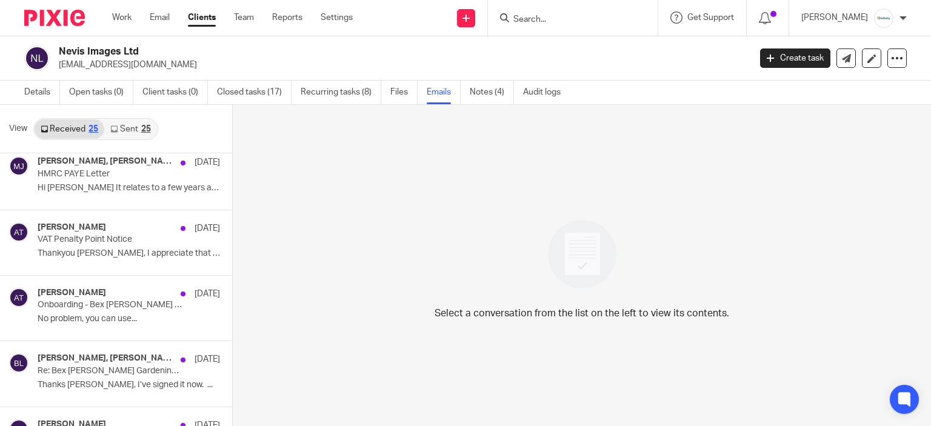
scroll to position [61, 0]
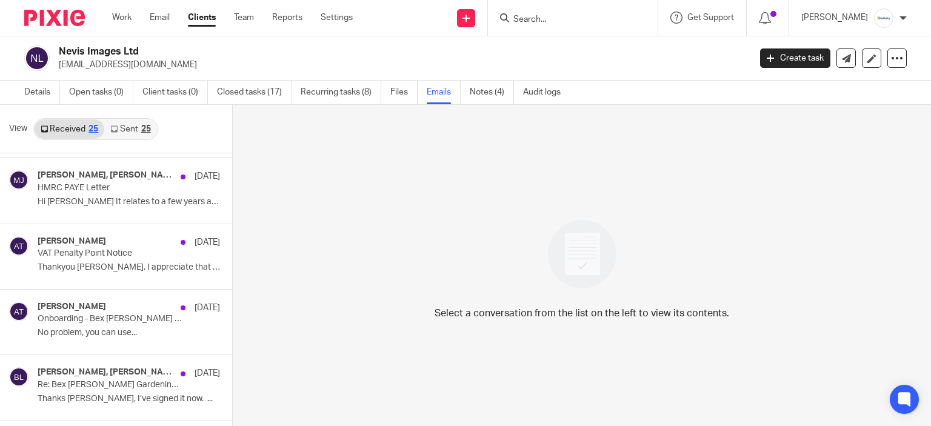
click at [125, 126] on link "Sent 25" at bounding box center [130, 128] width 52 height 19
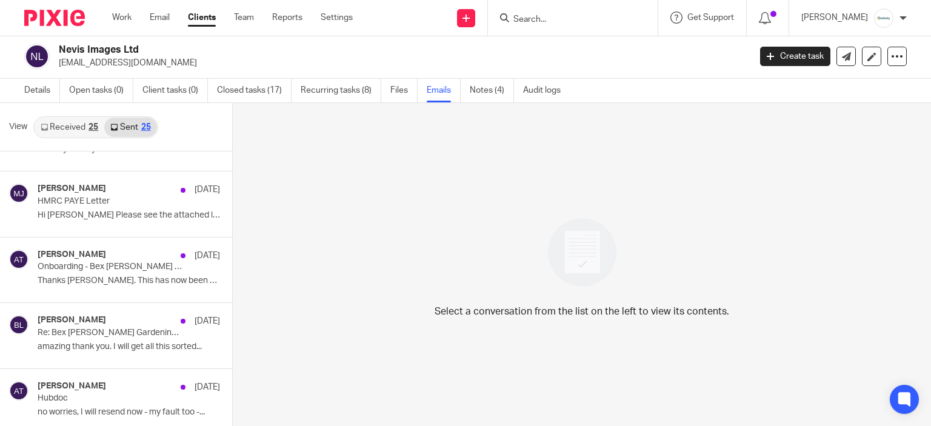
scroll to position [0, 0]
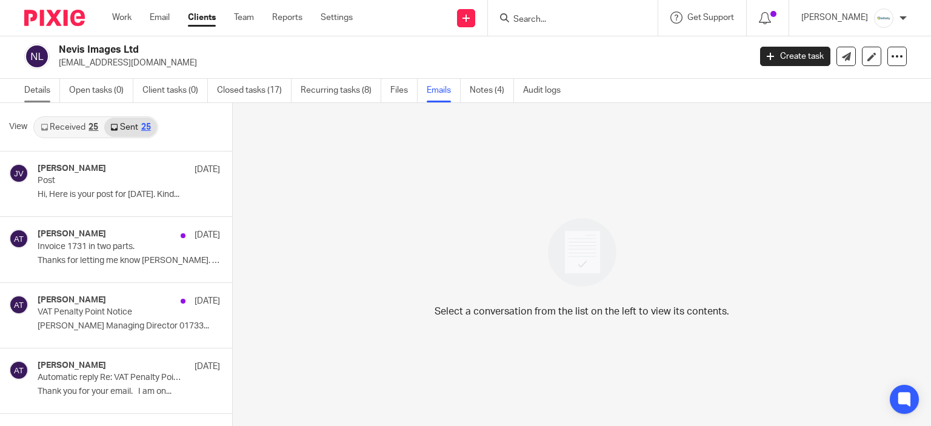
click at [50, 92] on link "Details" at bounding box center [42, 91] width 36 height 24
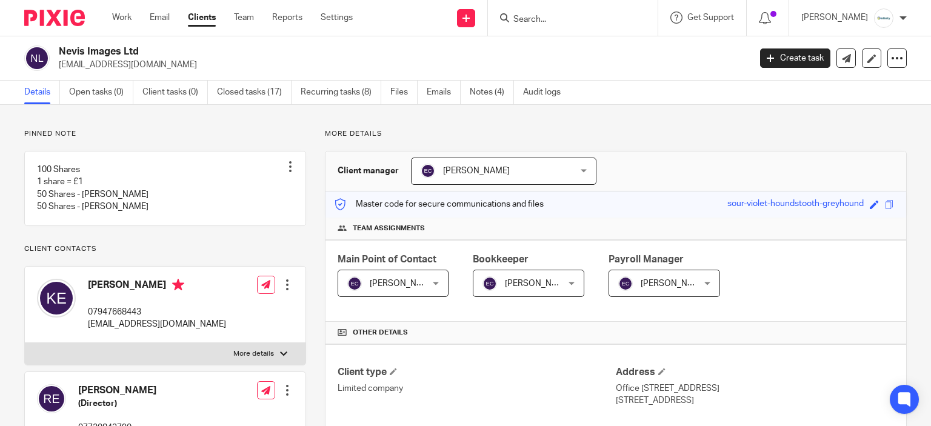
scroll to position [182, 0]
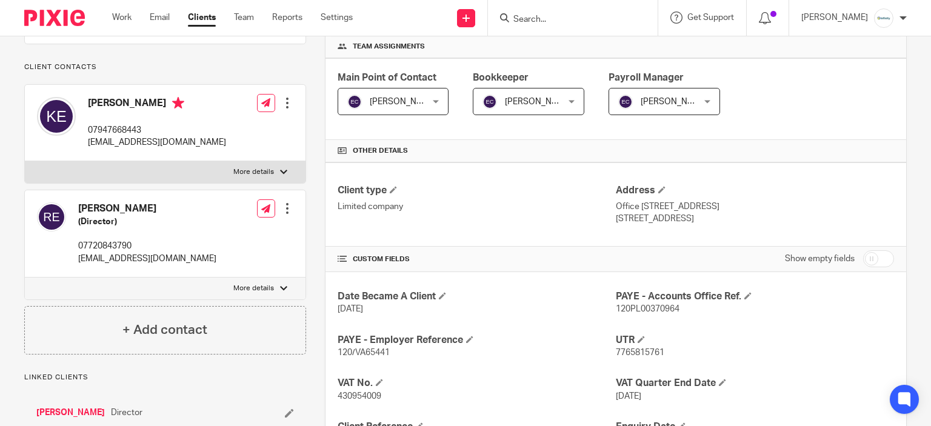
click at [136, 162] on div "Kevin Edwards 07947668443 kev@nevisimages.com Edit contact Create client from c…" at bounding box center [165, 123] width 281 height 77
click at [130, 149] on p "kev@nevisimages.com" at bounding box center [157, 142] width 138 height 12
copy div "kev@nevisimages.com"
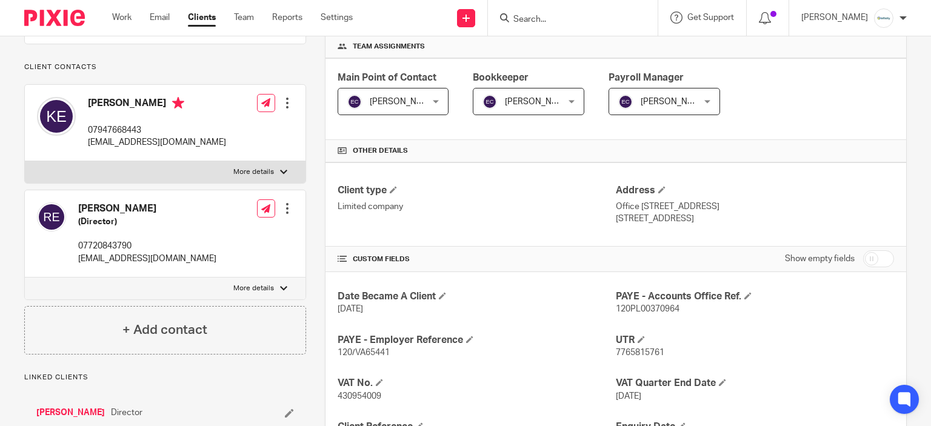
drag, startPoint x: 556, startPoint y: 28, endPoint x: 553, endPoint y: 19, distance: 8.8
click at [555, 27] on div at bounding box center [573, 18] width 170 height 36
drag, startPoint x: 552, startPoint y: 16, endPoint x: 595, endPoint y: 19, distance: 43.1
click at [553, 16] on input "Search" at bounding box center [566, 20] width 109 height 11
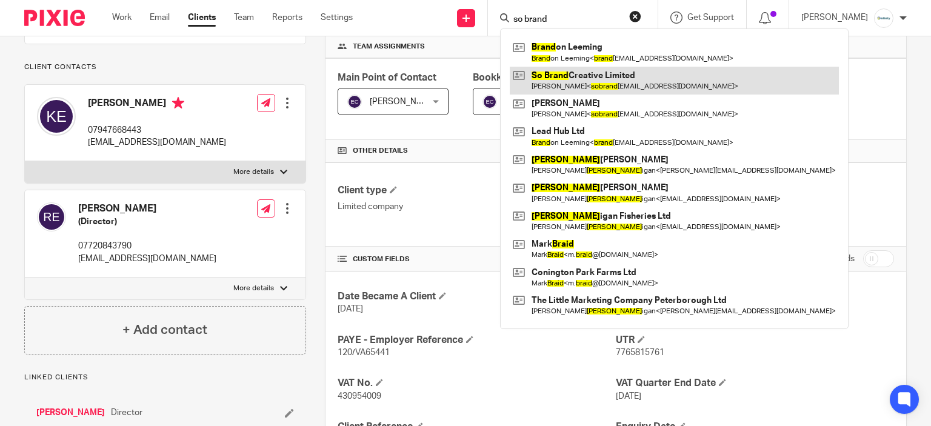
type input "so brand"
click at [629, 81] on link at bounding box center [674, 81] width 329 height 28
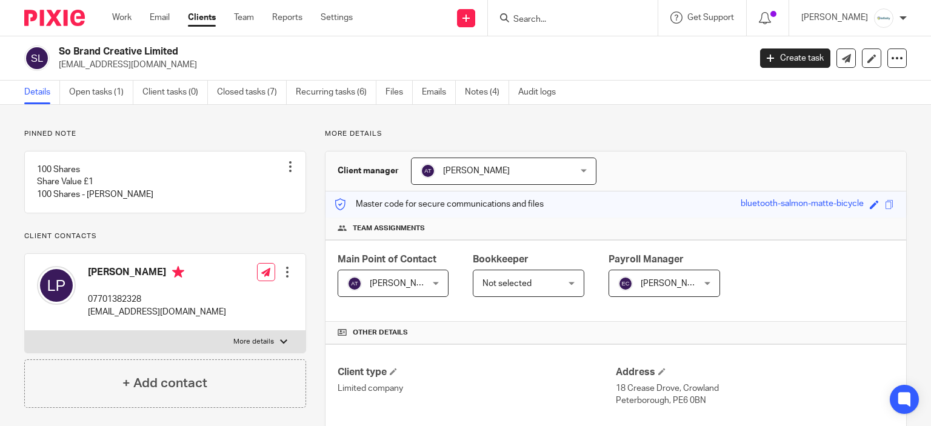
click at [126, 318] on p "[EMAIL_ADDRESS][DOMAIN_NAME]" at bounding box center [157, 312] width 138 height 12
click at [126, 318] on p "sobrandcreative@outlook.com" at bounding box center [157, 312] width 138 height 12
copy div "sobrandcreative@outlook.com"
click at [543, 24] on div at bounding box center [573, 18] width 170 height 36
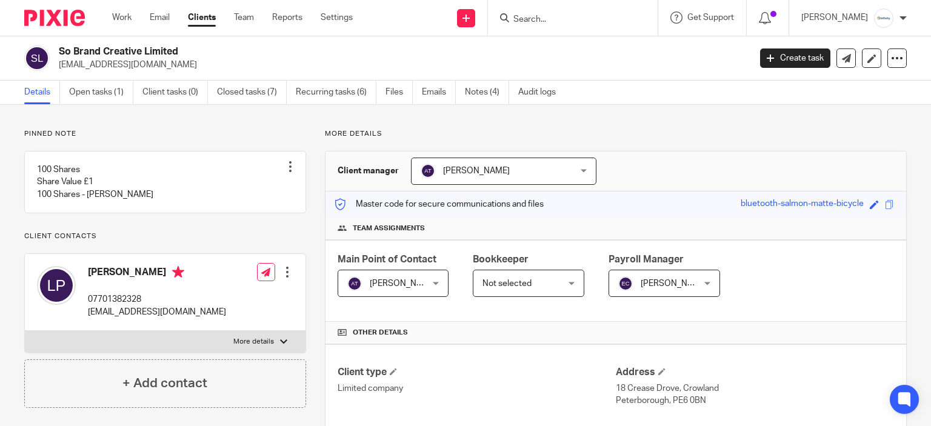
click at [538, 11] on form at bounding box center [576, 17] width 129 height 15
click at [553, 19] on input "Search" at bounding box center [566, 20] width 109 height 11
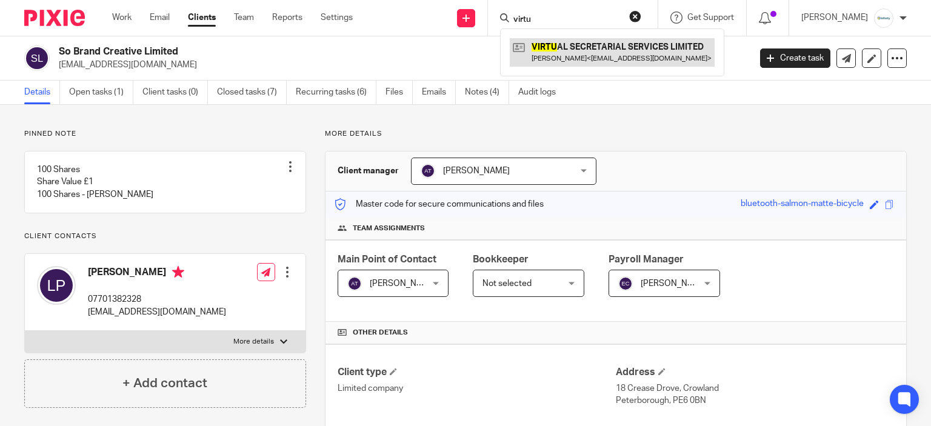
type input "virtu"
click at [587, 53] on link at bounding box center [612, 52] width 205 height 28
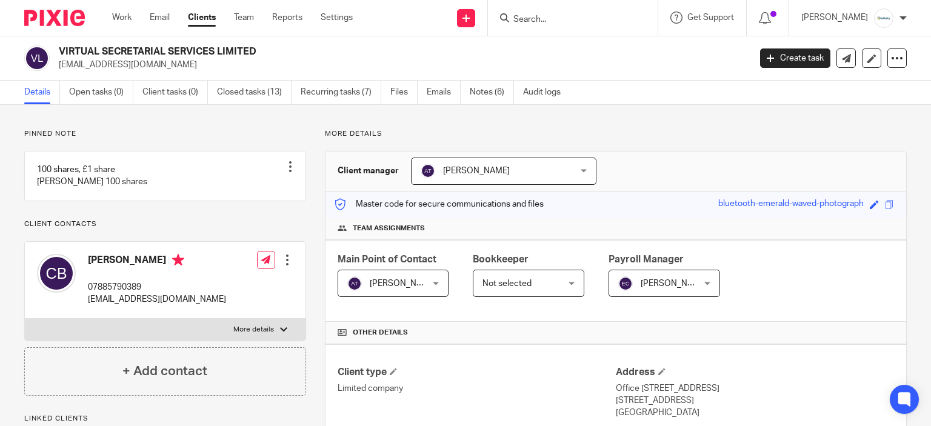
click at [116, 306] on p "[EMAIL_ADDRESS][DOMAIN_NAME]" at bounding box center [157, 299] width 138 height 12
click at [116, 306] on p "work@vsswork.co.uk" at bounding box center [157, 299] width 138 height 12
copy div "work@vsswork.co.uk"
click at [580, 19] on input "Search" at bounding box center [566, 20] width 109 height 11
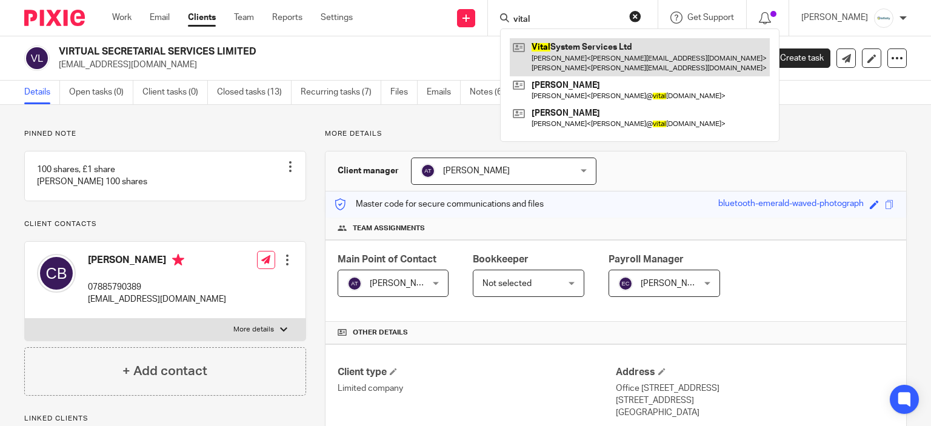
type input "vital"
click at [589, 61] on link at bounding box center [640, 57] width 260 height 38
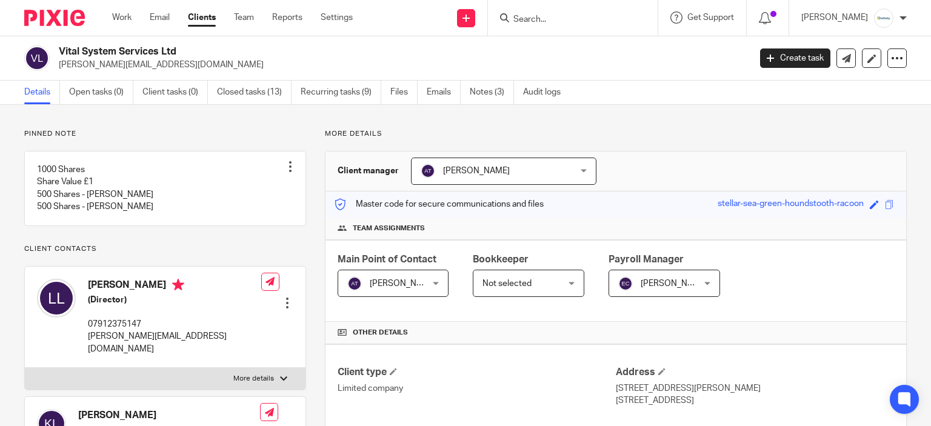
scroll to position [121, 0]
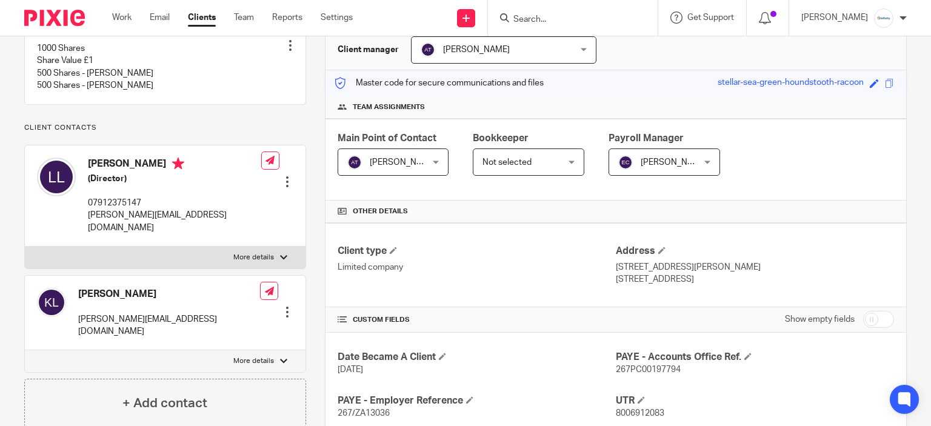
click at [126, 227] on p "[PERSON_NAME][EMAIL_ADDRESS][DOMAIN_NAME]" at bounding box center [174, 221] width 173 height 25
copy div "[PERSON_NAME][EMAIL_ADDRESS][DOMAIN_NAME]"
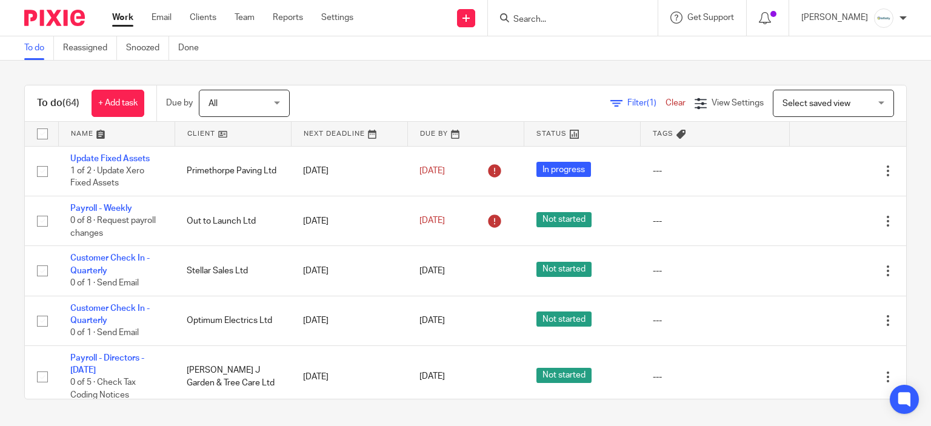
click at [547, 23] on input "Search" at bounding box center [566, 20] width 109 height 11
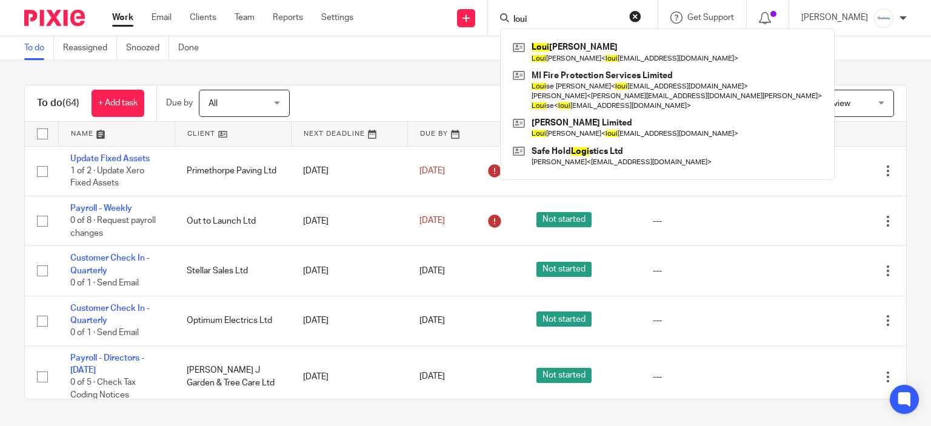
type input "loui"
click at [466, 96] on div "Filter (1) Clear View Settings View Settings (1) Filters Clear Save Manage save…" at bounding box center [608, 103] width 595 height 27
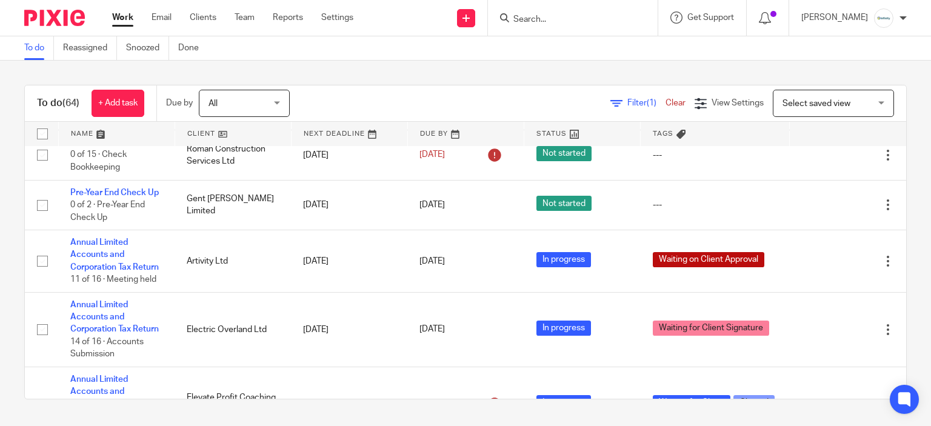
scroll to position [1091, 0]
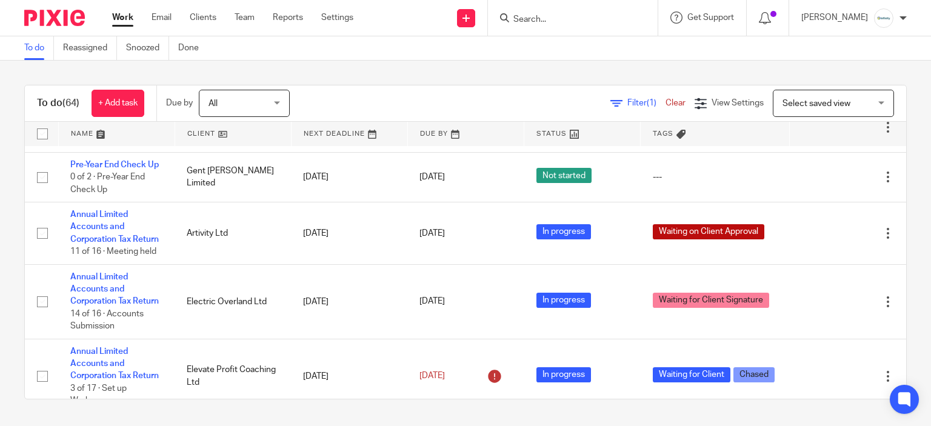
click at [535, 19] on input "Search" at bounding box center [566, 20] width 109 height 11
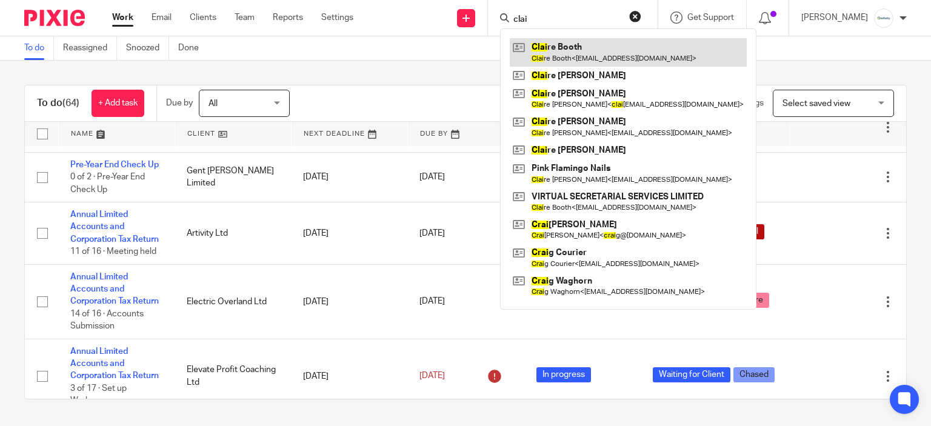
type input "clai"
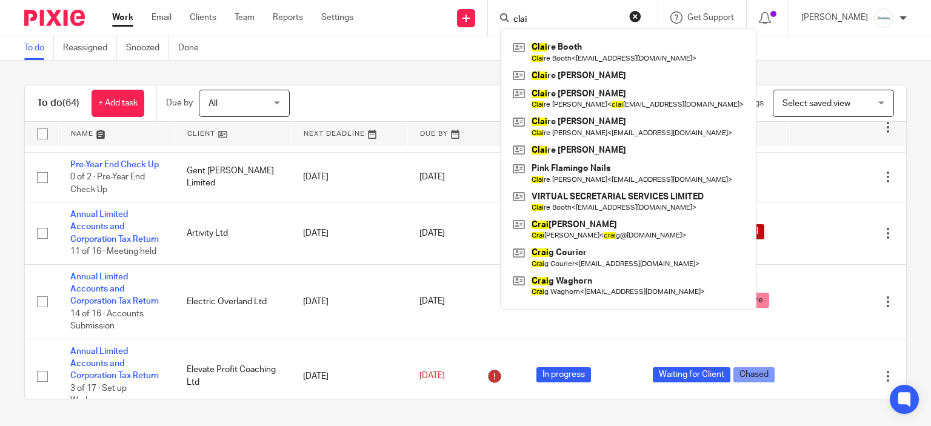
click at [322, 70] on div "To do (64) + Add task Due by All All Today Tomorrow This week Next week This mo…" at bounding box center [465, 242] width 931 height 363
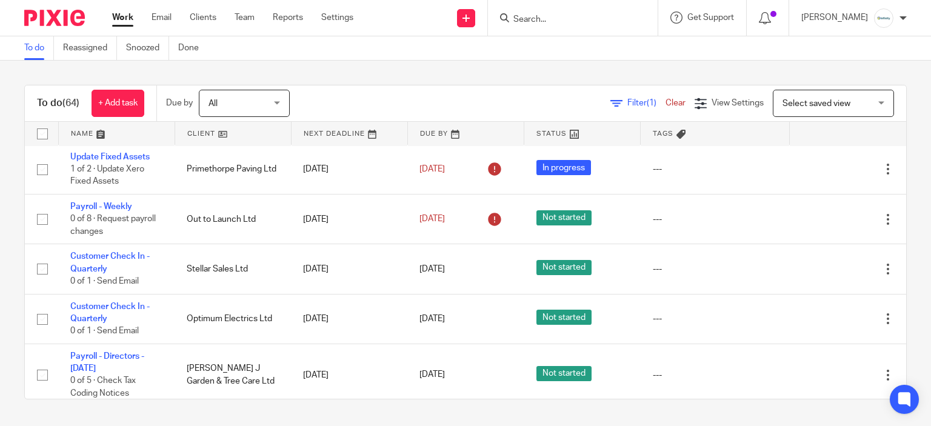
scroll to position [0, 0]
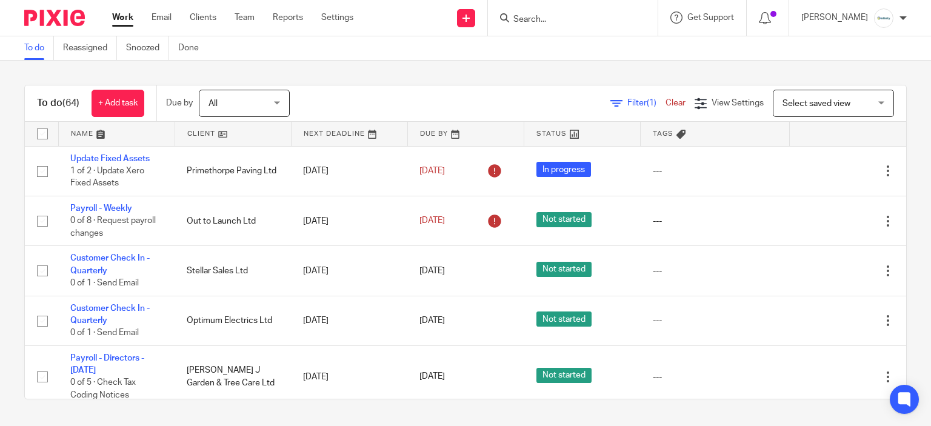
drag, startPoint x: 587, startPoint y: 10, endPoint x: 583, endPoint y: 34, distance: 24.1
click at [587, 16] on form at bounding box center [576, 17] width 129 height 15
click at [575, 19] on input "Search" at bounding box center [566, 20] width 109 height 11
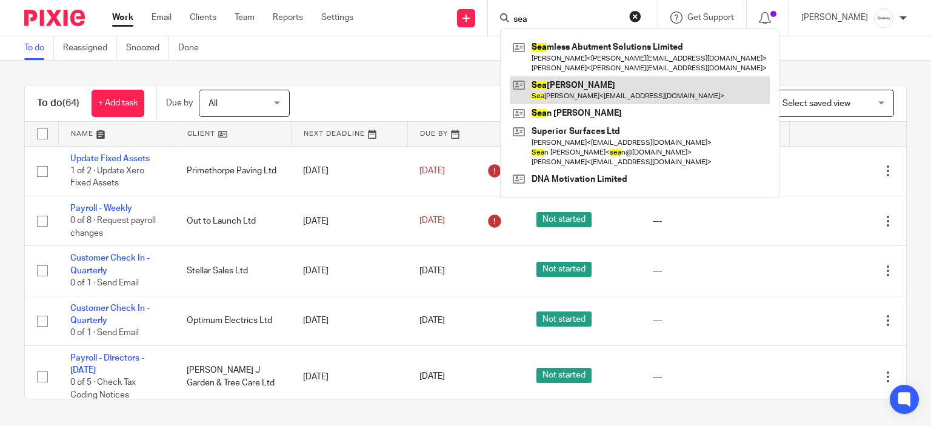
type input "sea"
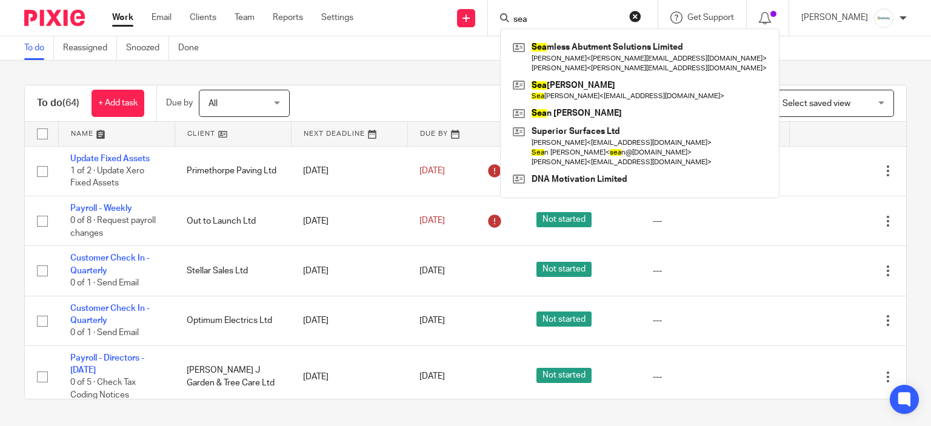
click at [323, 78] on div "To do (64) + Add task Due by All All Today Tomorrow This week Next week This mo…" at bounding box center [465, 242] width 931 height 363
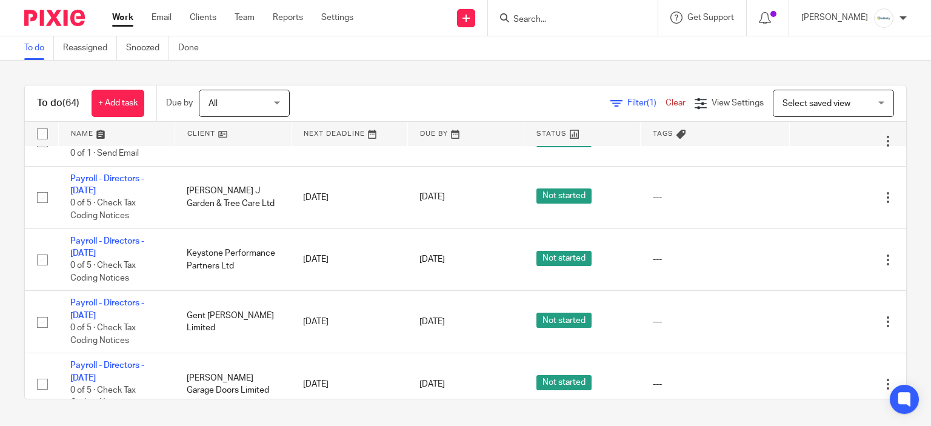
scroll to position [182, 0]
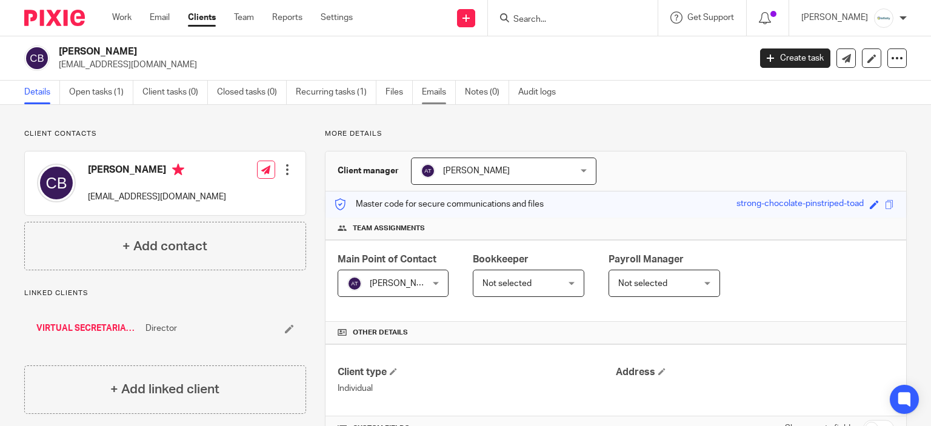
click at [434, 95] on link "Emails" at bounding box center [439, 93] width 34 height 24
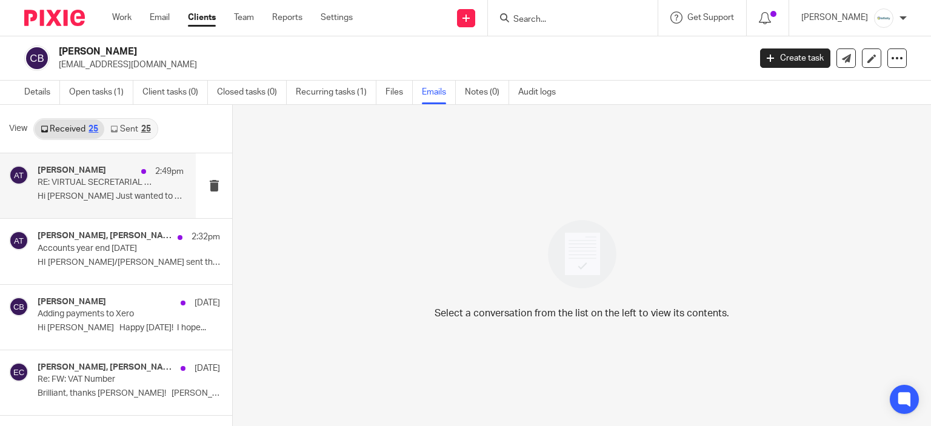
click at [99, 188] on div "[PERSON_NAME] 2:49pm RE: VIRTUAL SECRETARIAL SERVICES LIMITED - P30 Employer's …" at bounding box center [111, 185] width 146 height 41
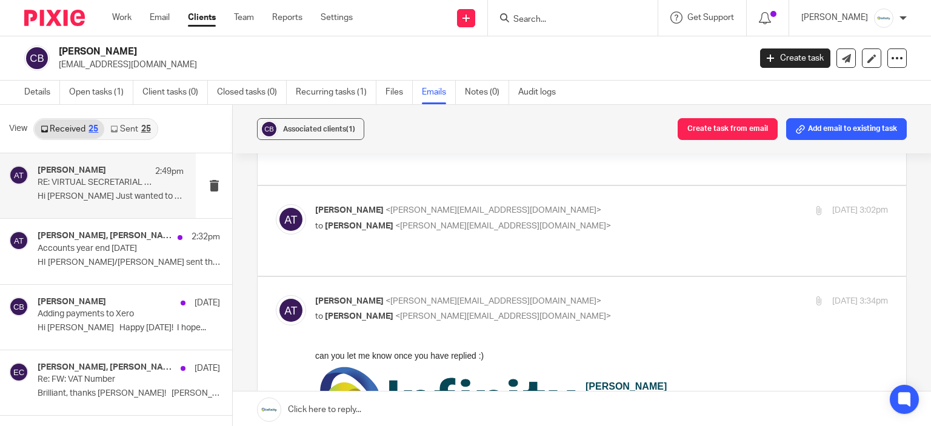
scroll to position [252, 0]
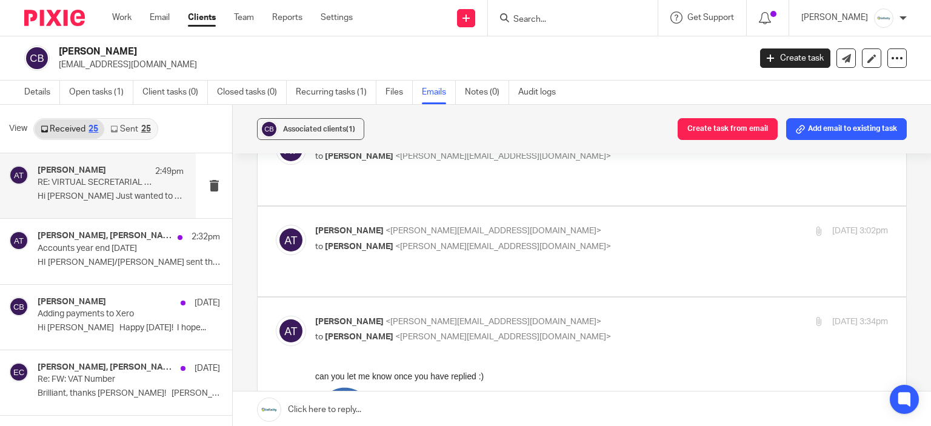
click at [602, 225] on p "Aimee Tamburrini <aimee@infinity-accounting.co.uk>" at bounding box center [506, 231] width 382 height 13
checkbox input "true"
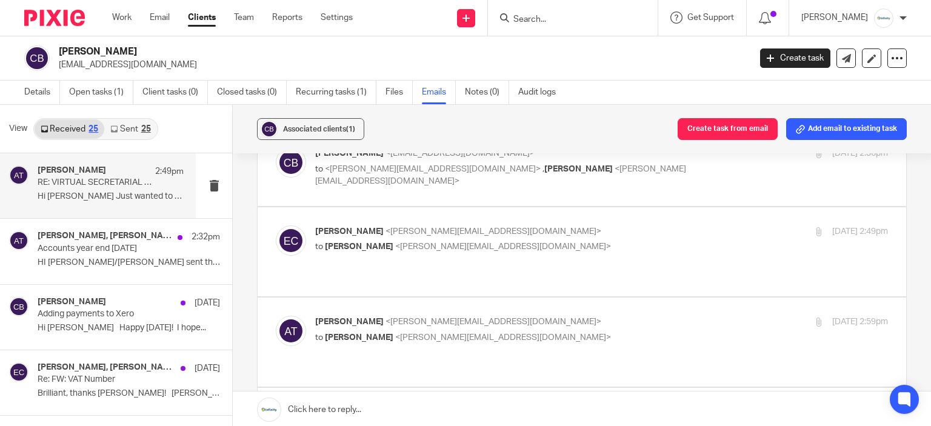
scroll to position [70, 0]
click at [581, 316] on p "Aimee Tamburrini <aimee@infinity-accounting.co.uk>" at bounding box center [506, 322] width 382 height 13
checkbox input "true"
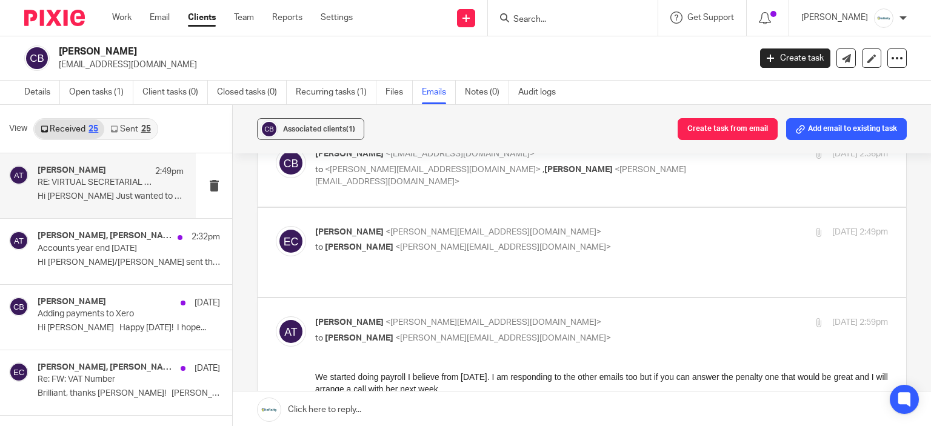
scroll to position [0, 0]
click at [609, 244] on p "to Aimee Tamburrini <aimee@infinity-accounting.co.uk>" at bounding box center [506, 247] width 382 height 13
checkbox input "true"
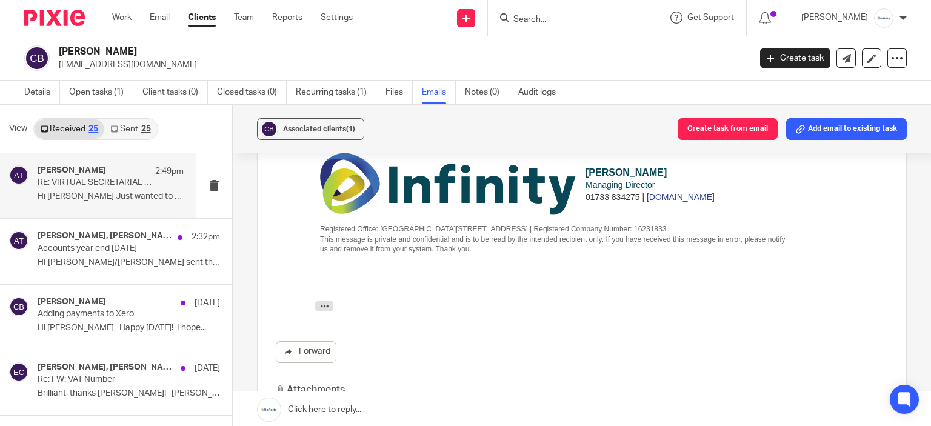
scroll to position [1040, 0]
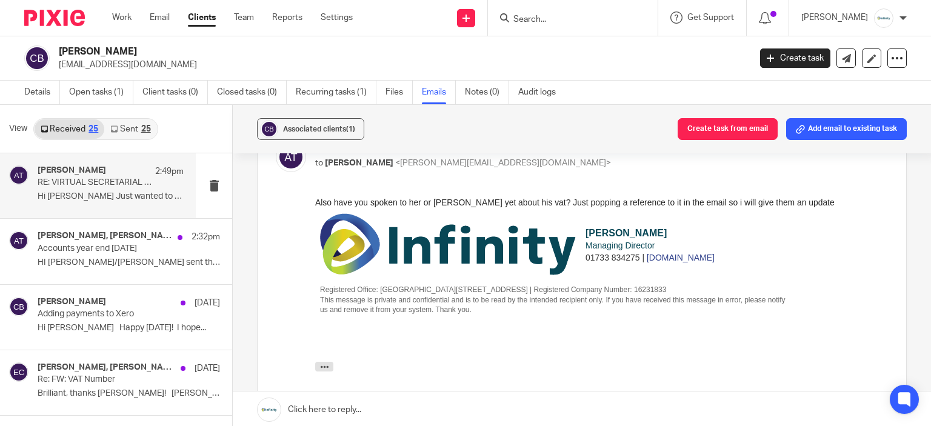
click at [146, 133] on link "Sent 25" at bounding box center [130, 128] width 52 height 19
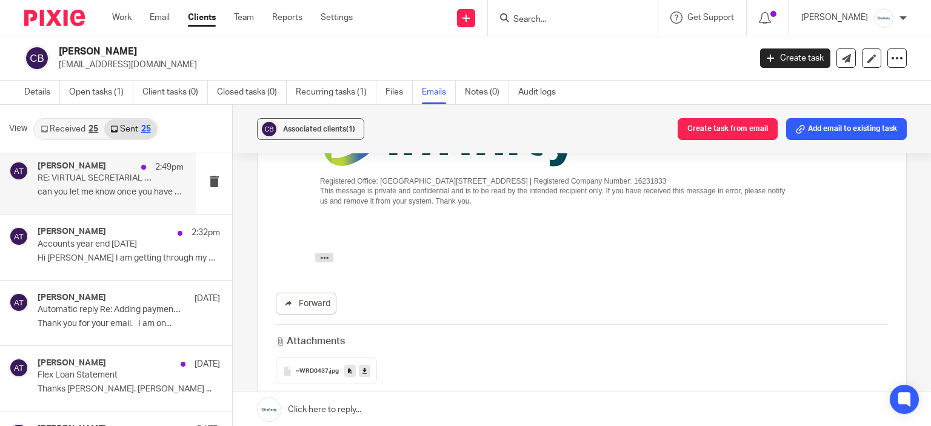
scroll to position [0, 0]
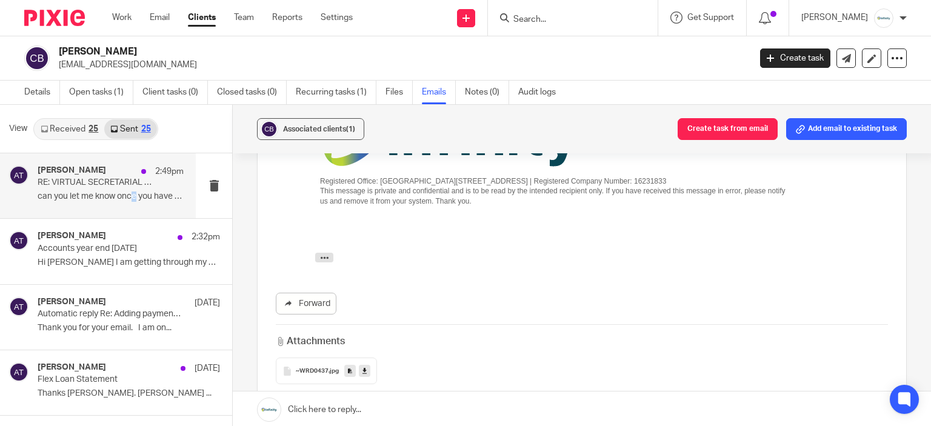
click at [135, 194] on p "can you let me know once you have replied :) ..." at bounding box center [111, 197] width 146 height 10
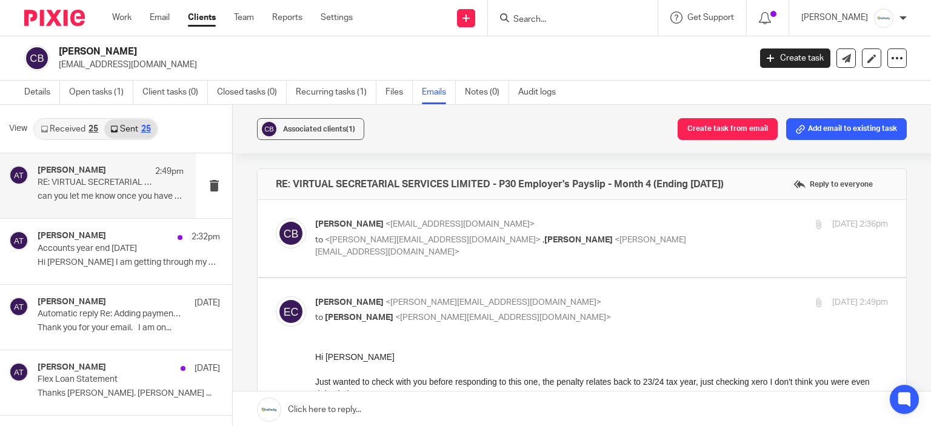
click at [612, 229] on p "Claire Booth <work@vsswork.co.uk>" at bounding box center [506, 224] width 382 height 13
checkbox input "true"
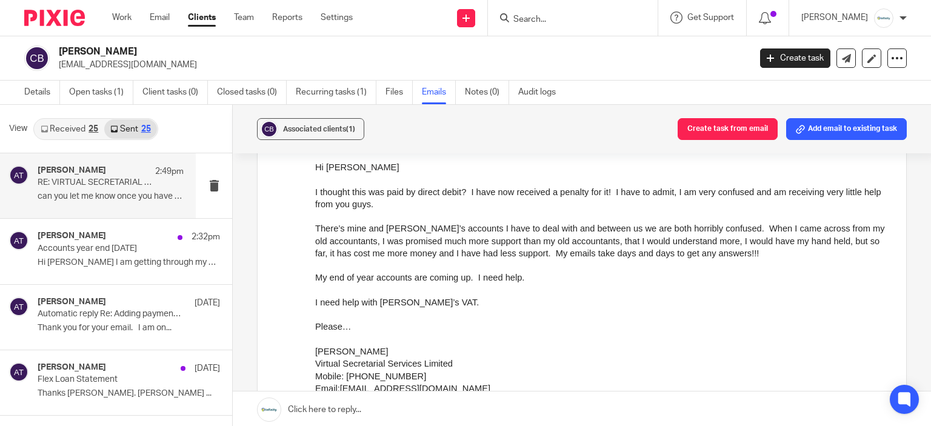
scroll to position [182, 0]
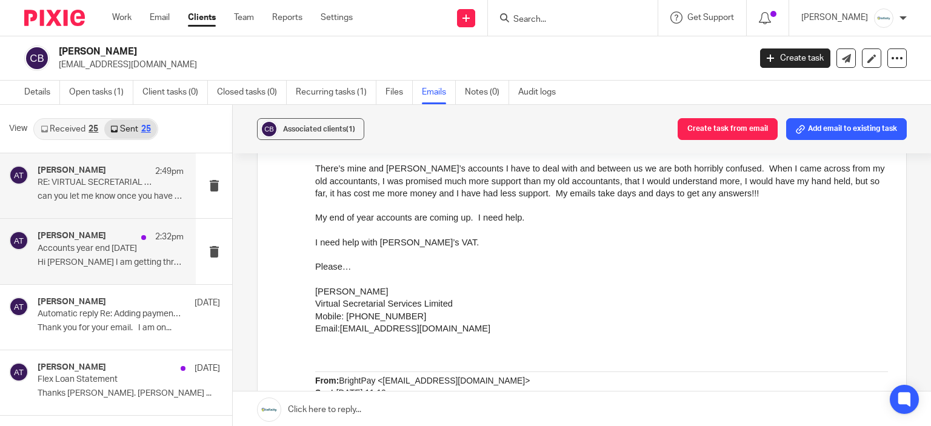
click at [51, 270] on div "Aimee Tamburrini 2:32pm Accounts year end 31 August 2025 Hi Claire I am getting…" at bounding box center [111, 251] width 146 height 41
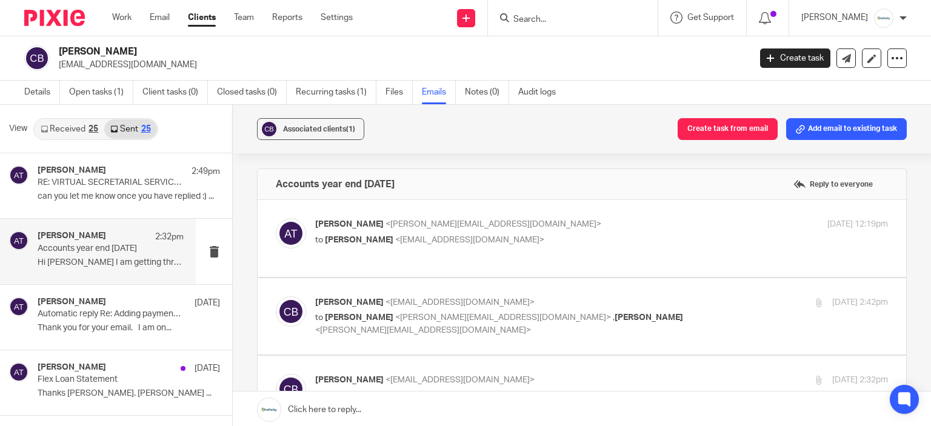
scroll to position [0, 0]
click at [487, 234] on p "to Claire Booth <work@vsswork.co.uk>" at bounding box center [506, 240] width 382 height 13
checkbox input "true"
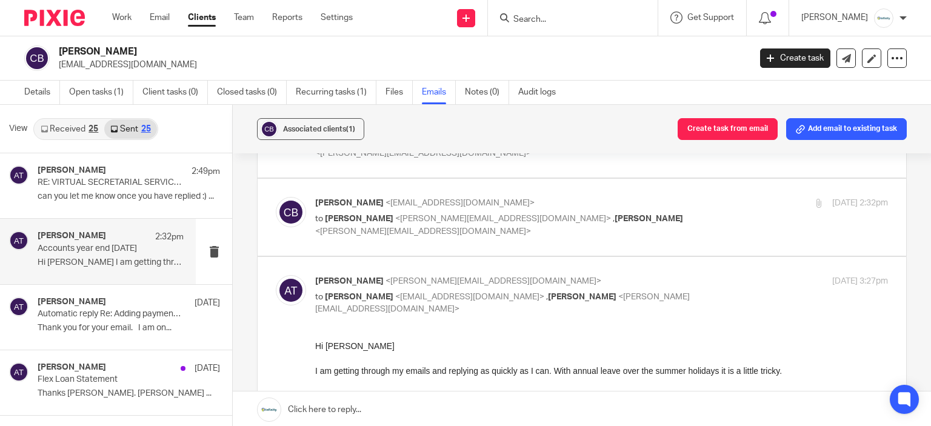
scroll to position [546, 0]
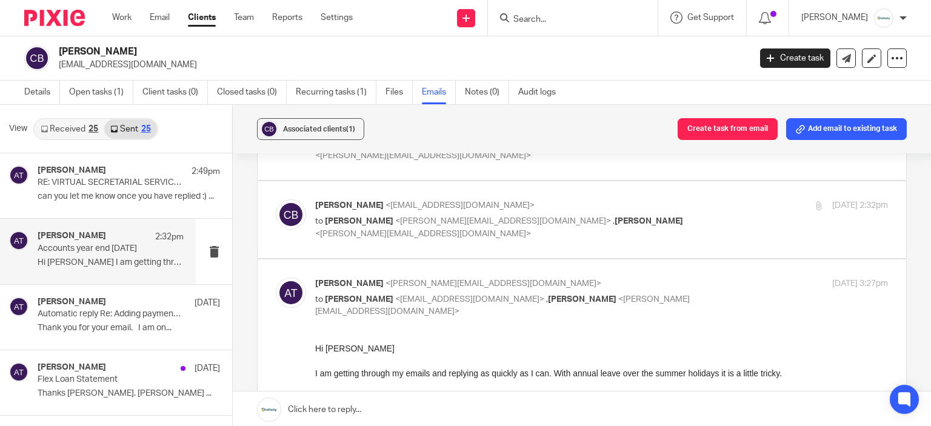
click at [487, 225] on p "to Aimee Tamburrini <aimee@infinity-accounting.co.uk> , Emma Coleman <emma@infi…" at bounding box center [506, 227] width 382 height 25
checkbox input "true"
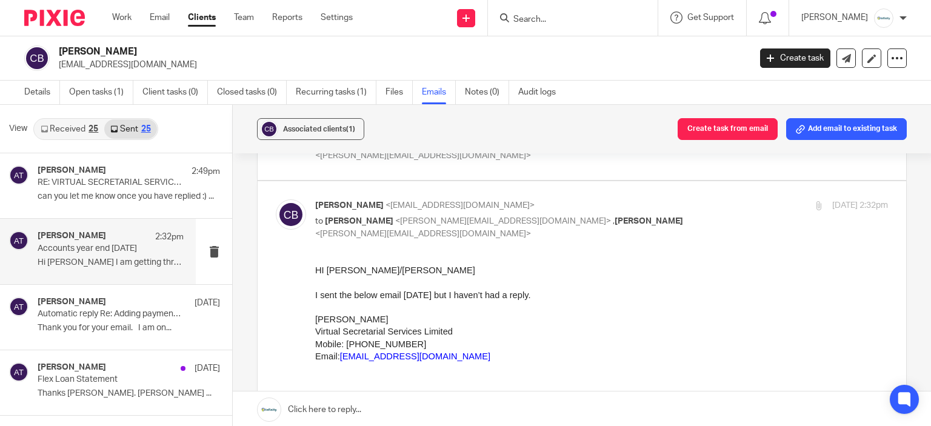
scroll to position [0, 0]
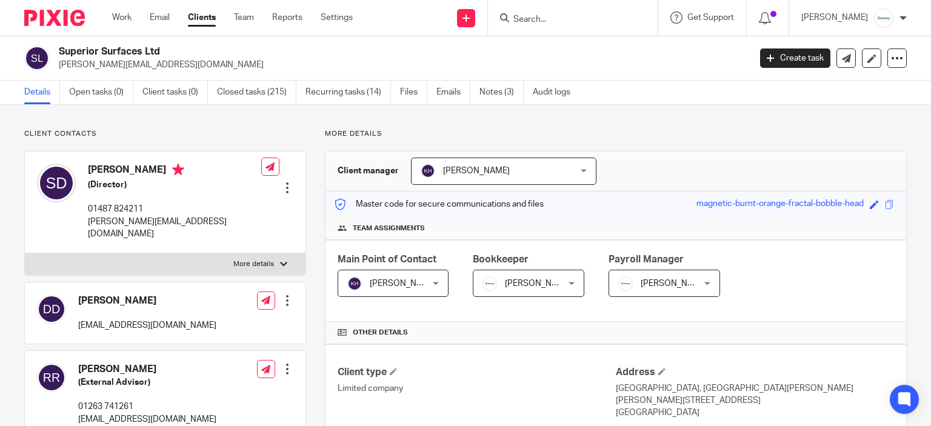
click at [444, 99] on link "Emails" at bounding box center [453, 93] width 34 height 24
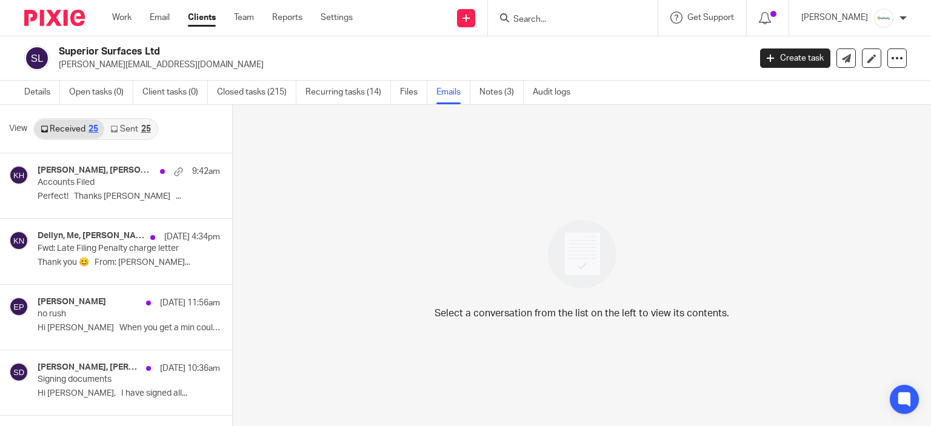
click at [129, 122] on link "Sent 25" at bounding box center [130, 128] width 52 height 19
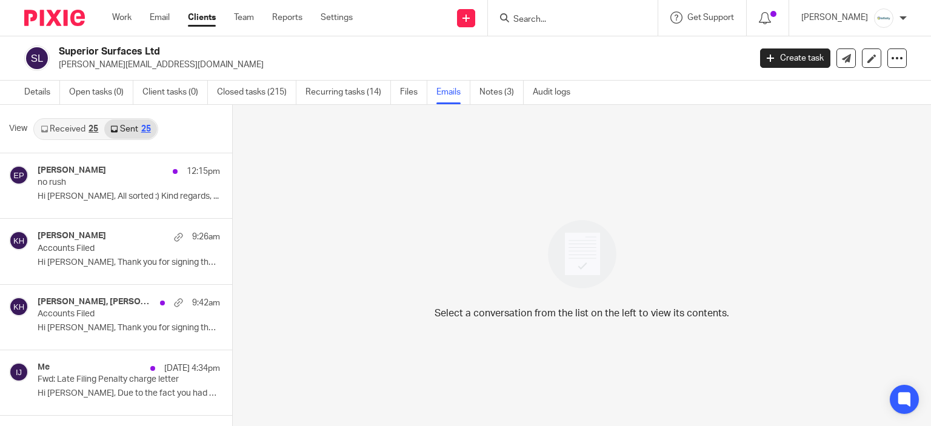
scroll to position [2, 0]
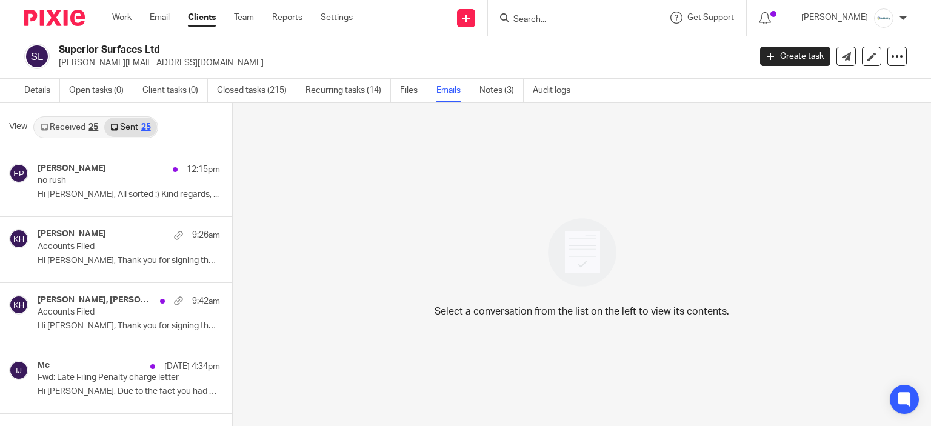
click at [59, 140] on div "View Received 25 Sent 25" at bounding box center [116, 127] width 232 height 48
click at [78, 123] on link "Received 25" at bounding box center [70, 127] width 70 height 19
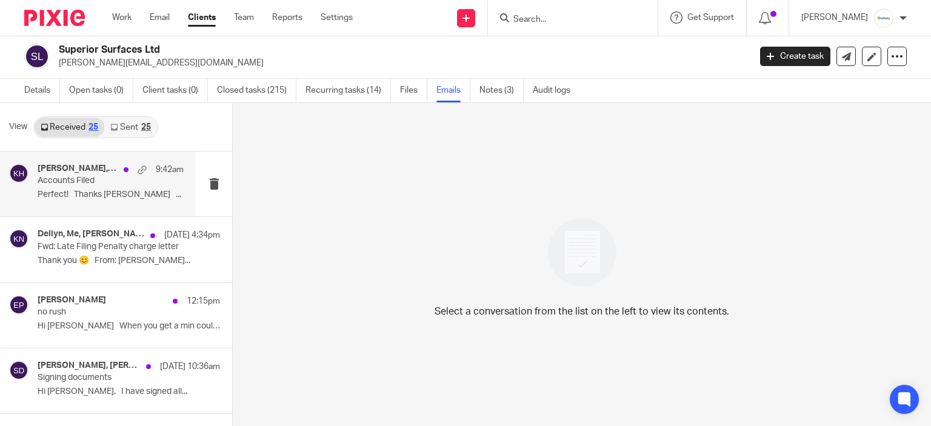
click at [171, 193] on p "Perfect! Thanks [PERSON_NAME] ..." at bounding box center [111, 195] width 146 height 10
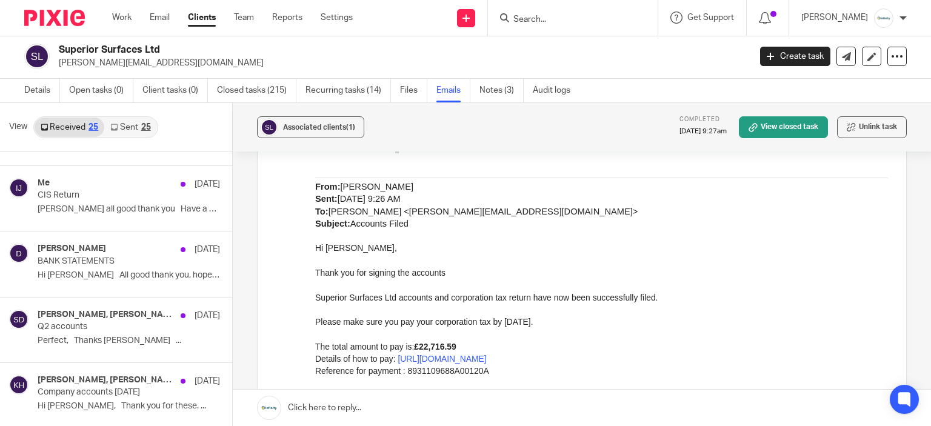
scroll to position [727, 0]
